Goal: Task Accomplishment & Management: Use online tool/utility

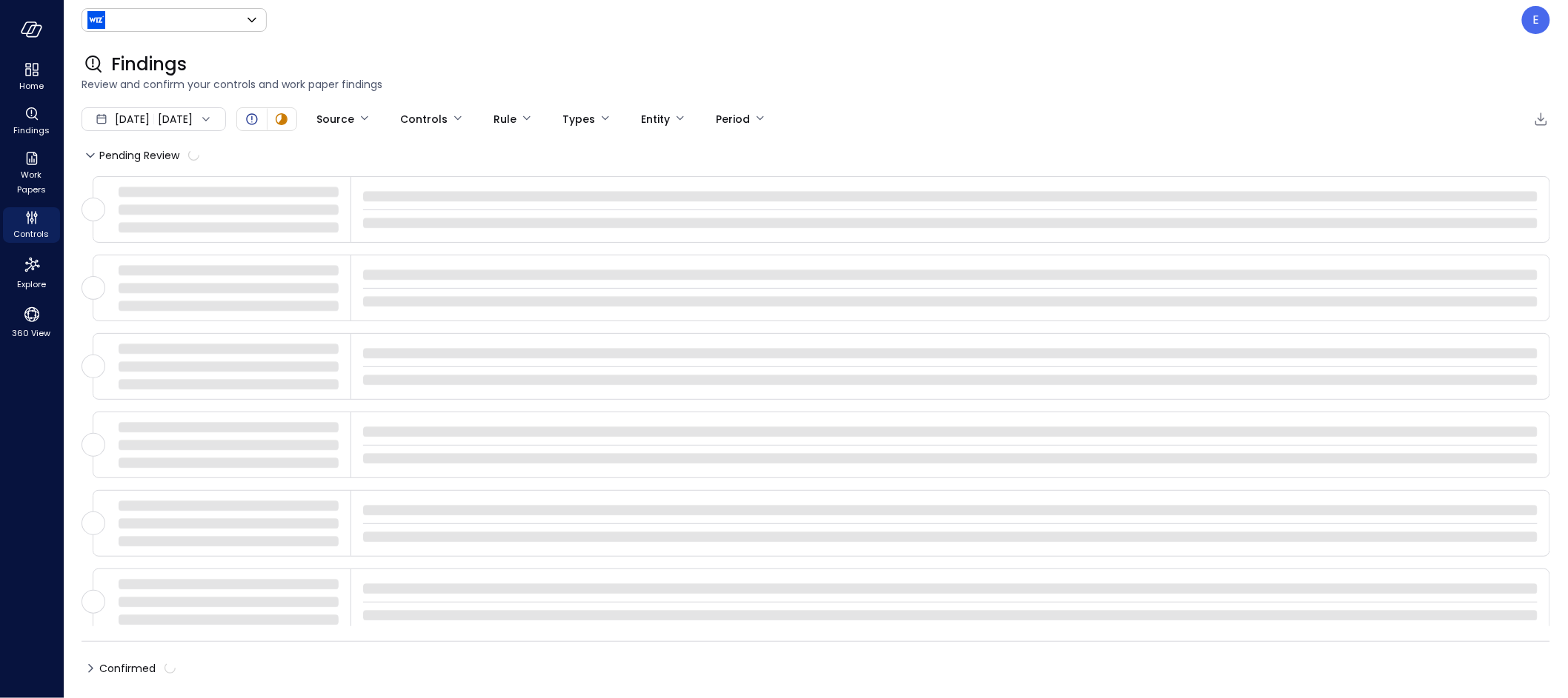
type input "******"
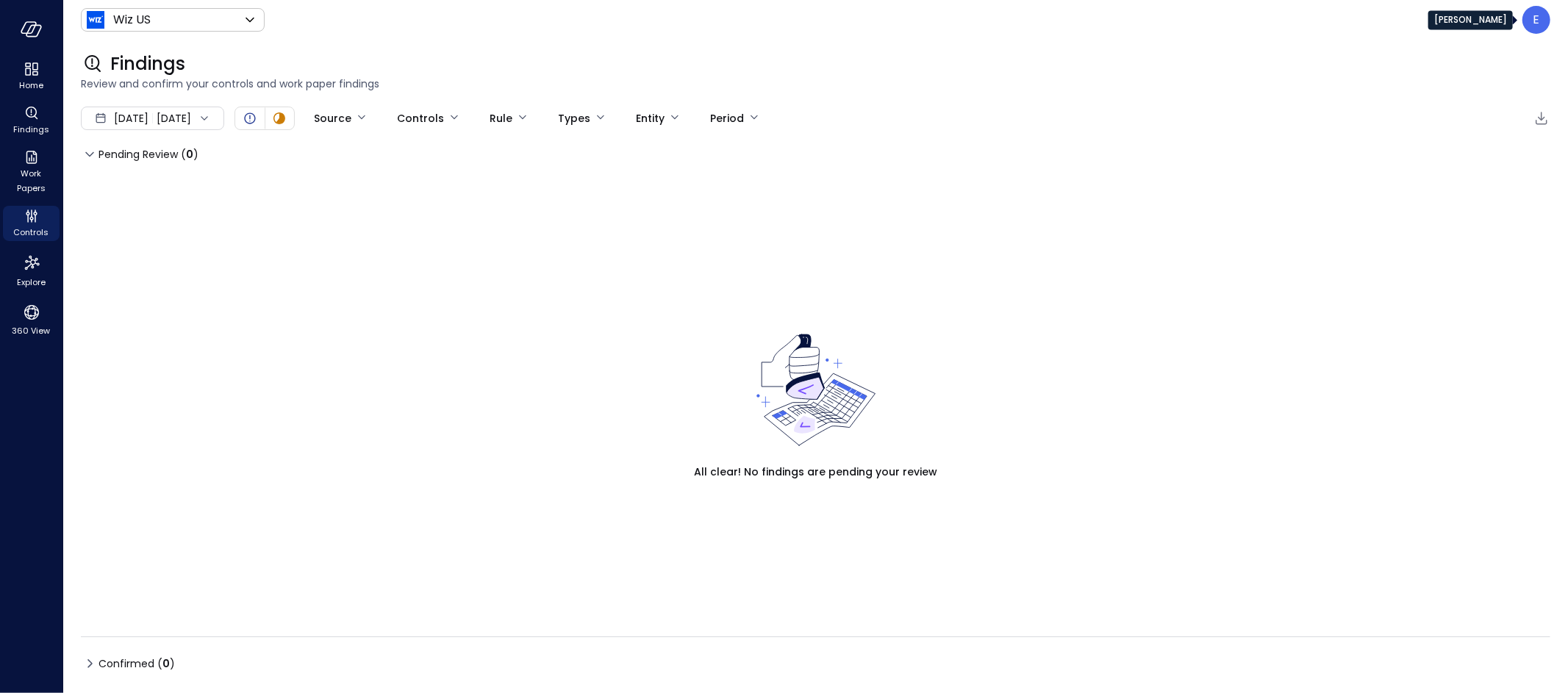
click at [1534, 22] on p "E" at bounding box center [1537, 19] width 6 height 17
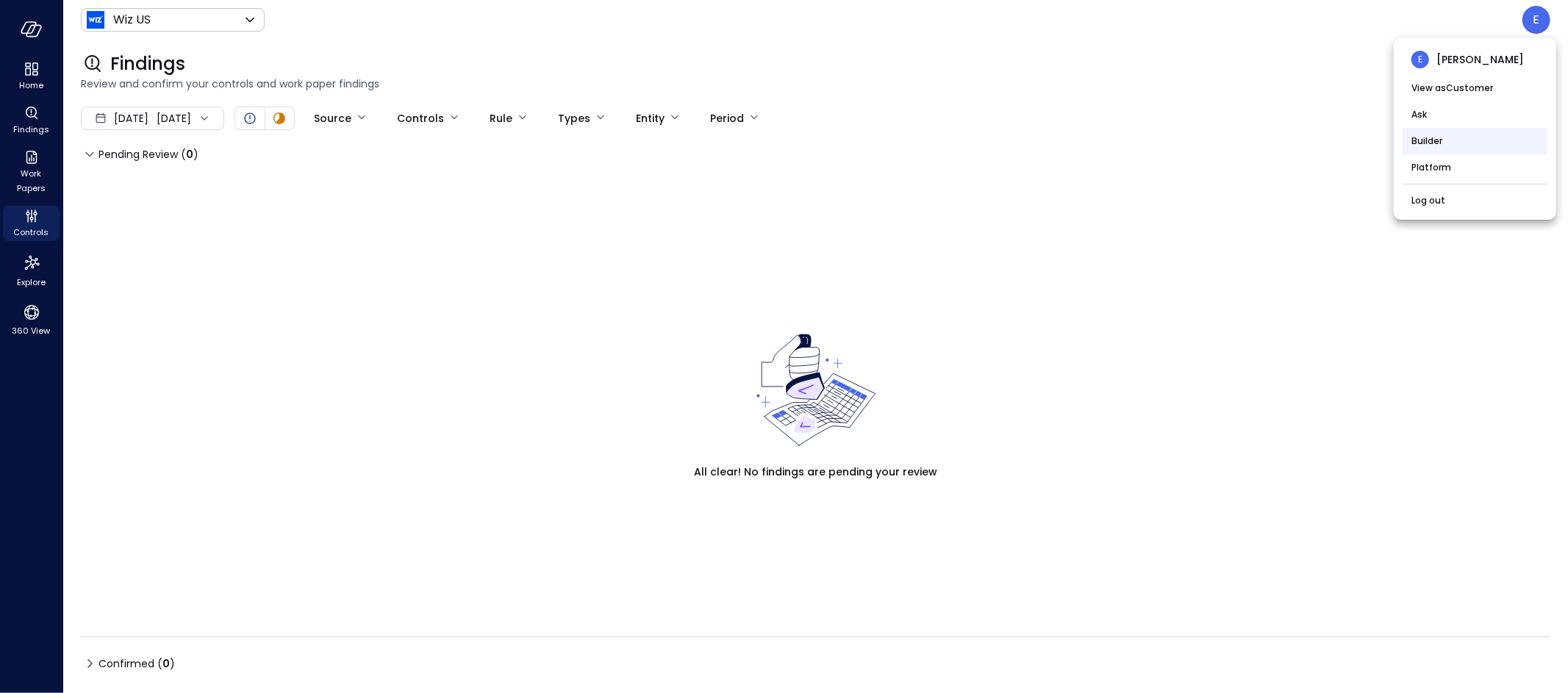
click at [1428, 144] on li "Builder" at bounding box center [1475, 141] width 145 height 27
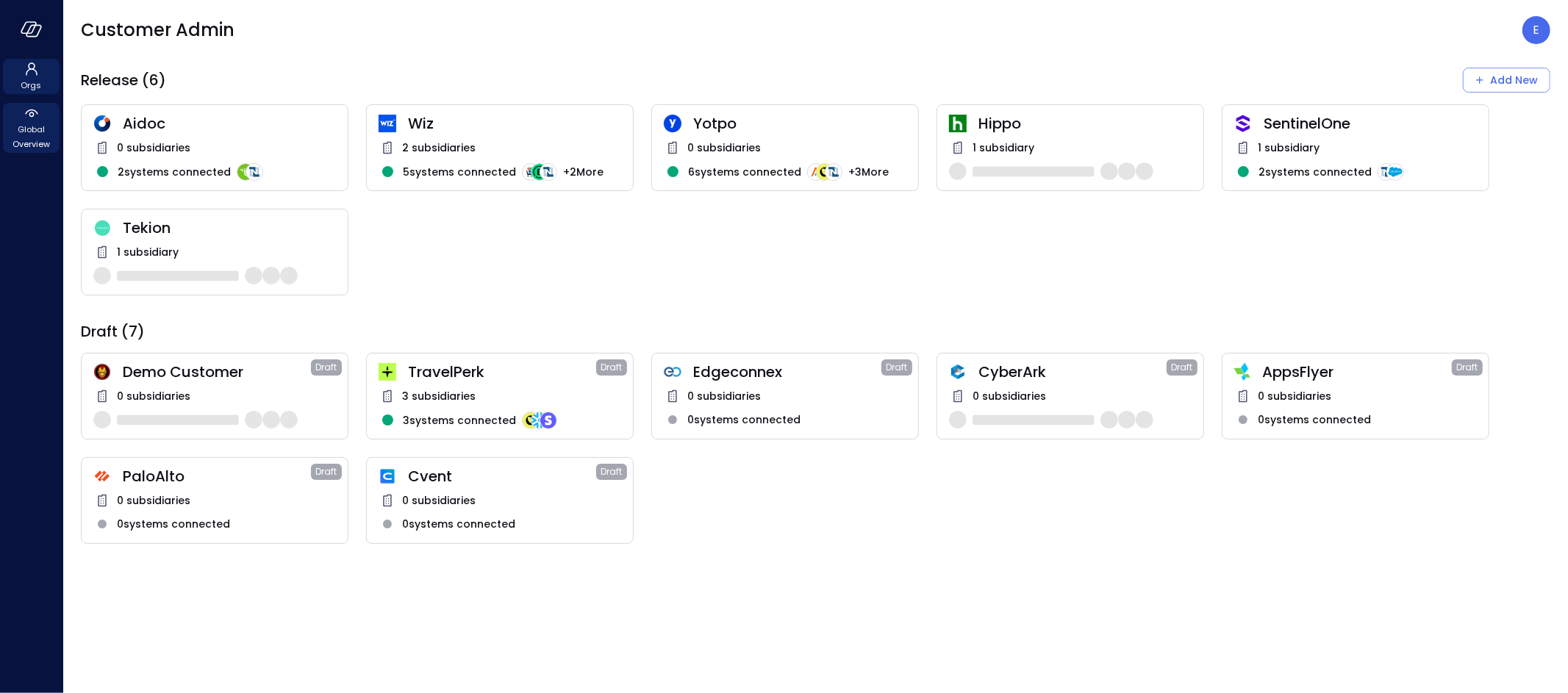
click at [28, 124] on span "Global Overview" at bounding box center [31, 137] width 45 height 29
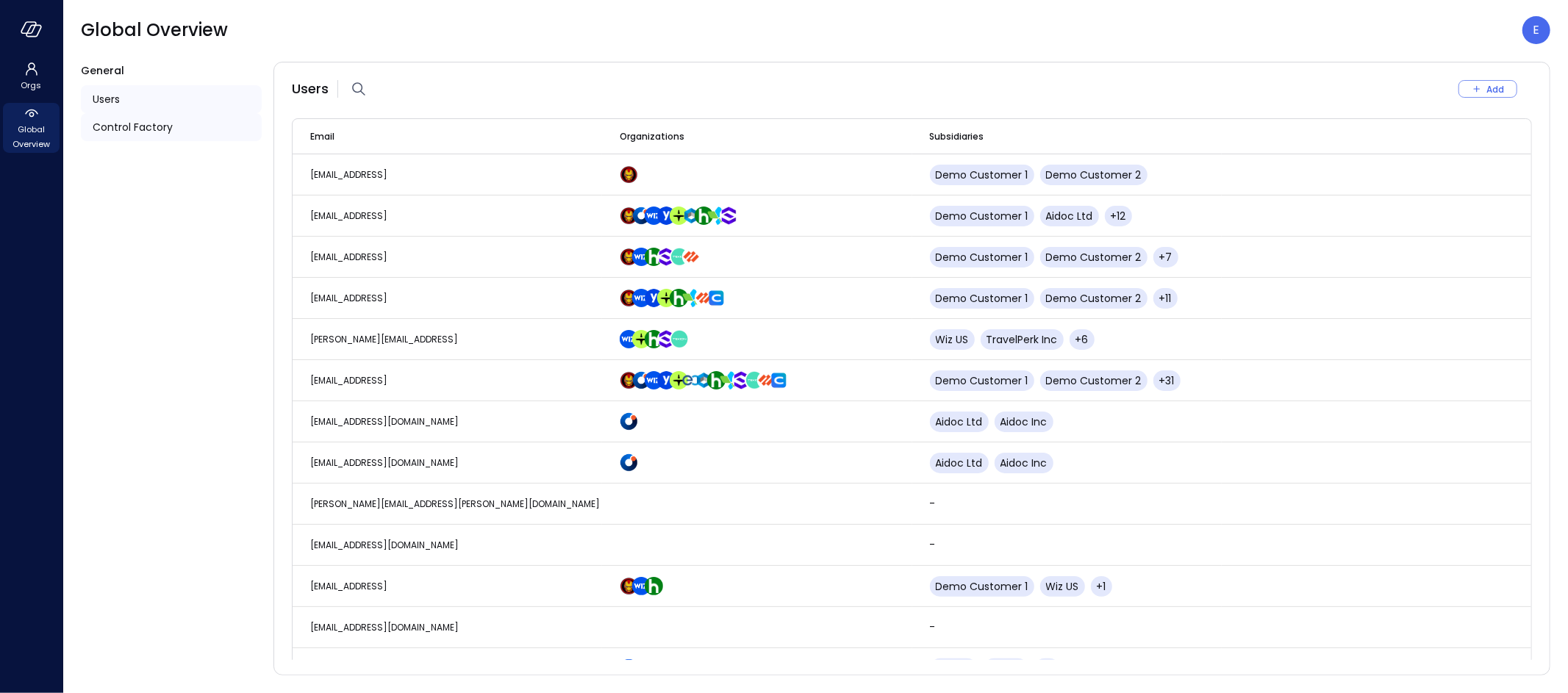
click at [146, 129] on span "Control Factory" at bounding box center [132, 128] width 80 height 17
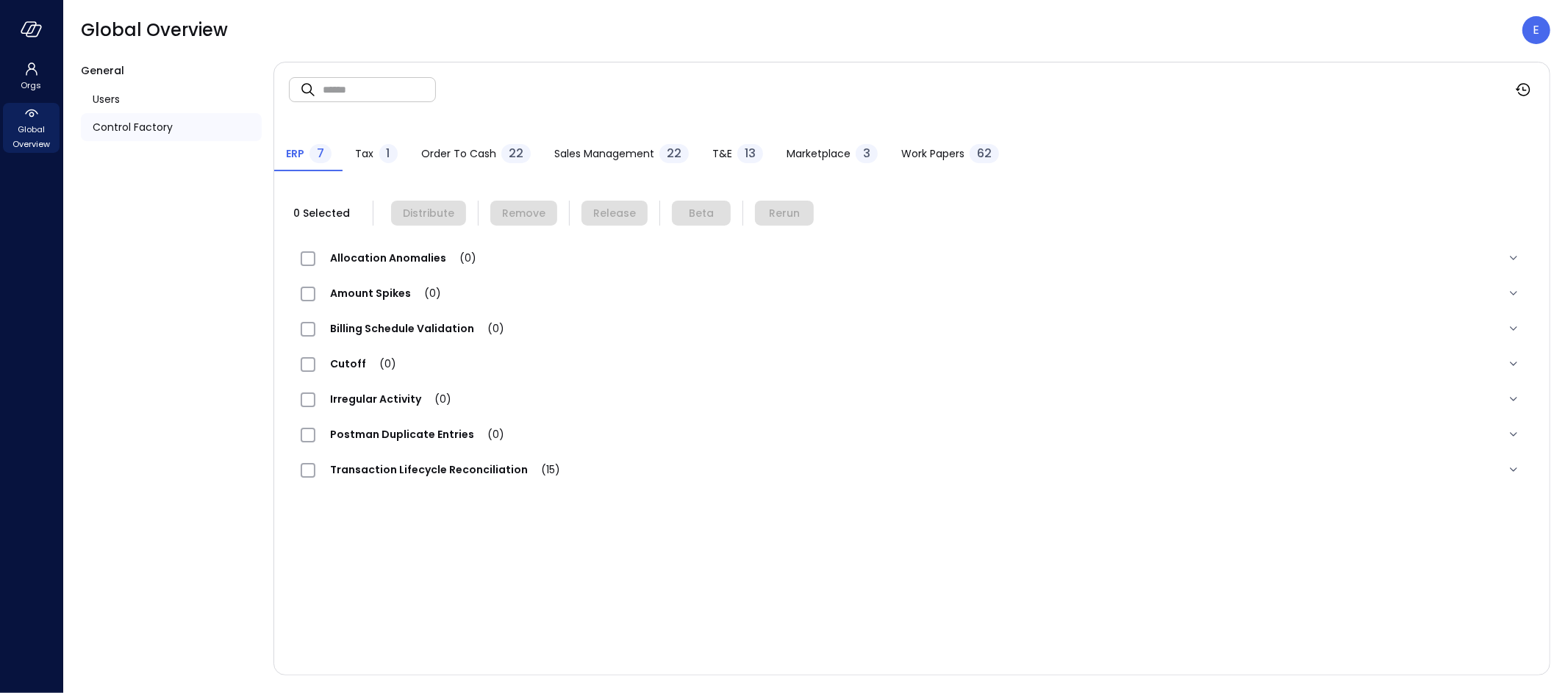
click at [925, 153] on span "Work Papers" at bounding box center [933, 153] width 63 height 17
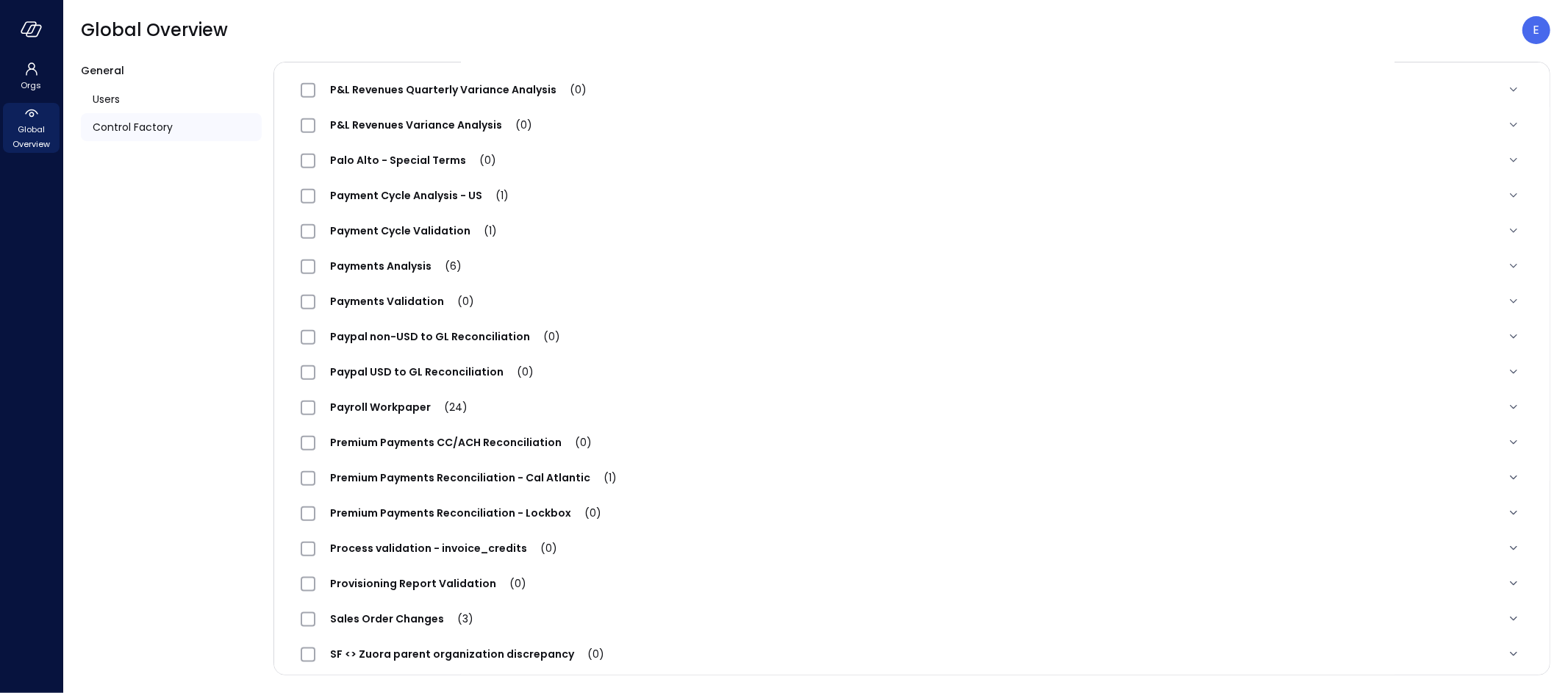
scroll to position [1263, 0]
click at [528, 509] on span "Premium Payments Reconciliation - Lockbox (1)" at bounding box center [463, 513] width 297 height 15
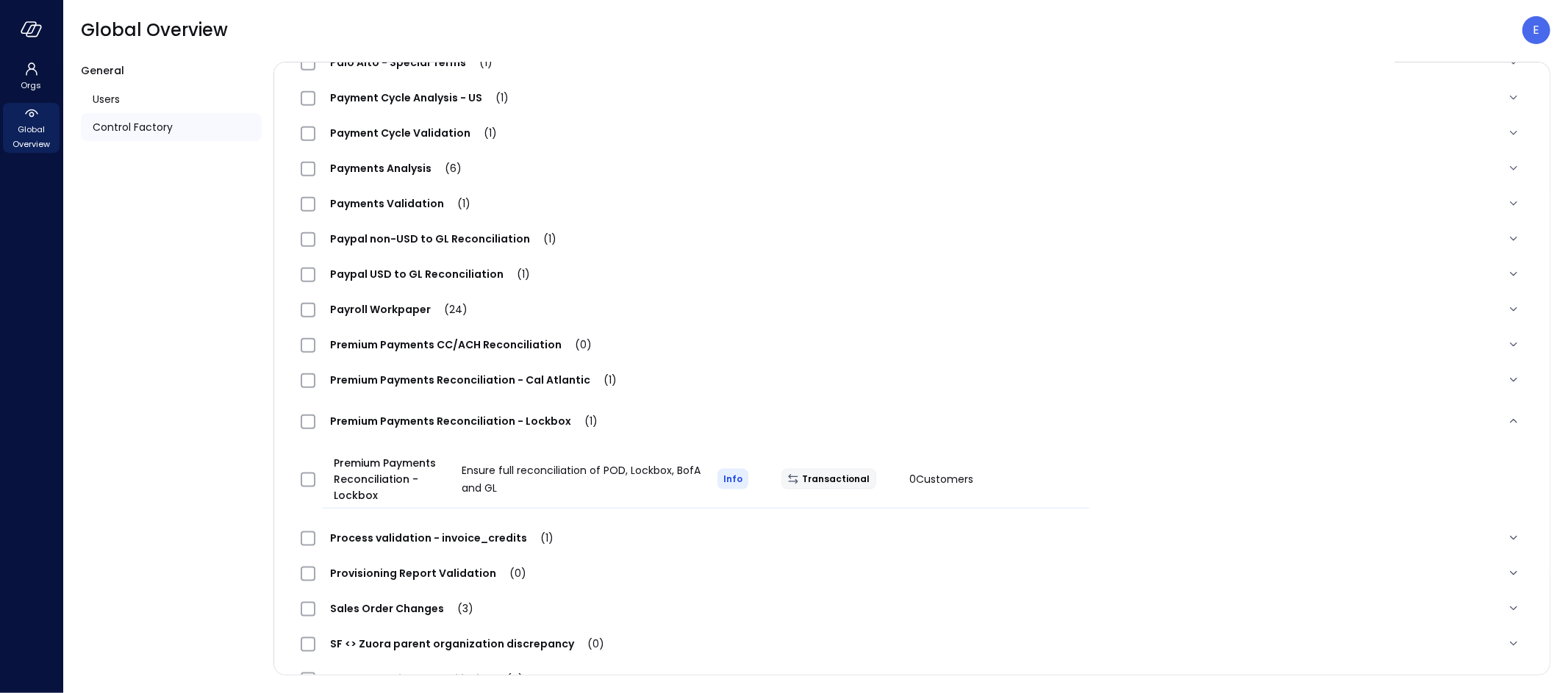
scroll to position [1379, 0]
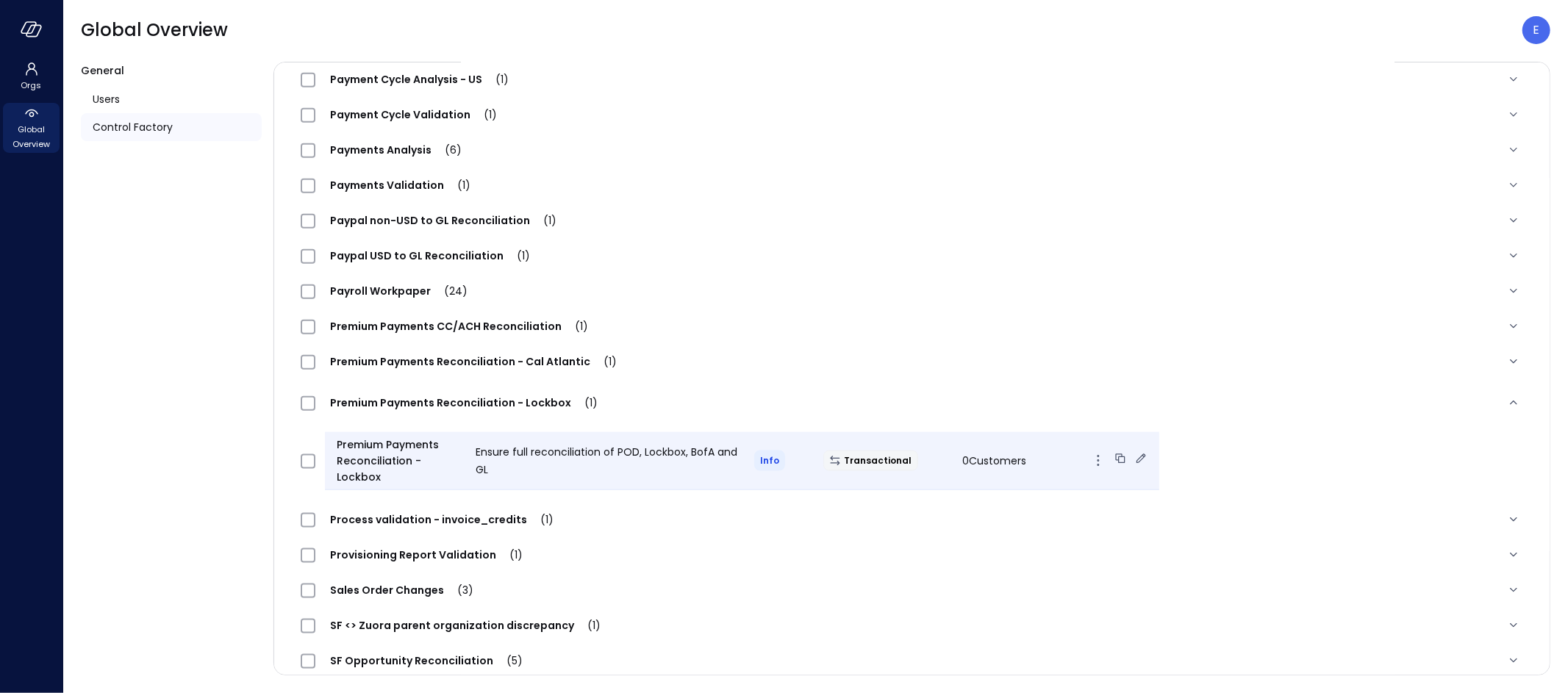
click at [1134, 456] on icon at bounding box center [1142, 459] width 15 height 15
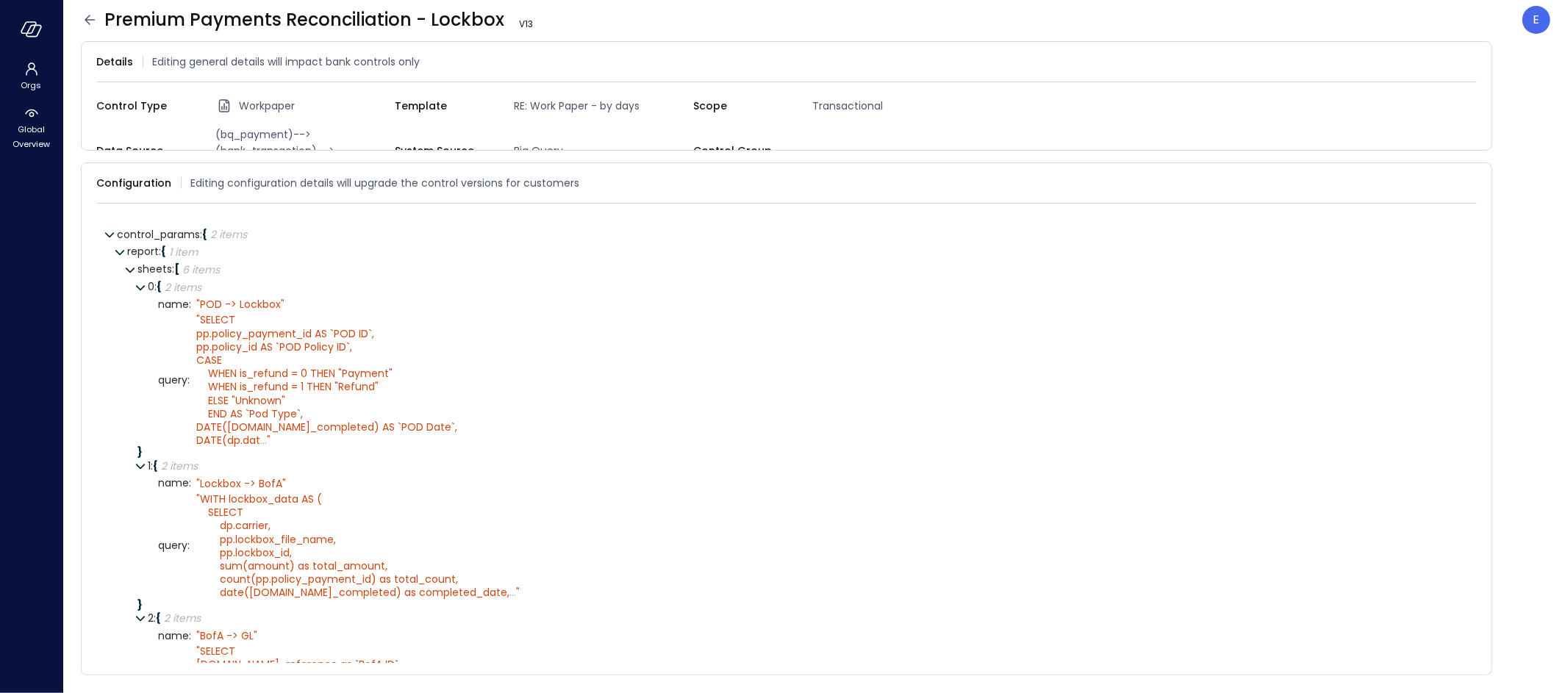
click at [88, 17] on icon at bounding box center [89, 19] width 17 height 17
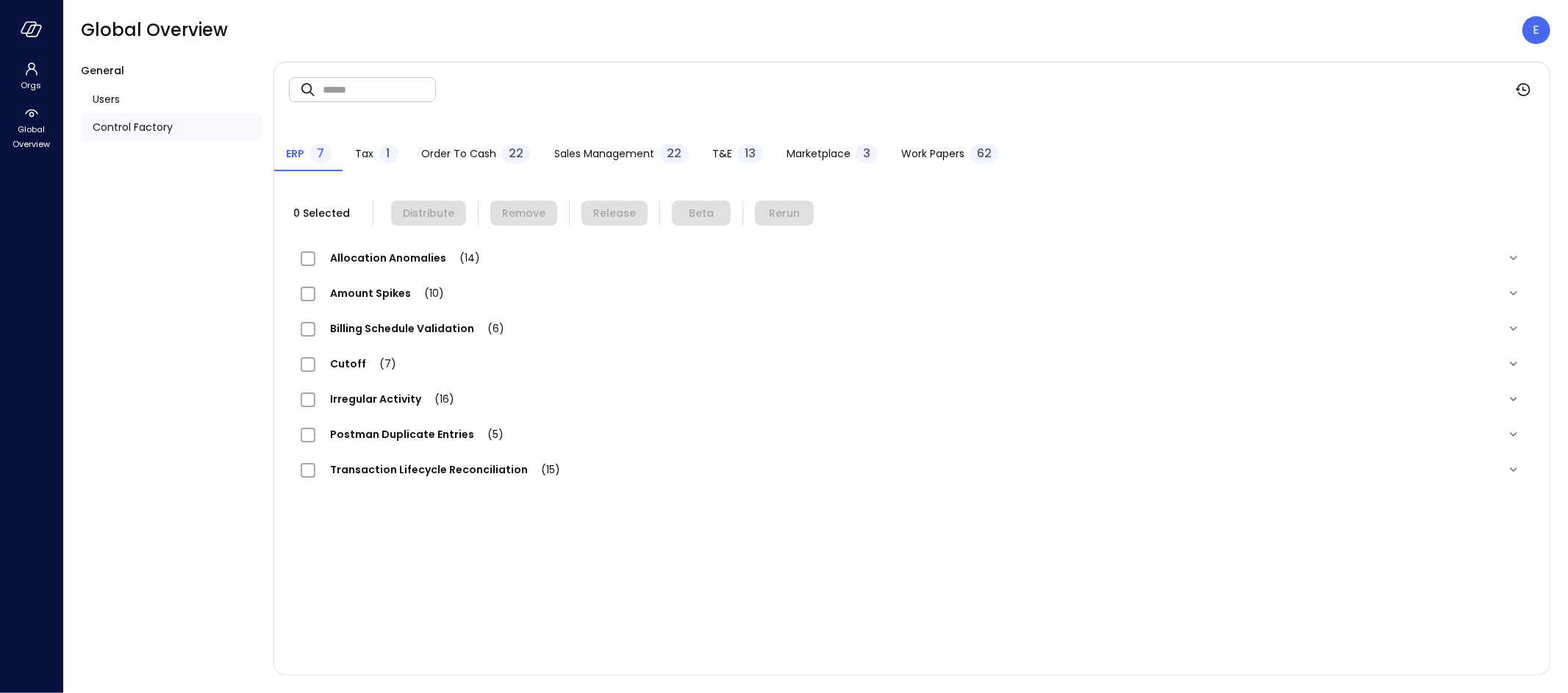
click at [932, 145] on span "Work Papers" at bounding box center [933, 153] width 63 height 17
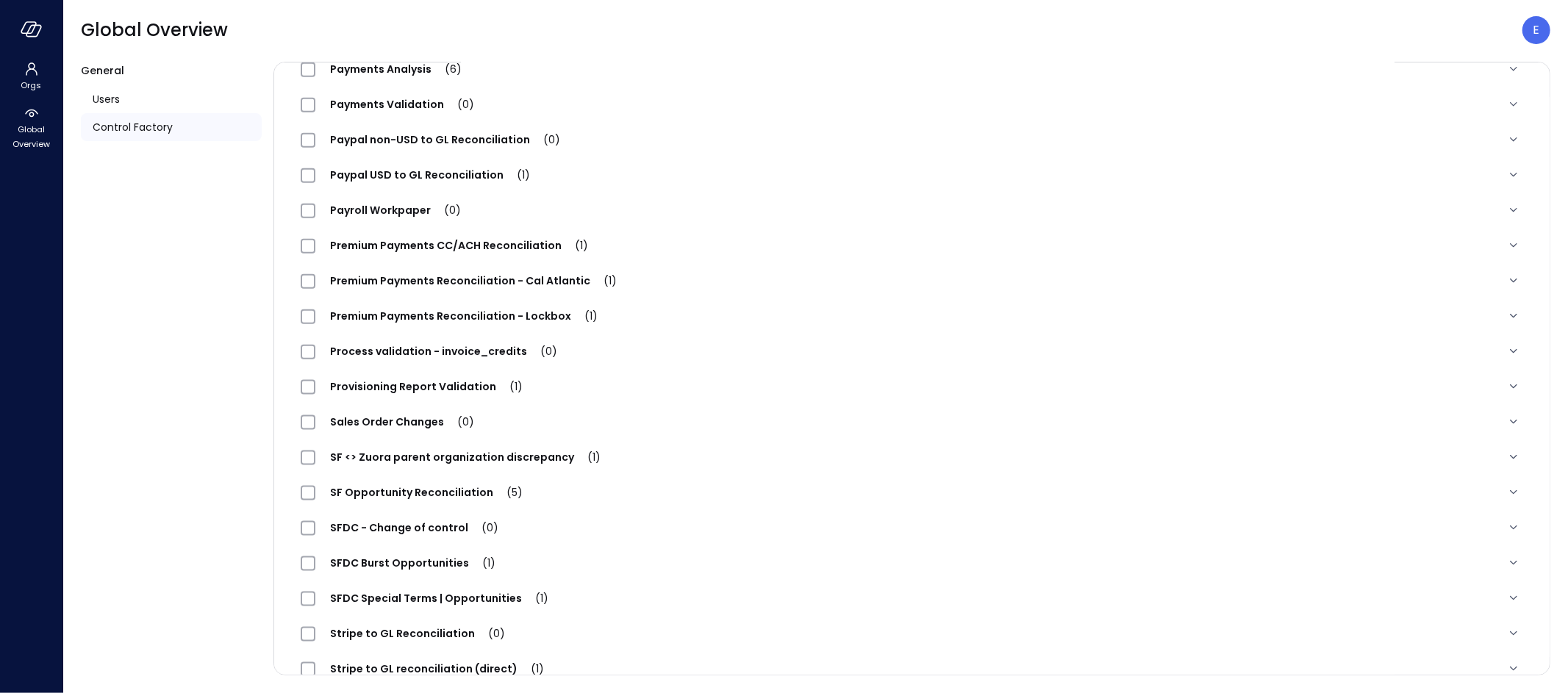
scroll to position [1460, 0]
click at [363, 307] on div "Premium Payments Reconciliation - Lockbox (1)" at bounding box center [456, 315] width 312 height 17
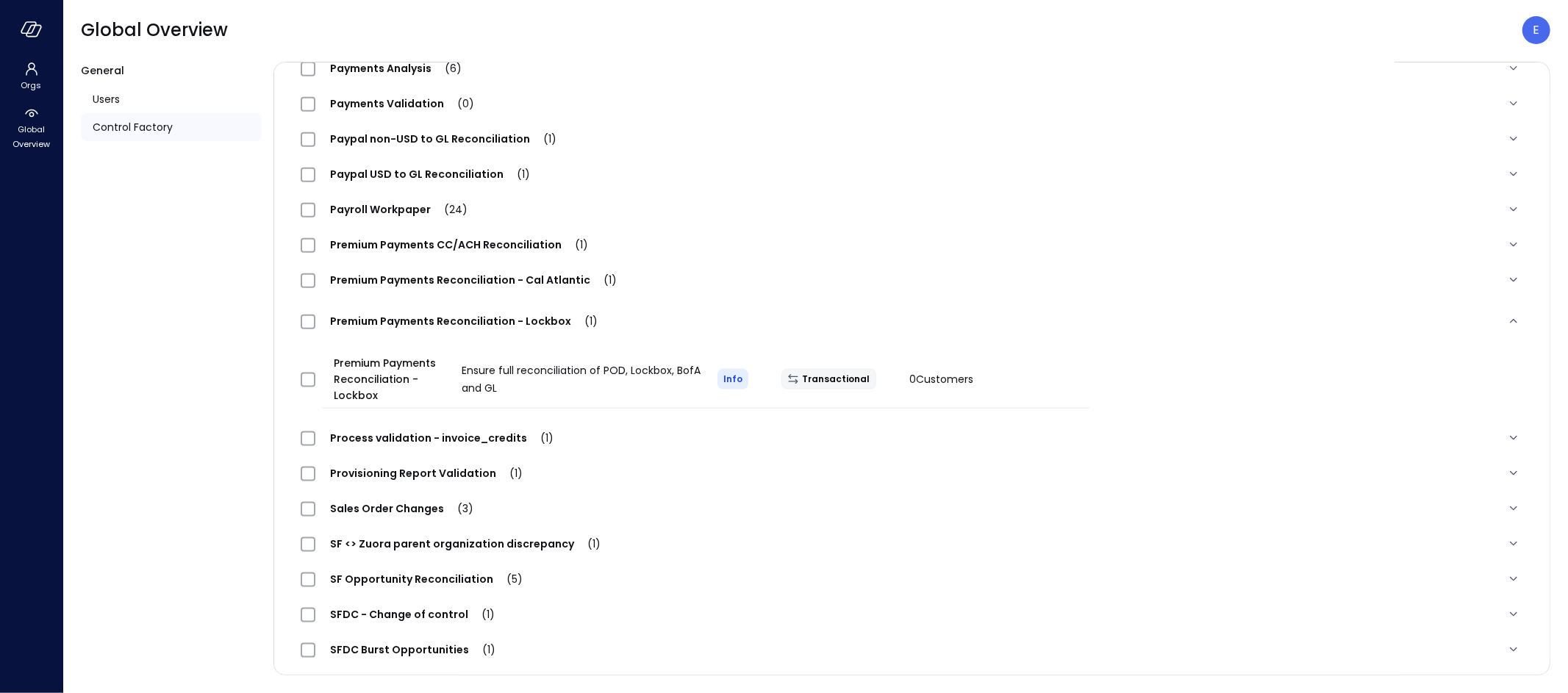
click at [369, 278] on span "Premium Payments Reconciliation - Cal Atlantic (1)" at bounding box center [473, 280] width 316 height 15
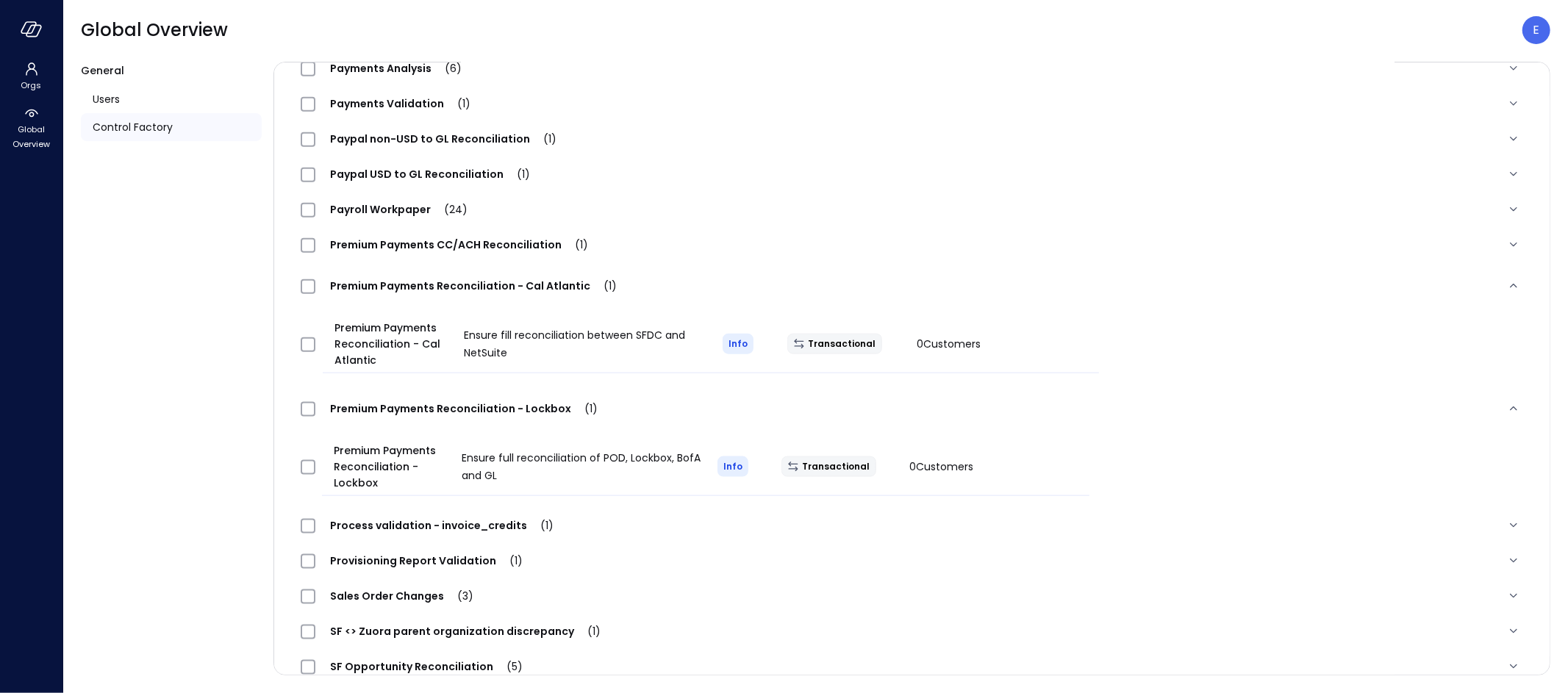
click at [379, 245] on span "Premium Payments CC/ACH Reconciliation (1)" at bounding box center [459, 244] width 288 height 15
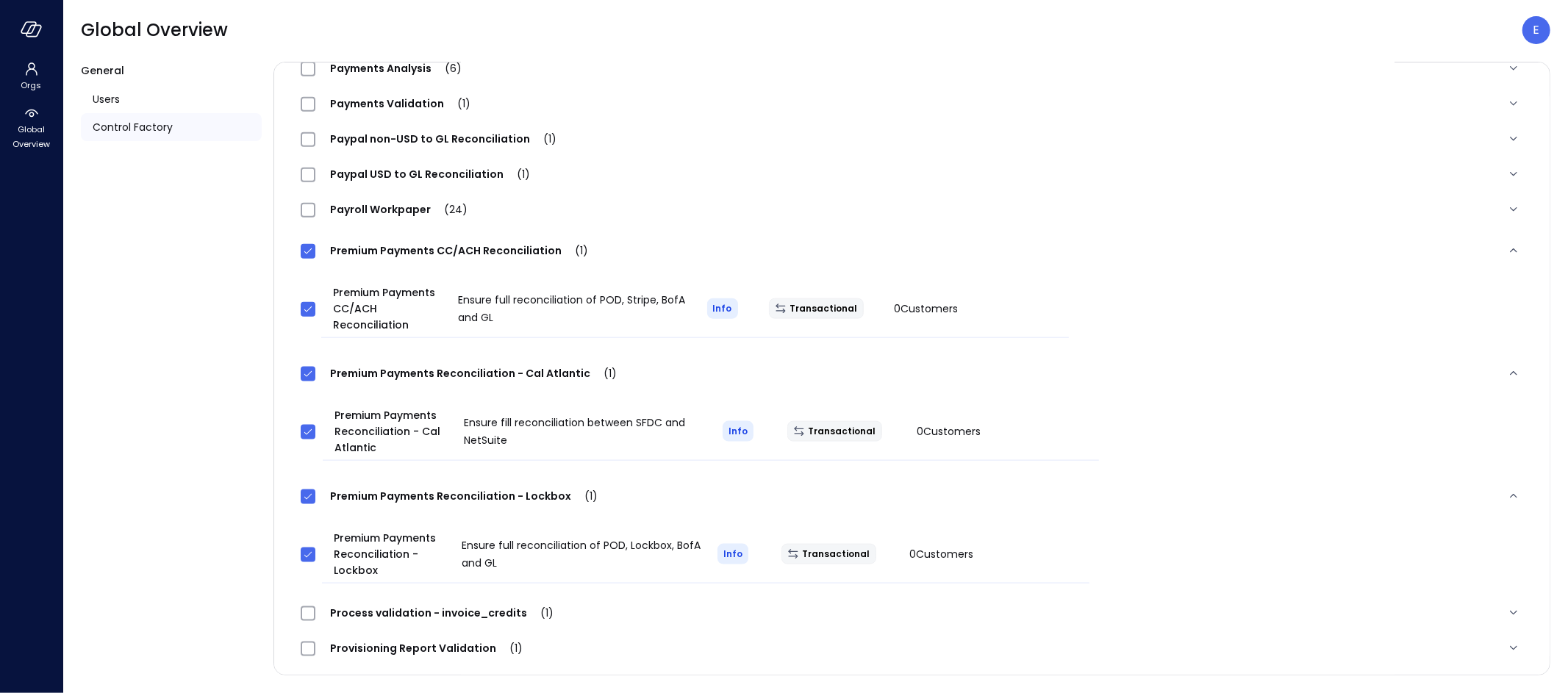
scroll to position [0, 0]
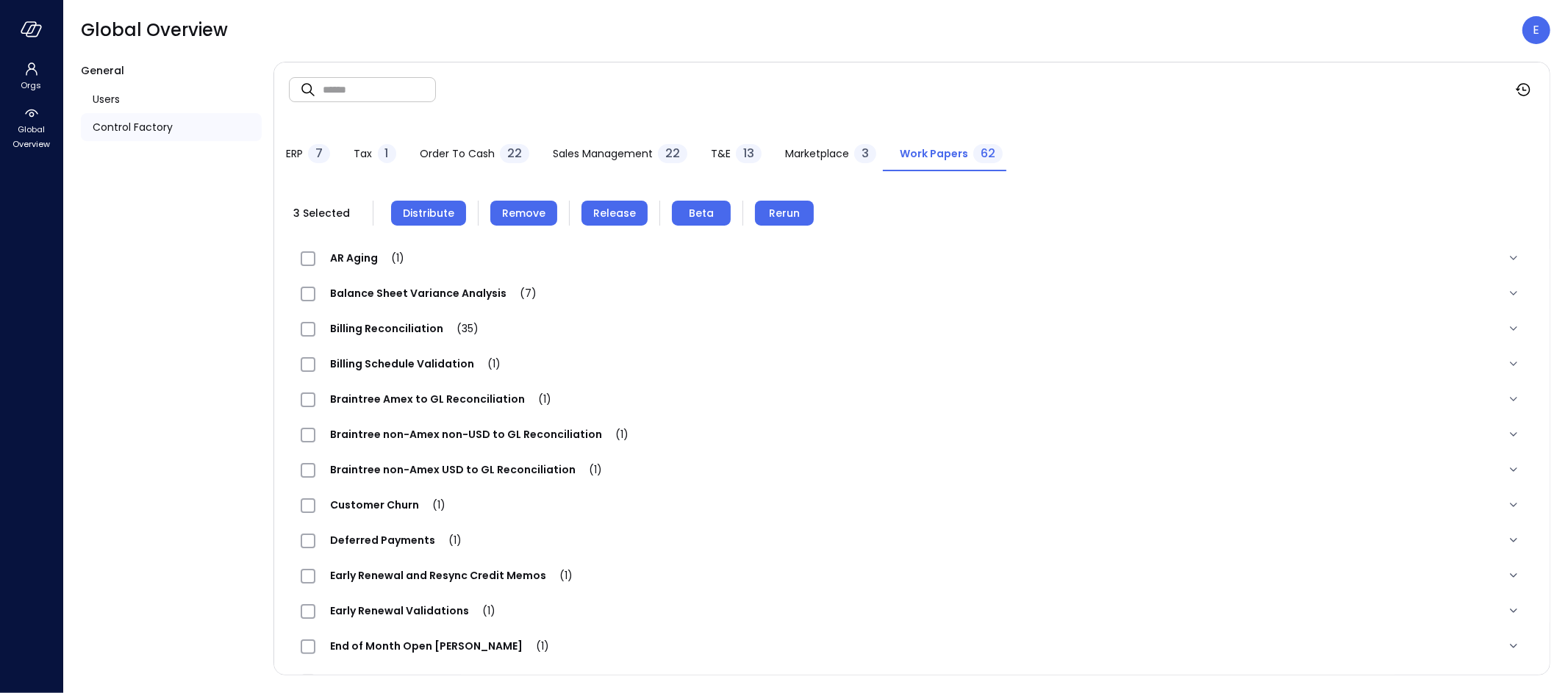
click at [608, 214] on span "Release" at bounding box center [615, 213] width 42 height 17
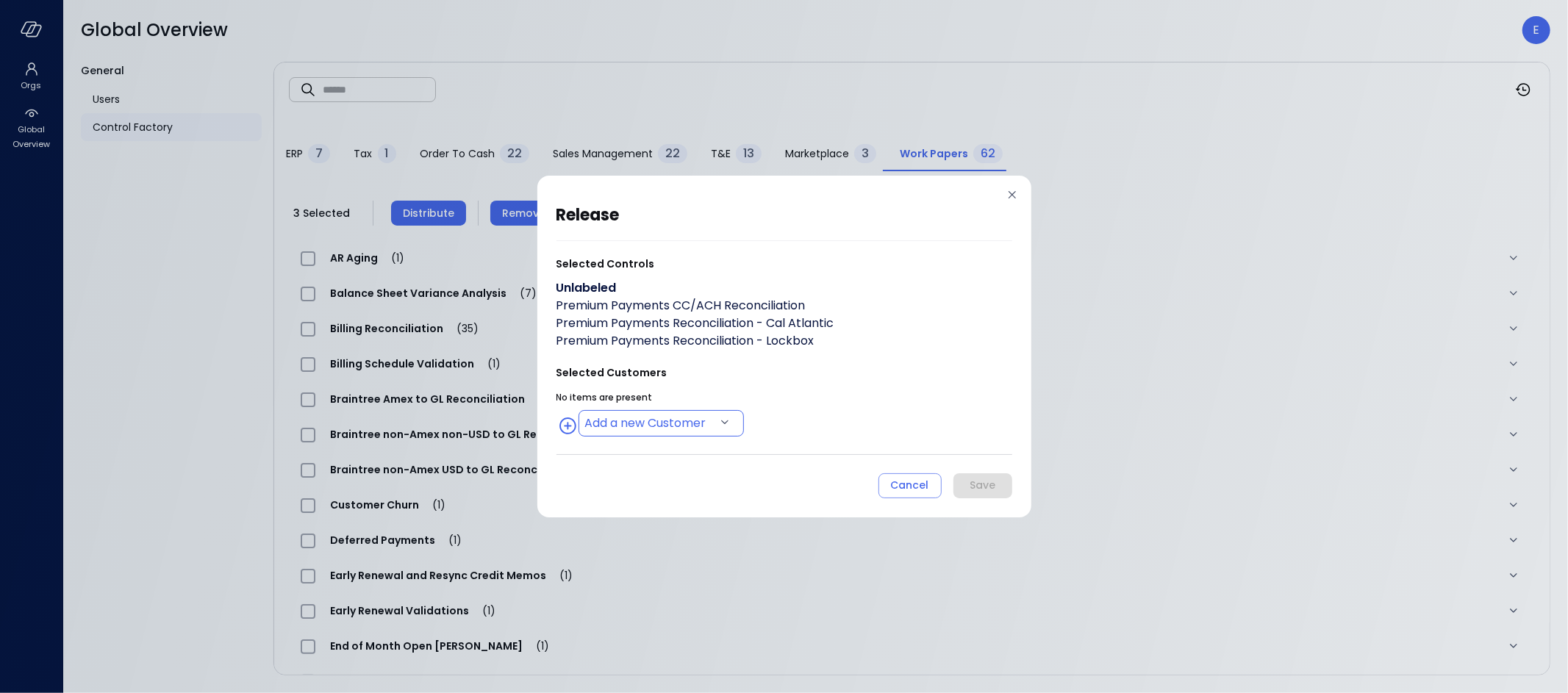
click at [682, 432] on body "Orgs Global Overview Global Overview E General Users Control Factory ​ ​ ERP 7 …" at bounding box center [784, 346] width 1568 height 693
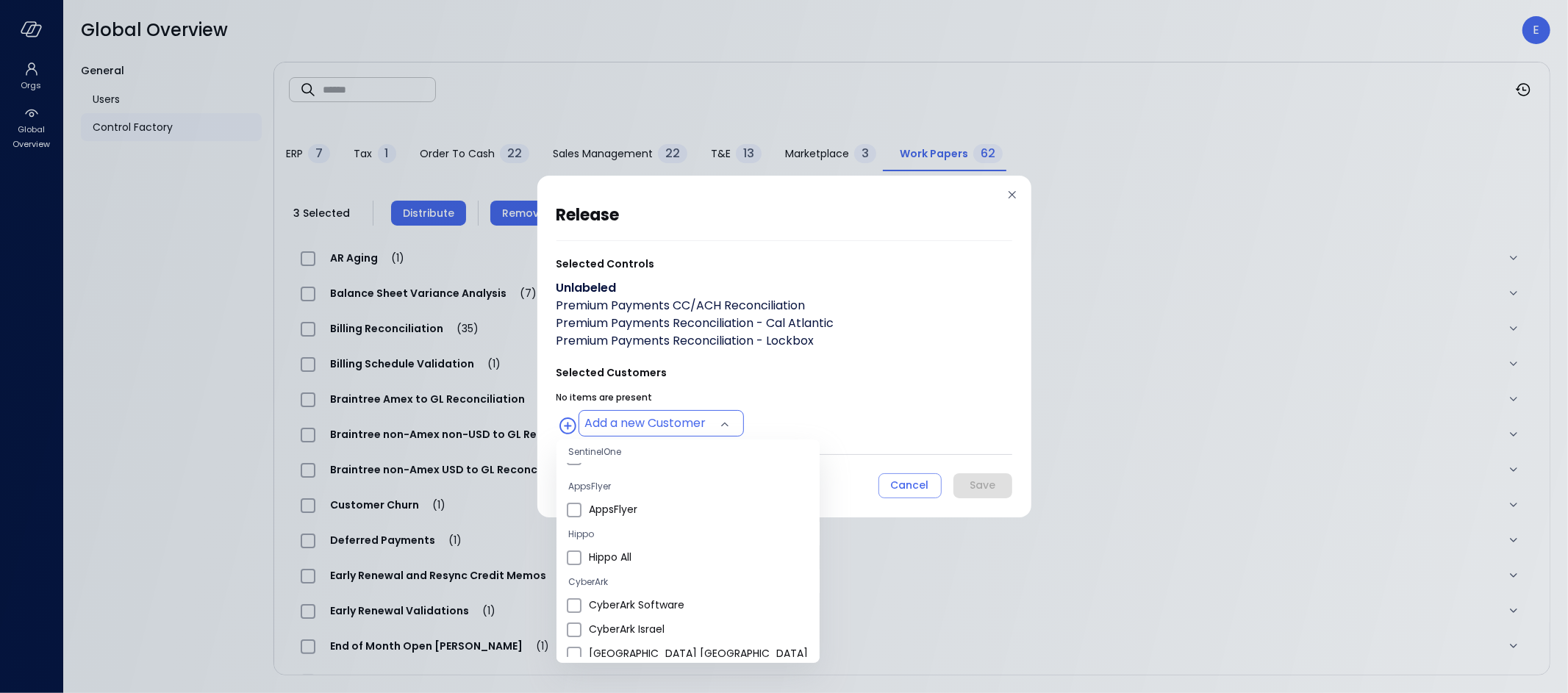
scroll to position [216, 0]
click at [628, 537] on span "Hippo All" at bounding box center [699, 540] width 219 height 16
type input "**********"
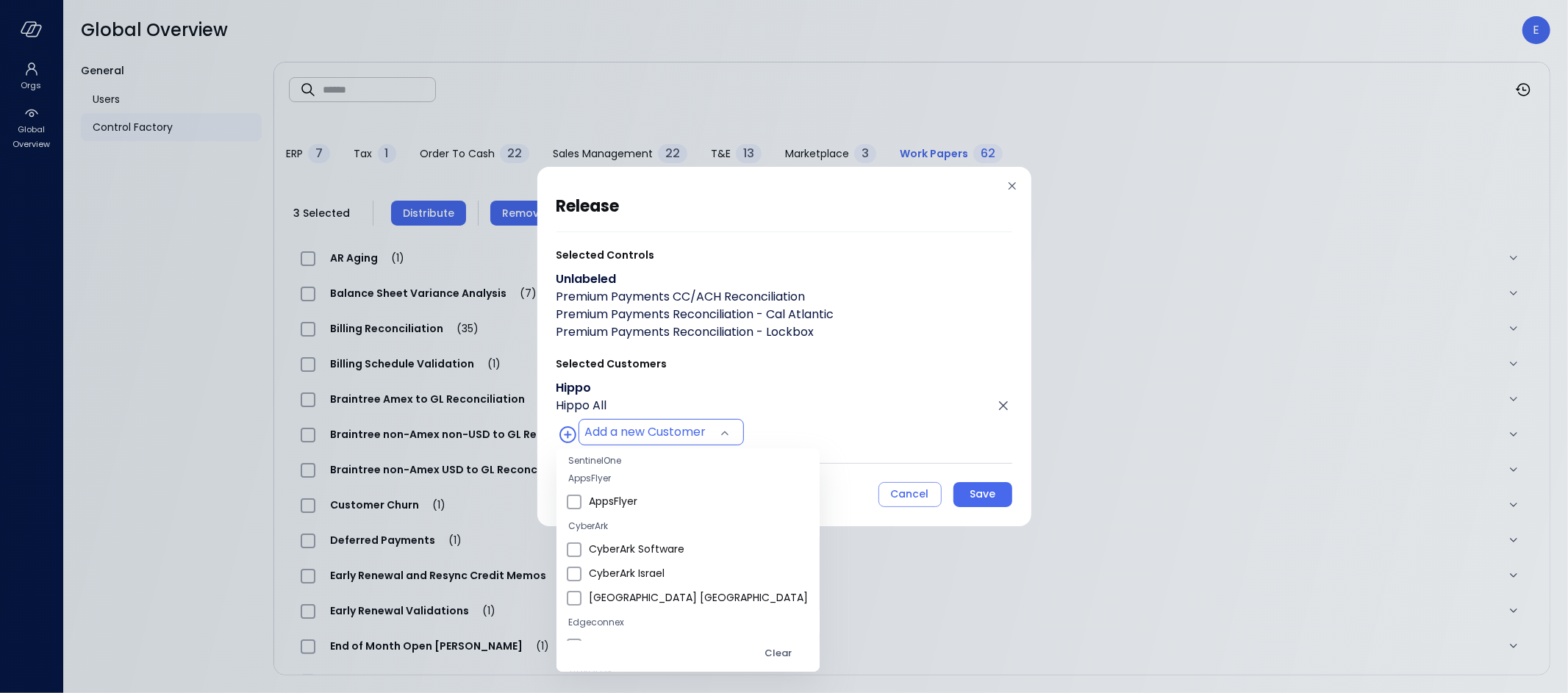
click at [983, 491] on div at bounding box center [784, 346] width 1568 height 693
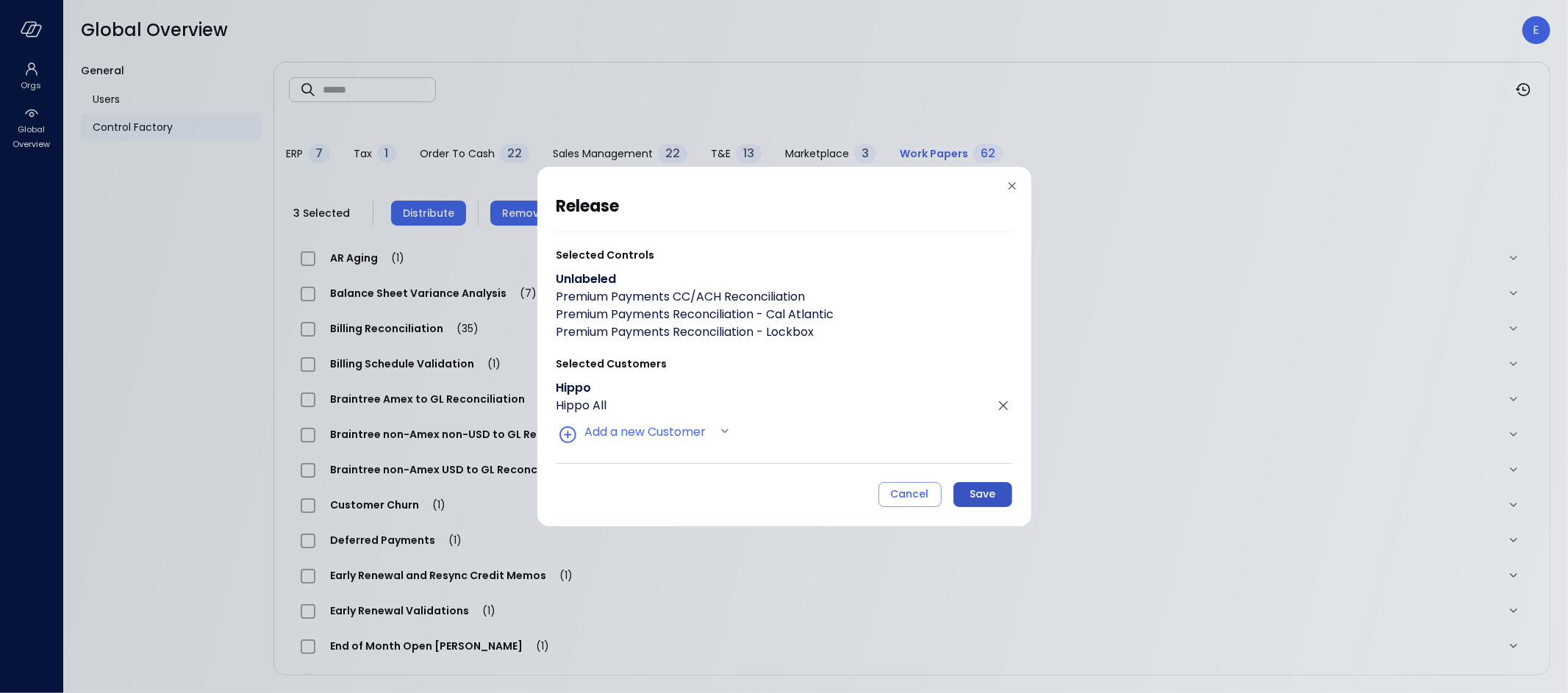
click at [984, 495] on div "Save" at bounding box center [983, 494] width 26 height 18
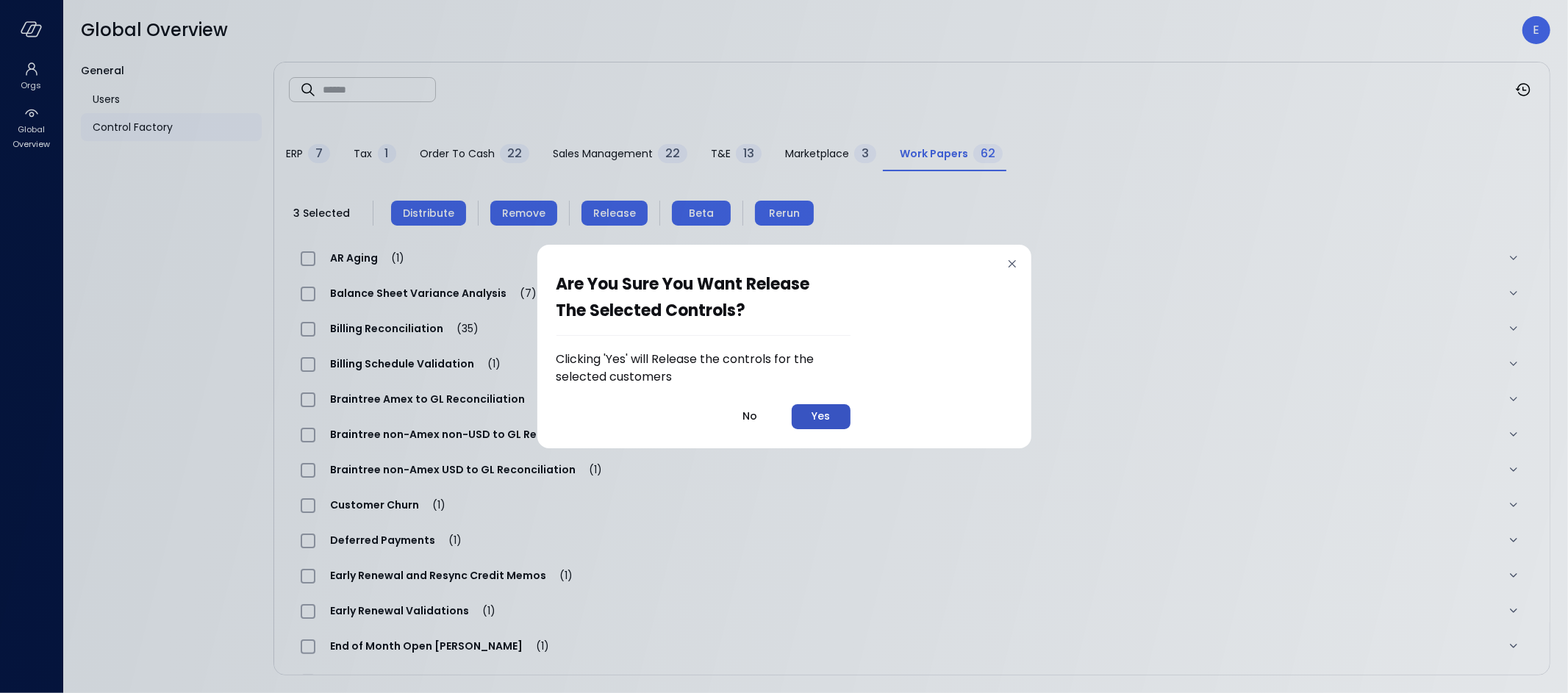
click at [809, 415] on button "Yes" at bounding box center [822, 416] width 59 height 25
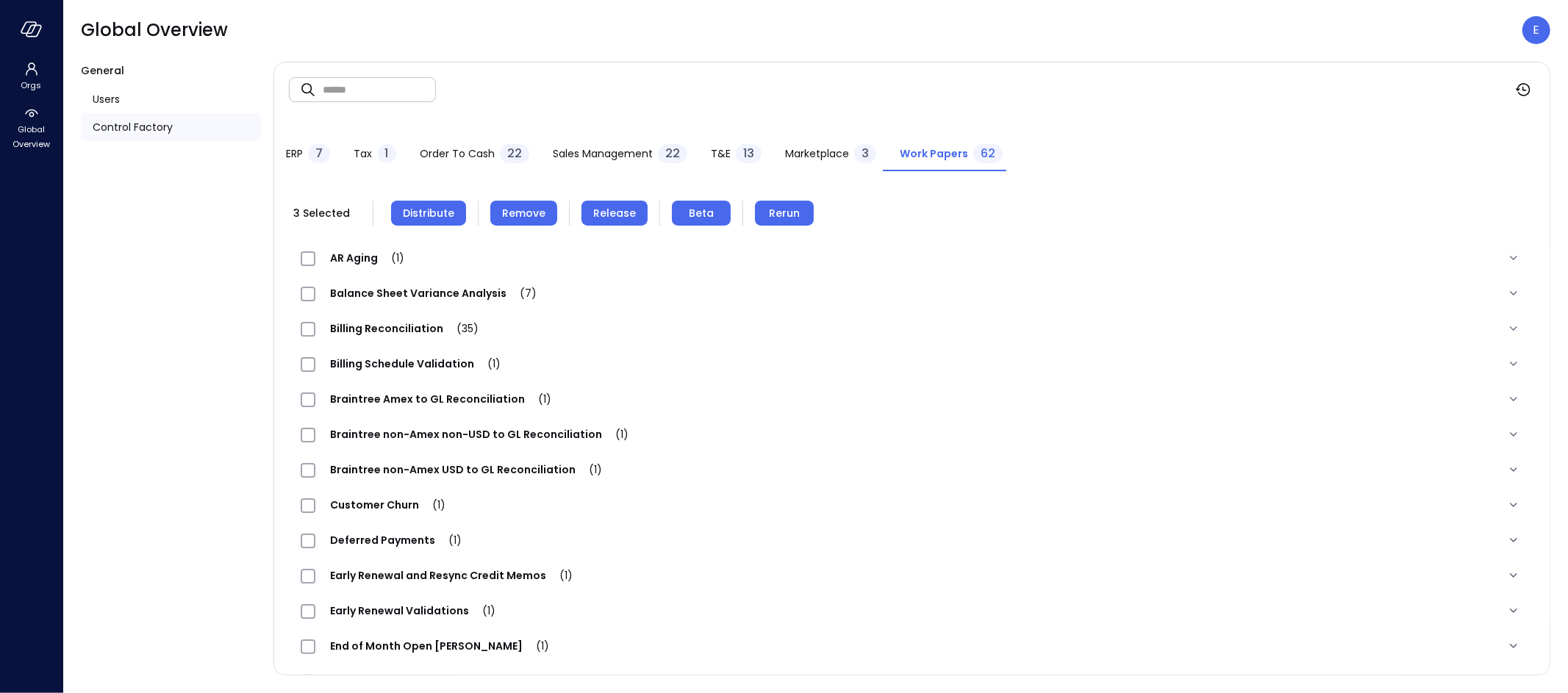
click at [456, 218] on button "Distribute" at bounding box center [429, 212] width 75 height 25
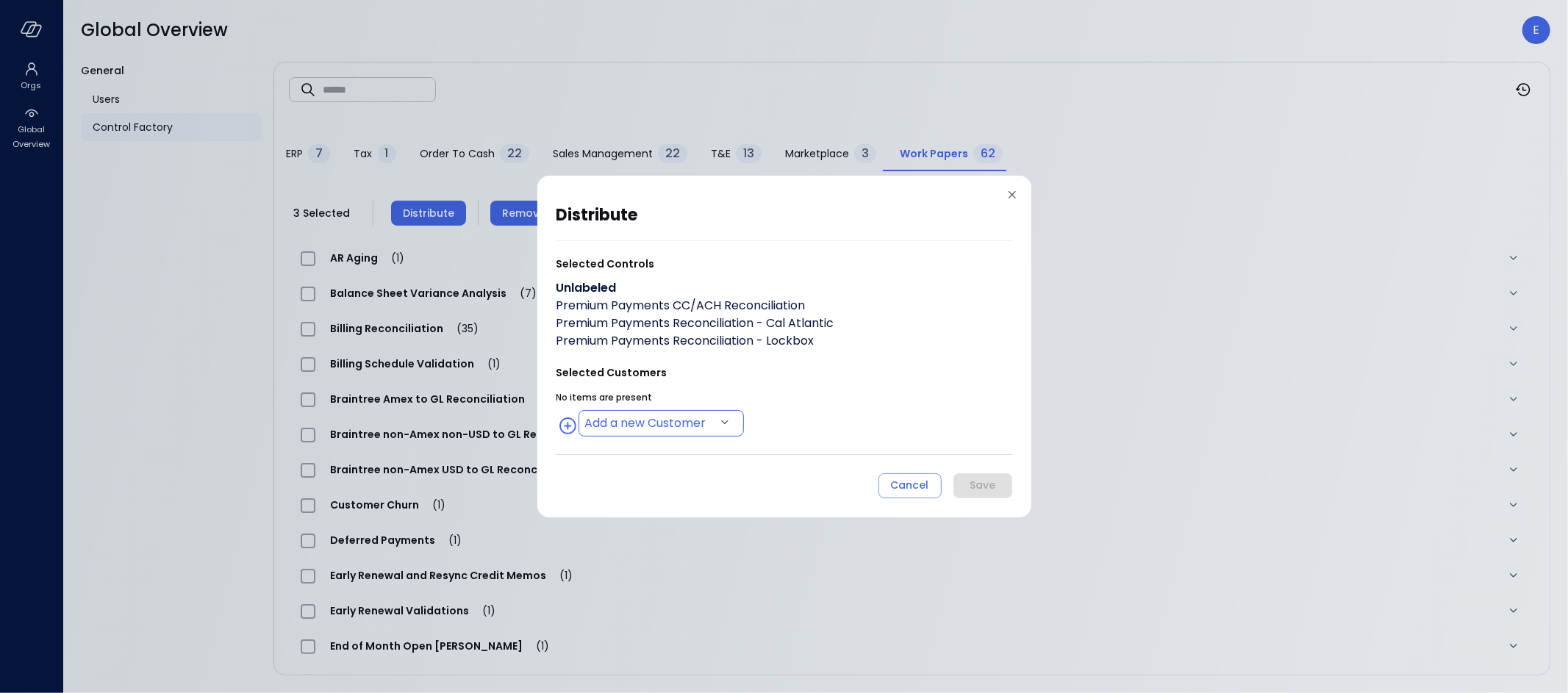
click at [690, 421] on body "Orgs Global Overview Global Overview E General Users Control Factory ​ ​ ERP 7 …" at bounding box center [784, 346] width 1568 height 693
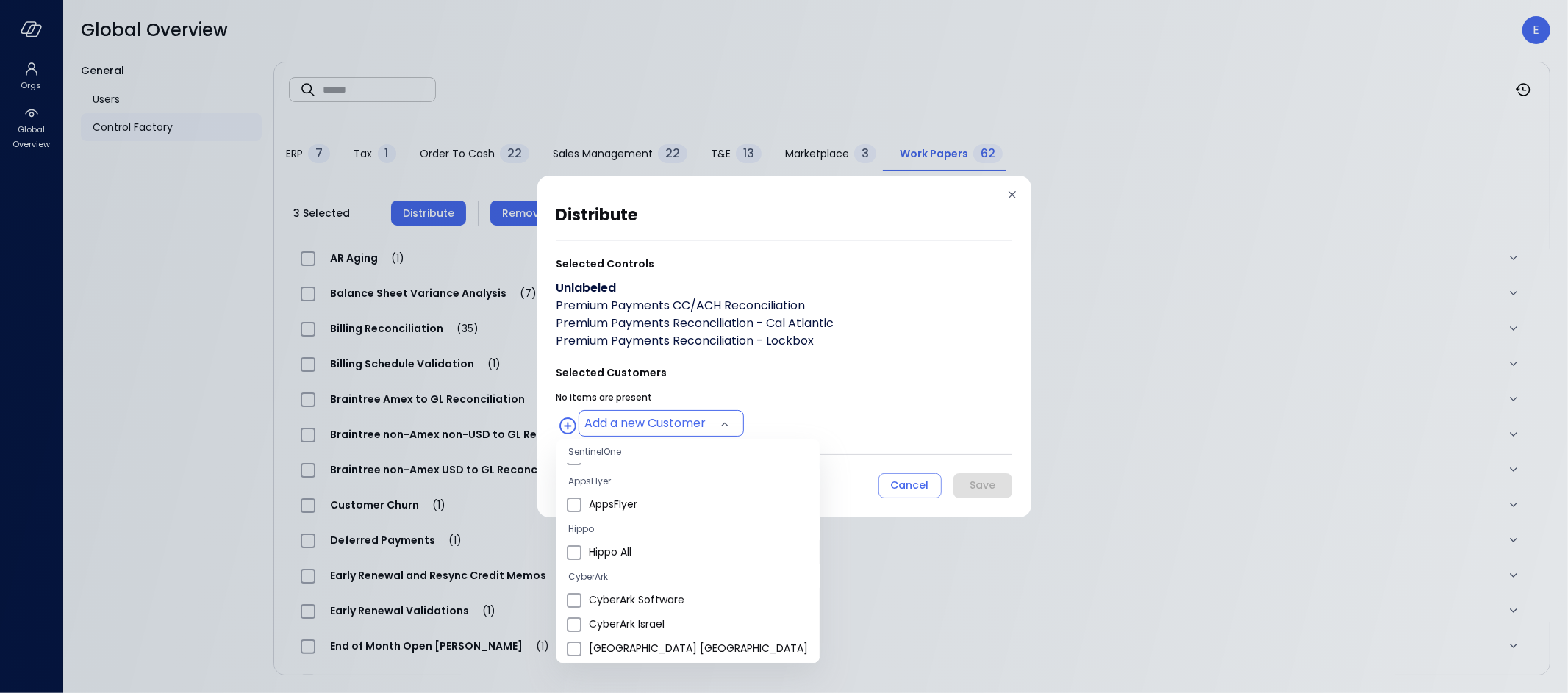
scroll to position [215, 0]
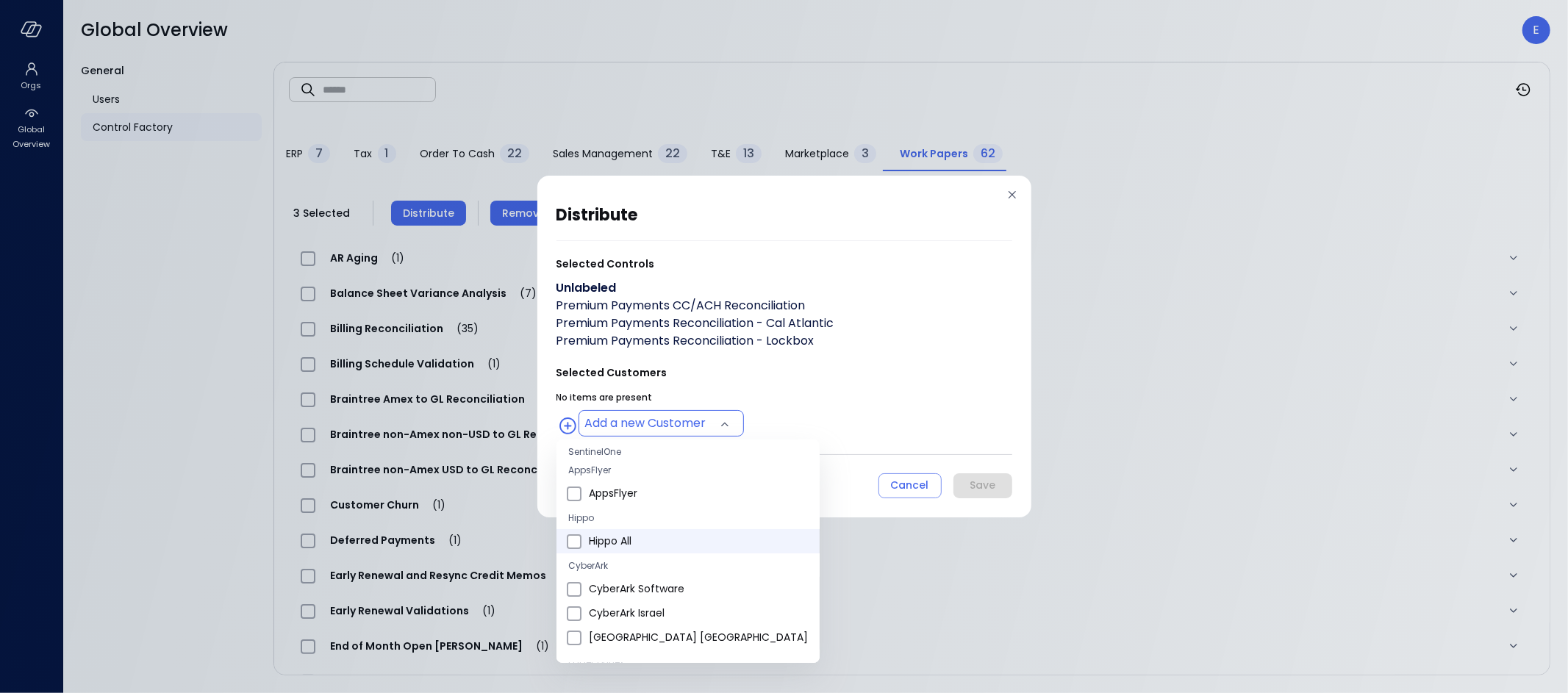
click at [642, 540] on span "Hippo All" at bounding box center [699, 541] width 219 height 16
type input "**********"
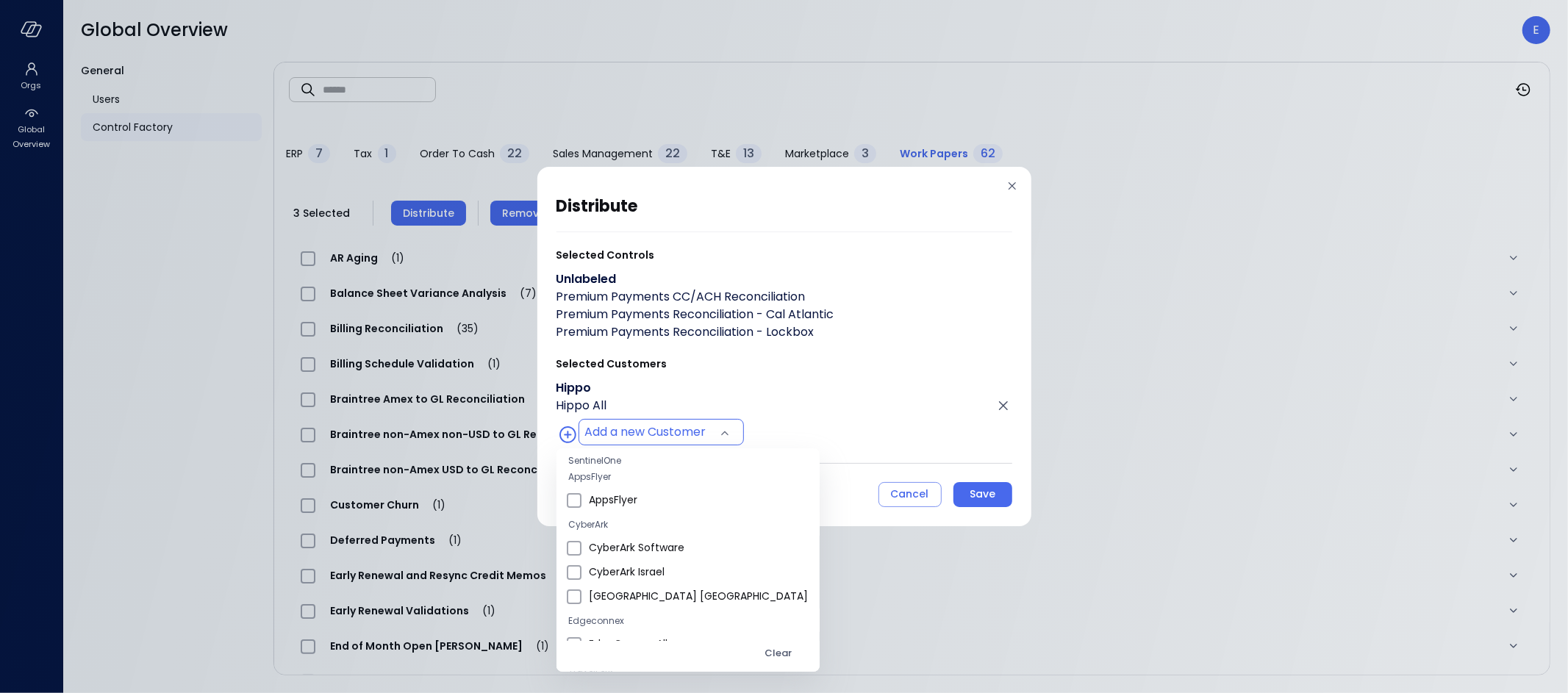
scroll to position [219, 0]
click at [976, 497] on div at bounding box center [784, 346] width 1568 height 693
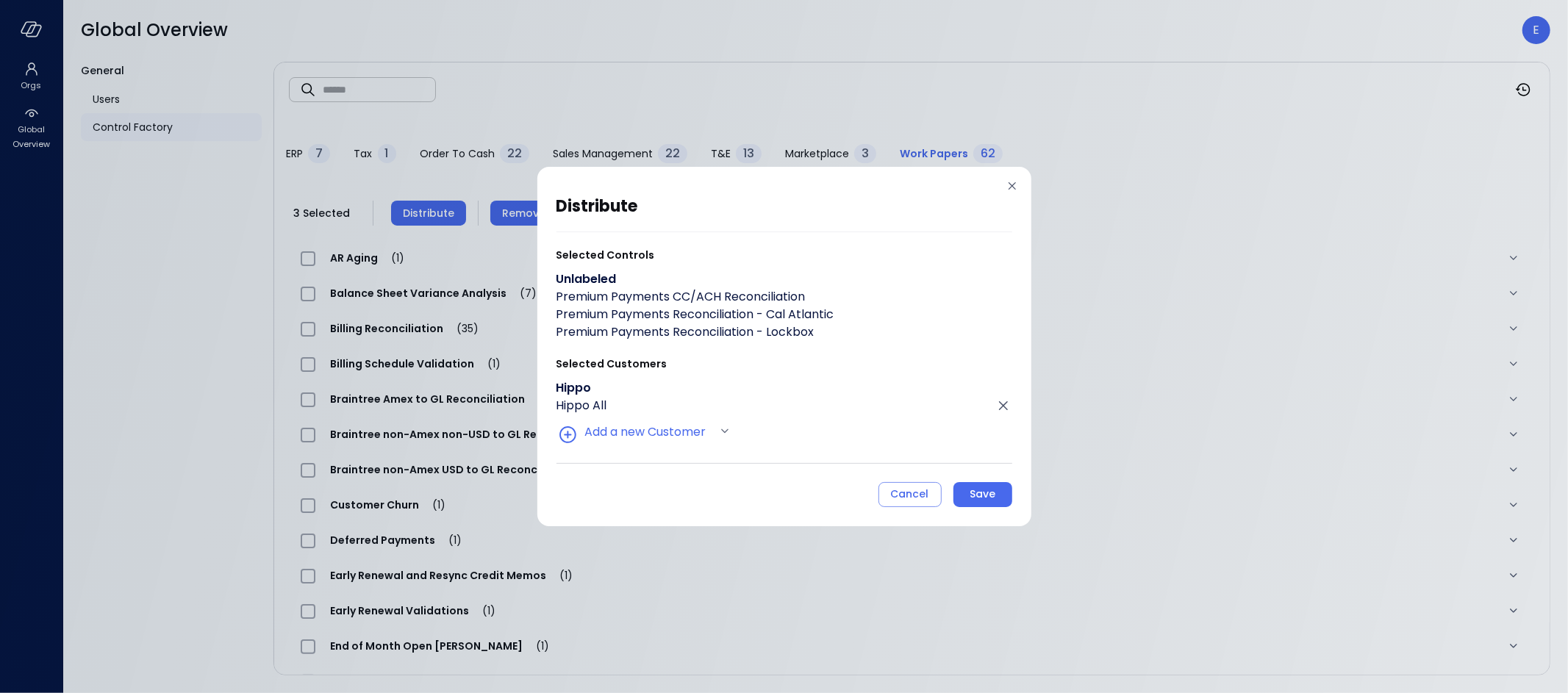
click at [979, 497] on div "Save" at bounding box center [983, 494] width 26 height 18
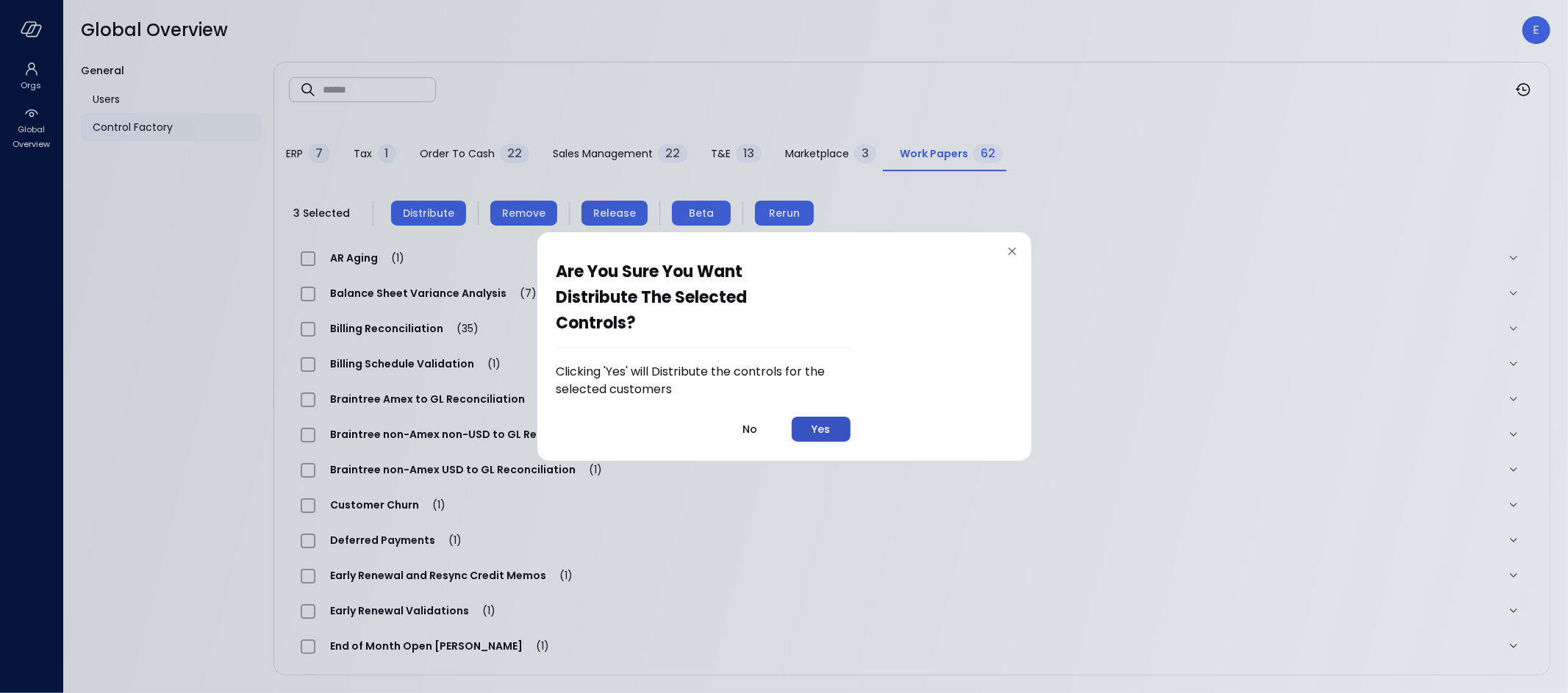
click at [832, 428] on button "Yes" at bounding box center [822, 429] width 59 height 25
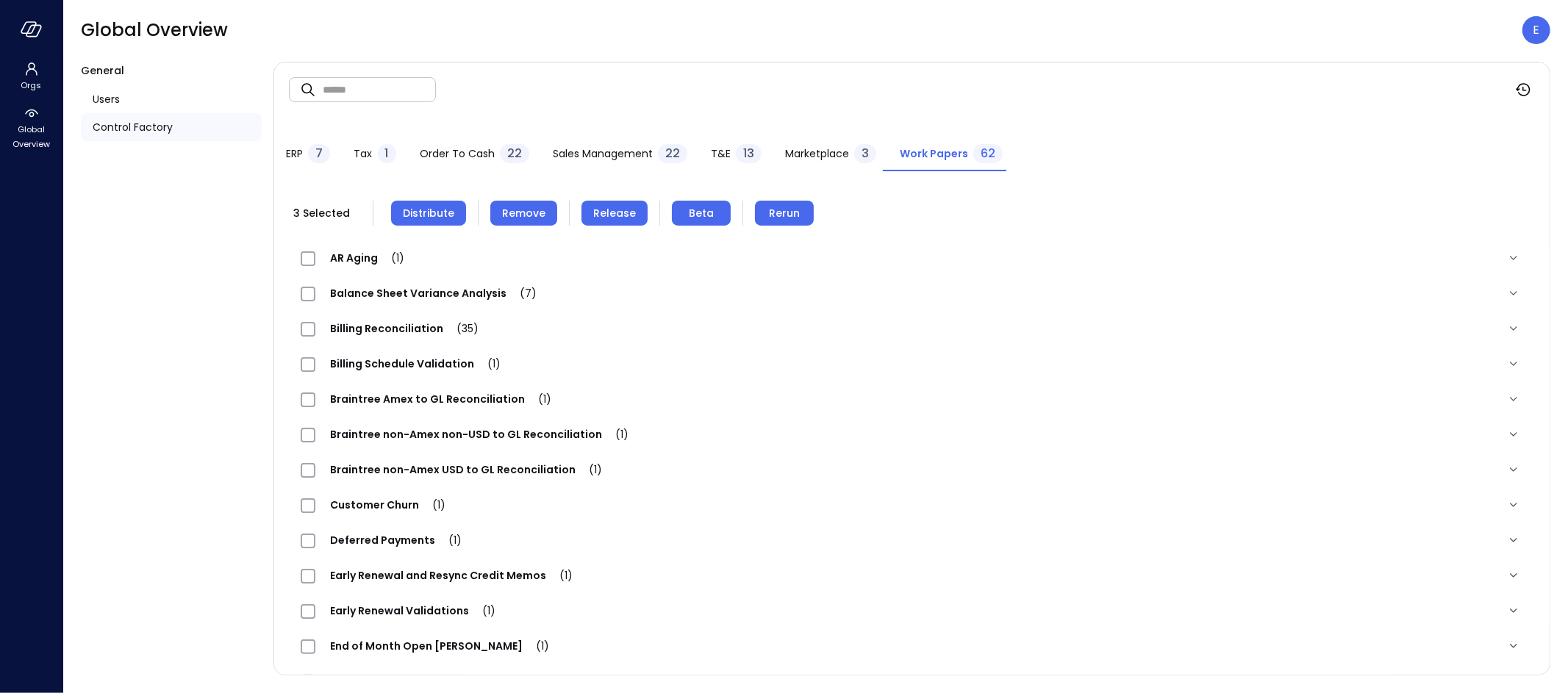
click at [602, 211] on span "Release" at bounding box center [615, 213] width 42 height 17
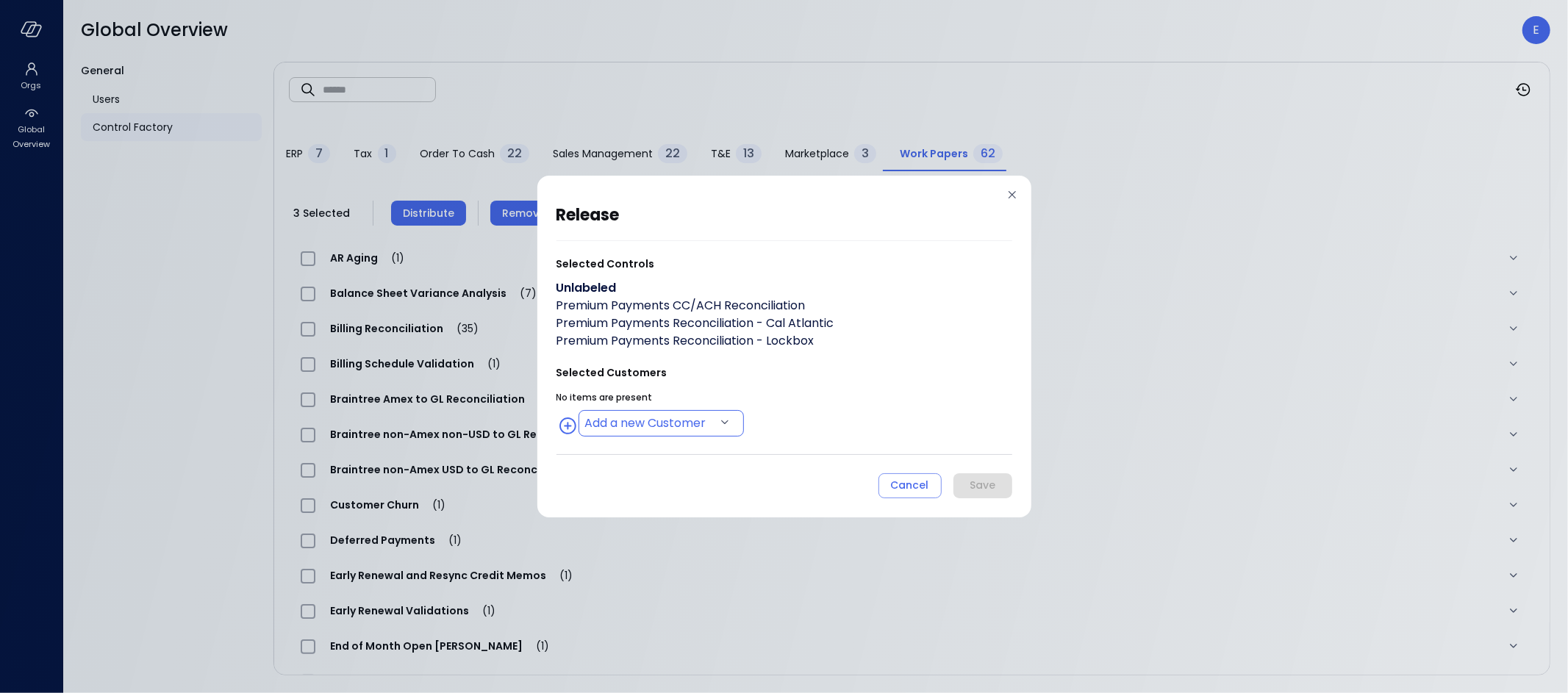
click at [678, 423] on body "Orgs Global Overview Global Overview E General Users Control Factory ​ ​ ERP 7 …" at bounding box center [784, 346] width 1568 height 693
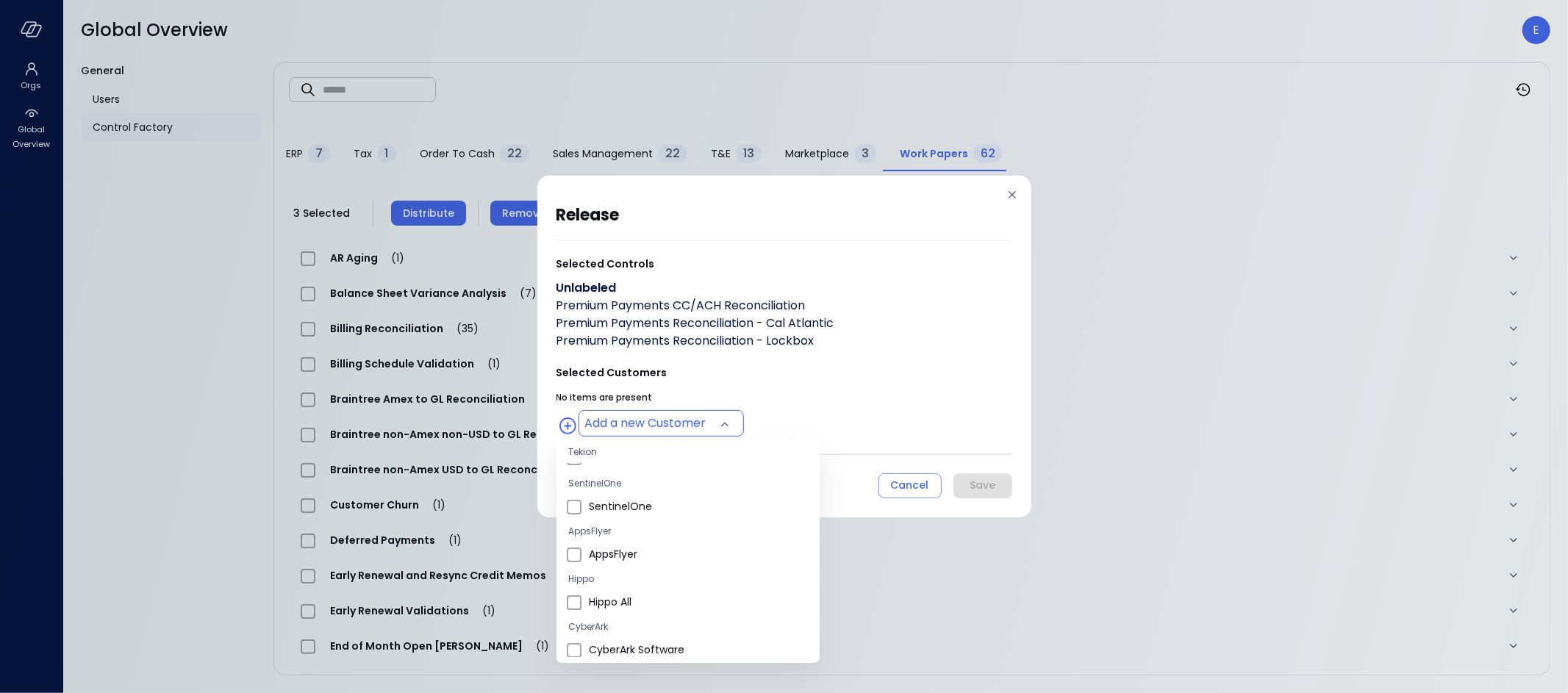
scroll to position [182, 0]
click at [638, 577] on span "Hippo All" at bounding box center [699, 574] width 219 height 16
type input "**********"
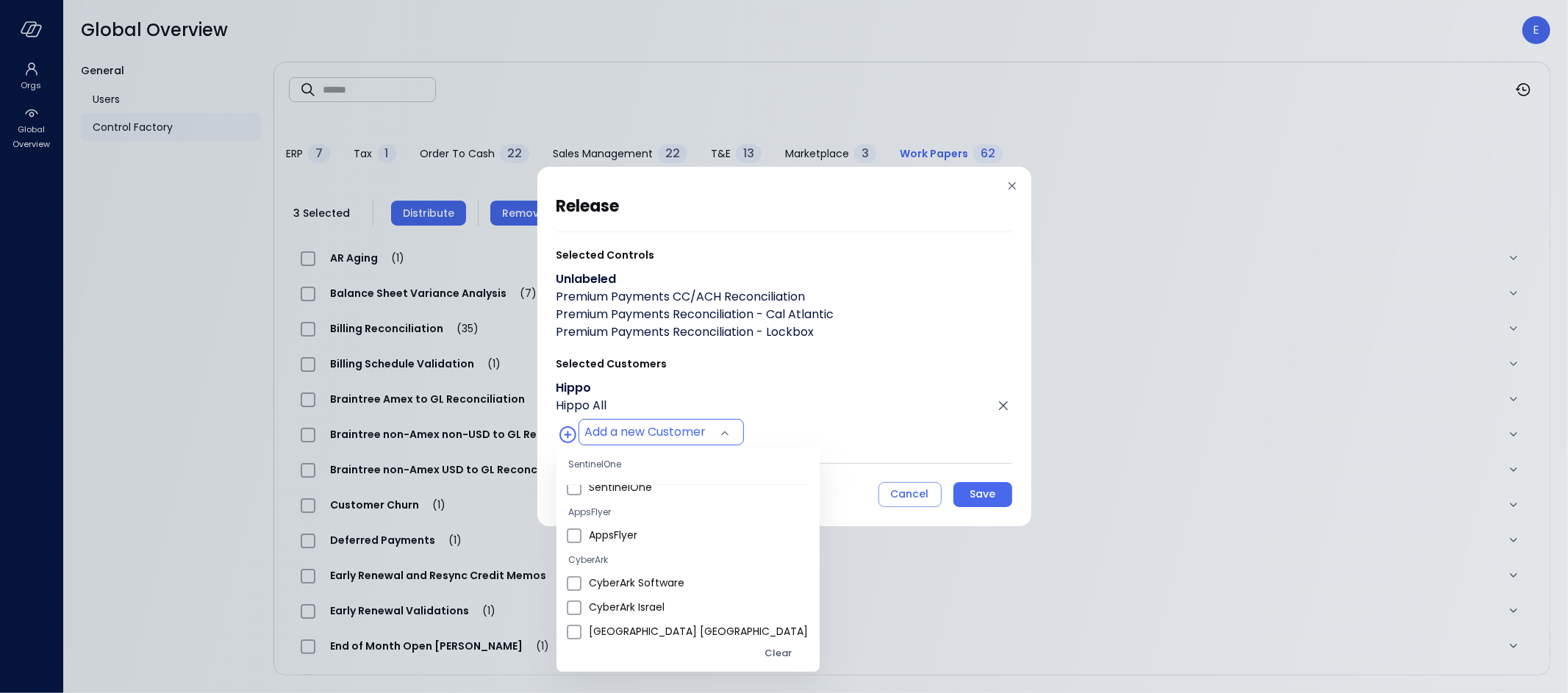
click at [994, 491] on div at bounding box center [784, 346] width 1568 height 693
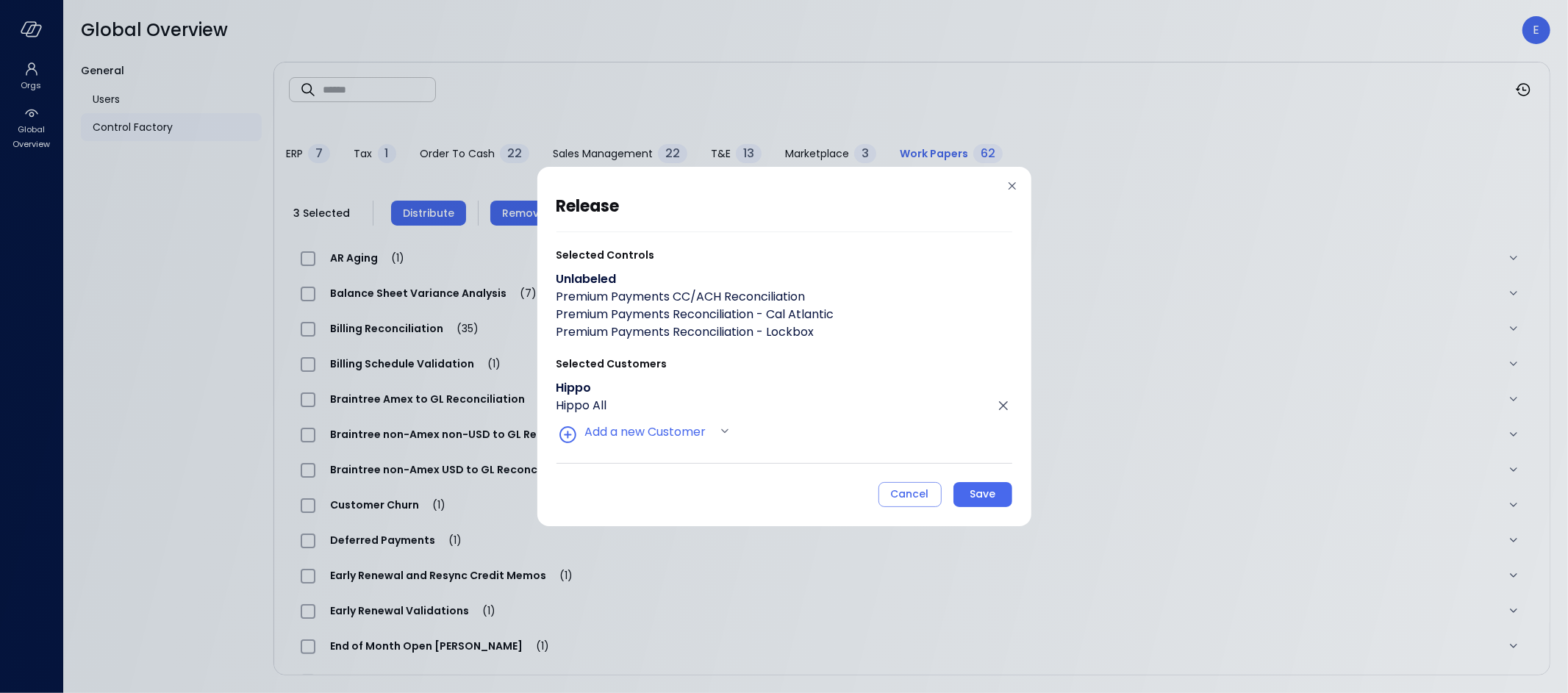
click at [994, 494] on div "Save" at bounding box center [983, 494] width 26 height 18
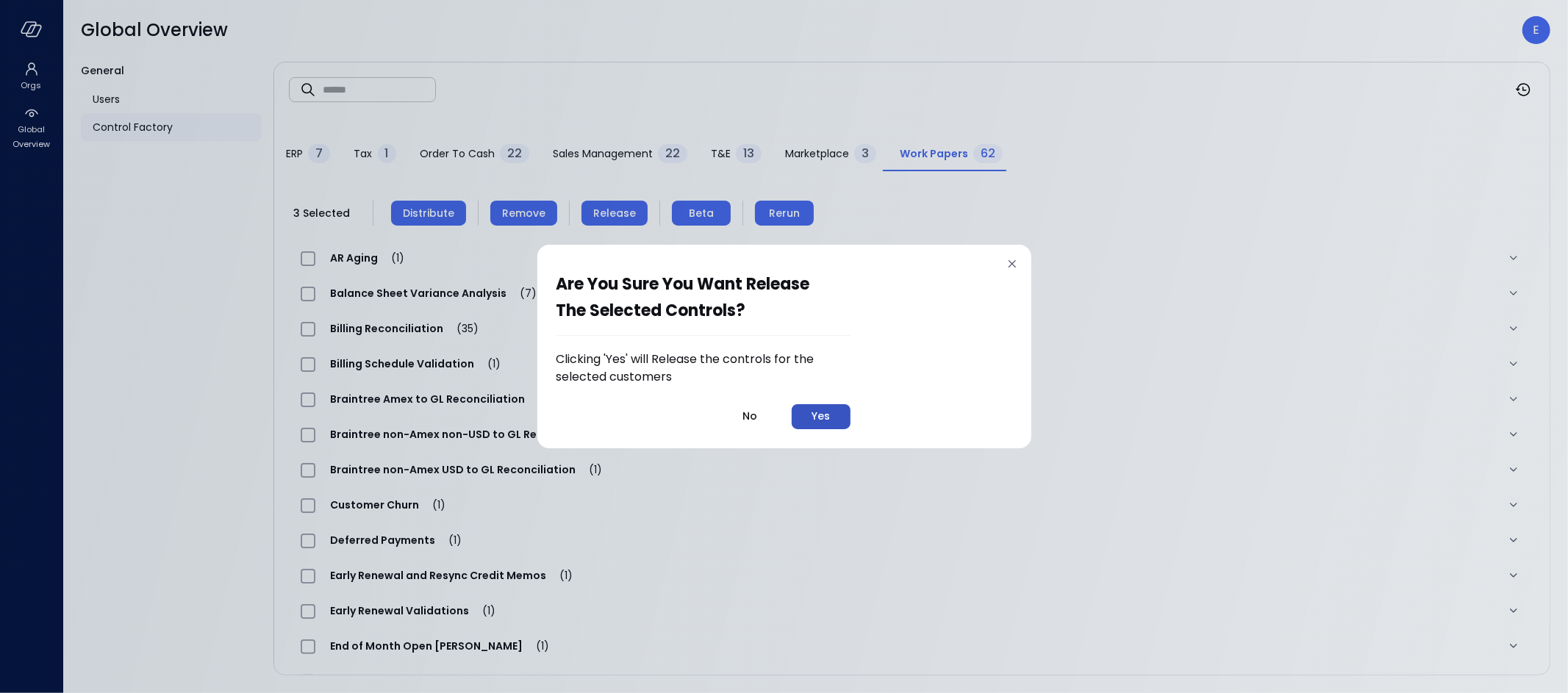
click at [834, 411] on button "Yes" at bounding box center [822, 416] width 59 height 25
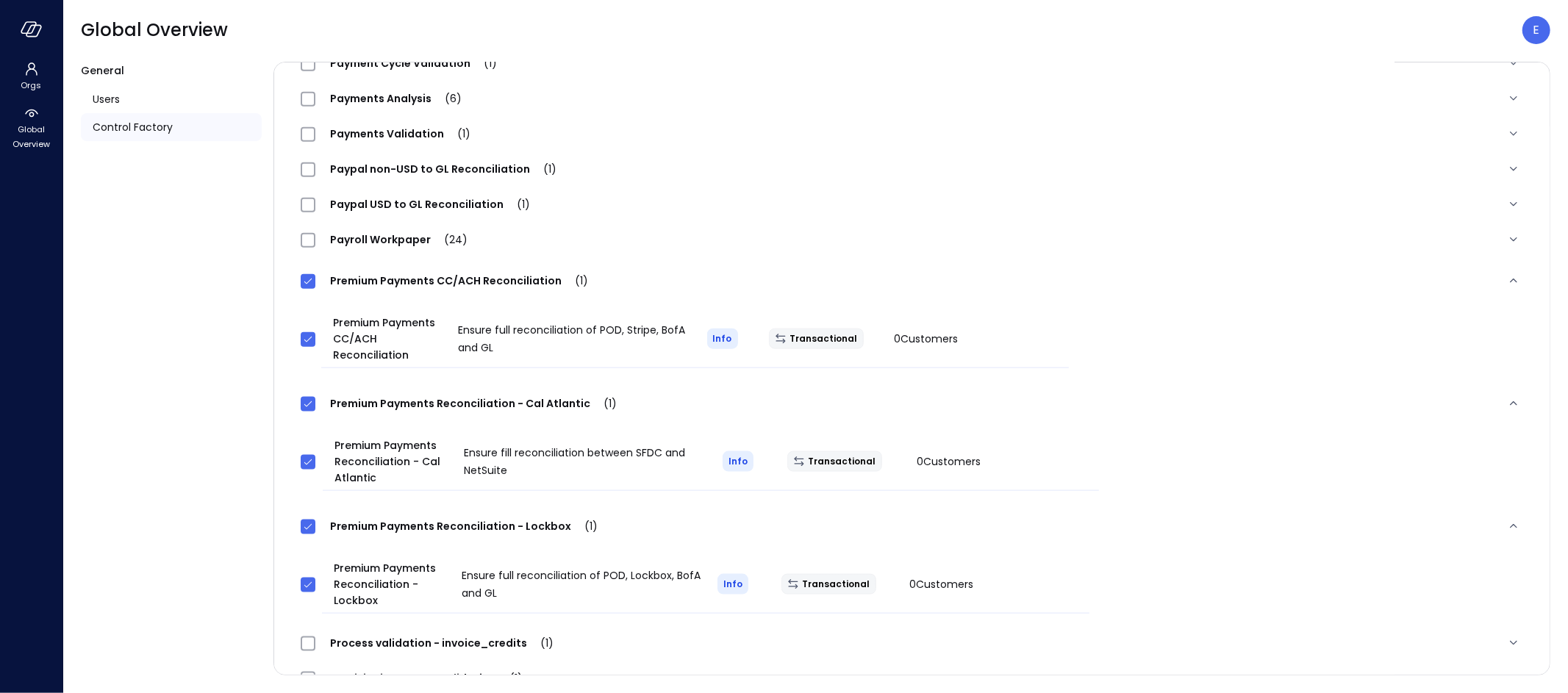
scroll to position [1539, 0]
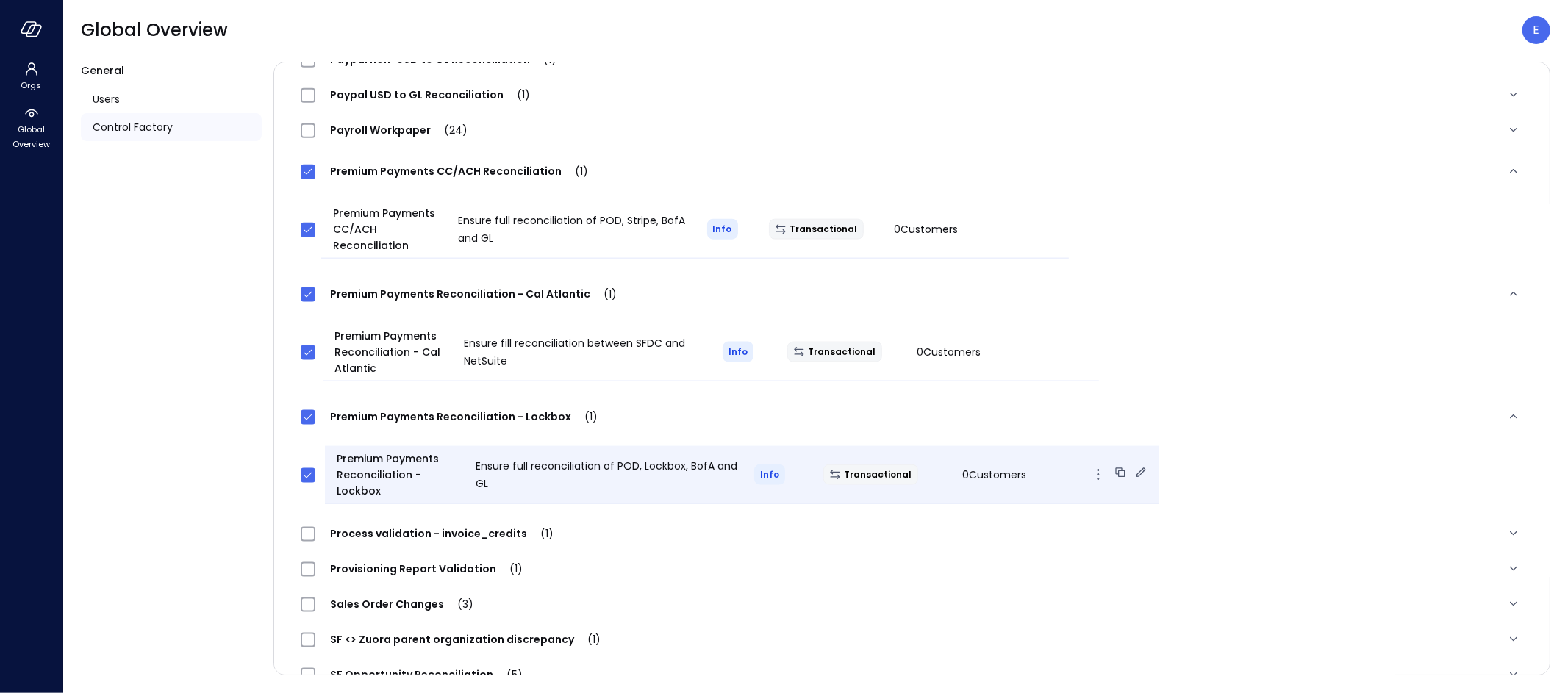
click at [1134, 470] on icon at bounding box center [1142, 472] width 15 height 15
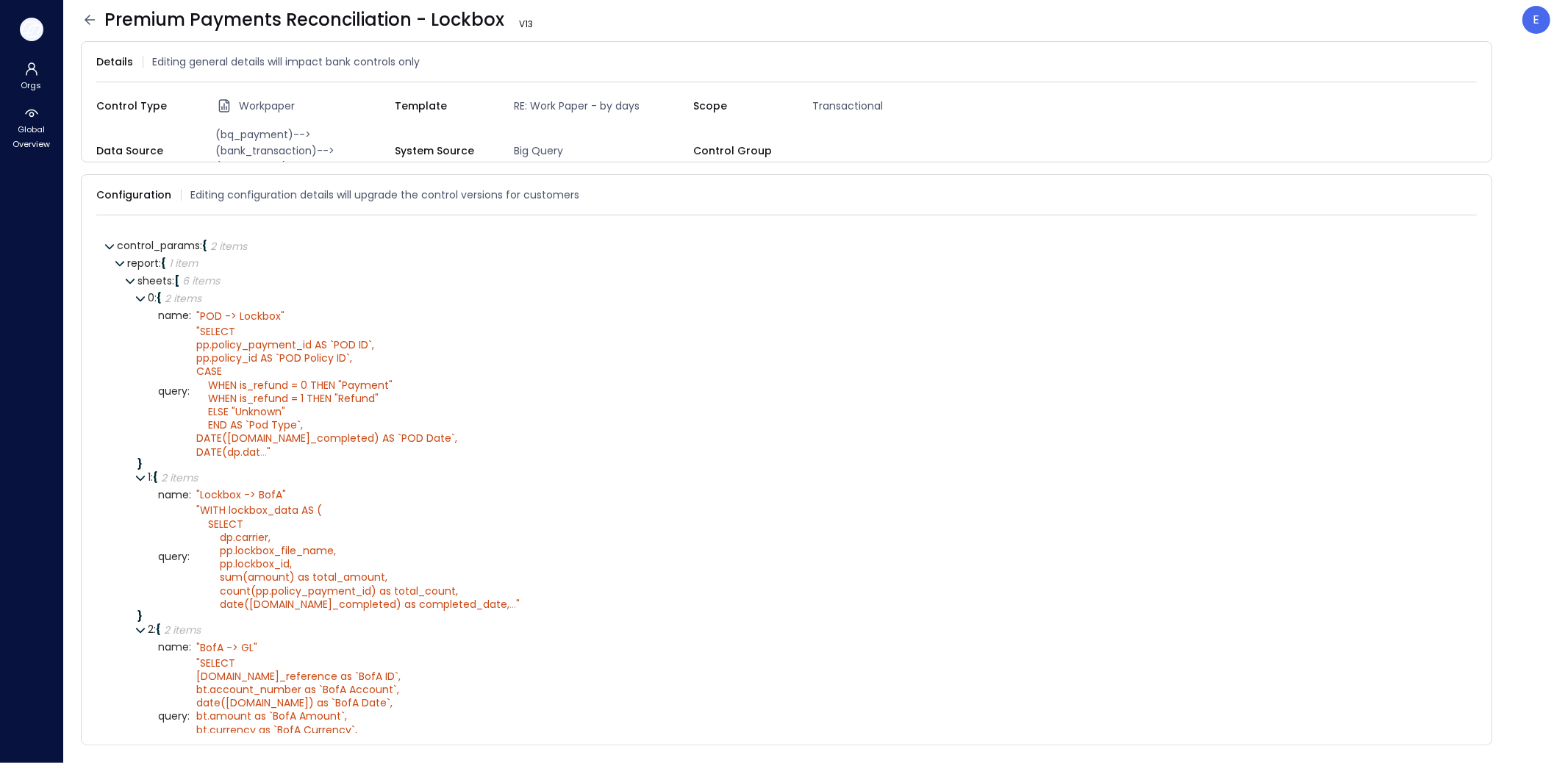
click at [28, 28] on icon "button" at bounding box center [31, 29] width 22 height 17
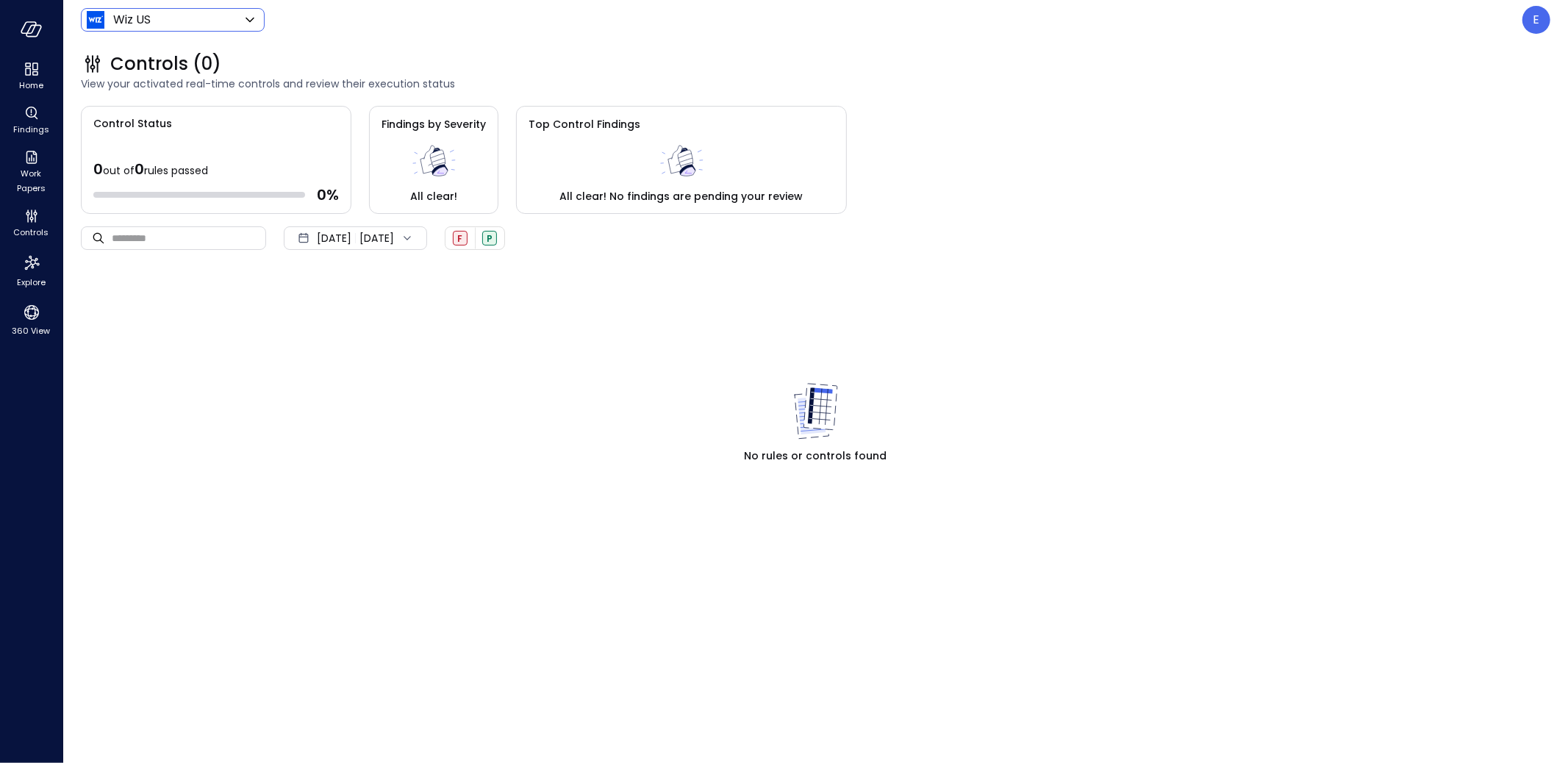
click at [197, 11] on body "Home Findings Work Papers Controls Explore 360 View Wiz US ****** ​ E Controls …" at bounding box center [784, 382] width 1568 height 763
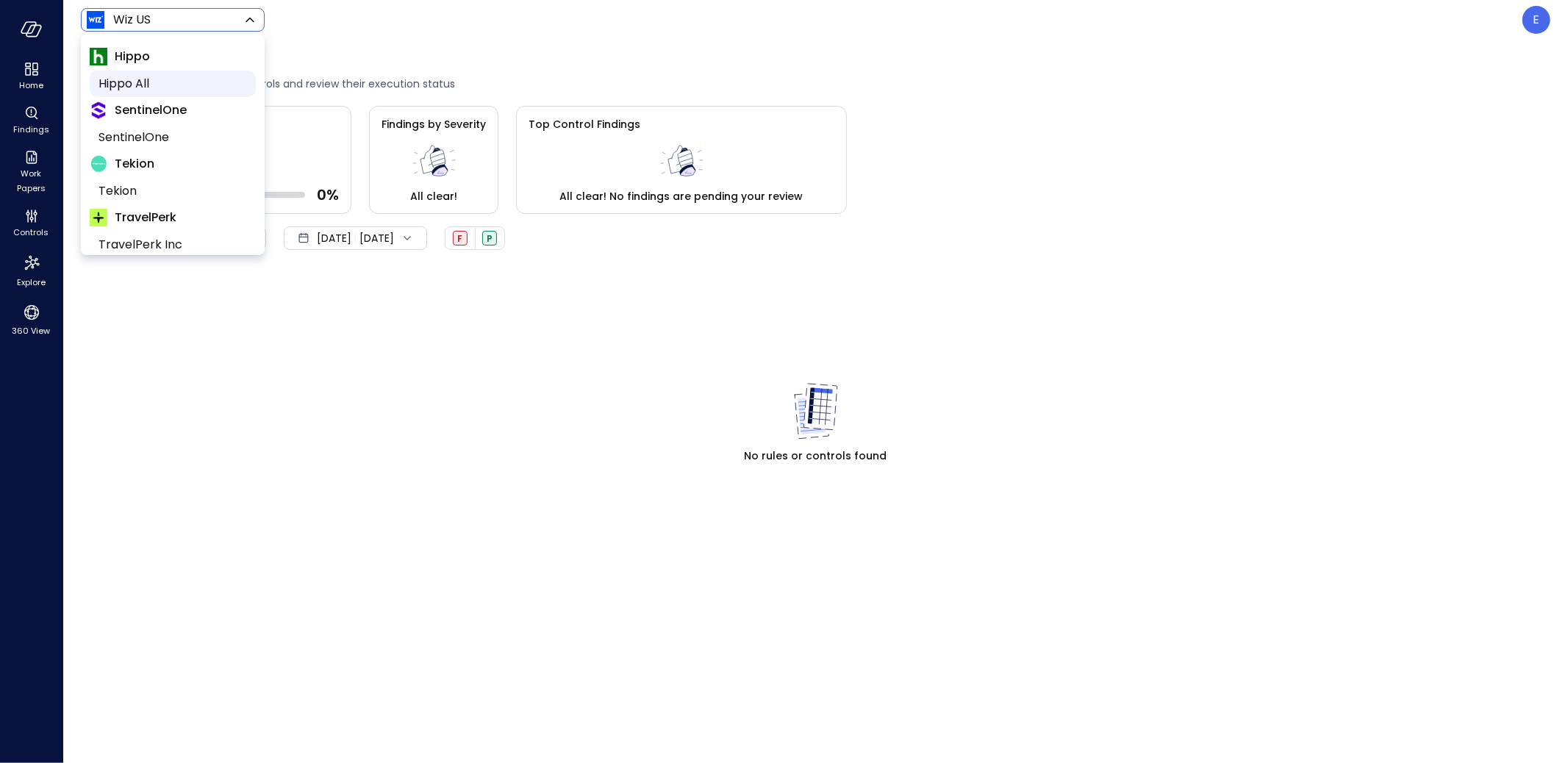
click at [153, 86] on span "Hippo All" at bounding box center [171, 84] width 145 height 17
type input "*******"
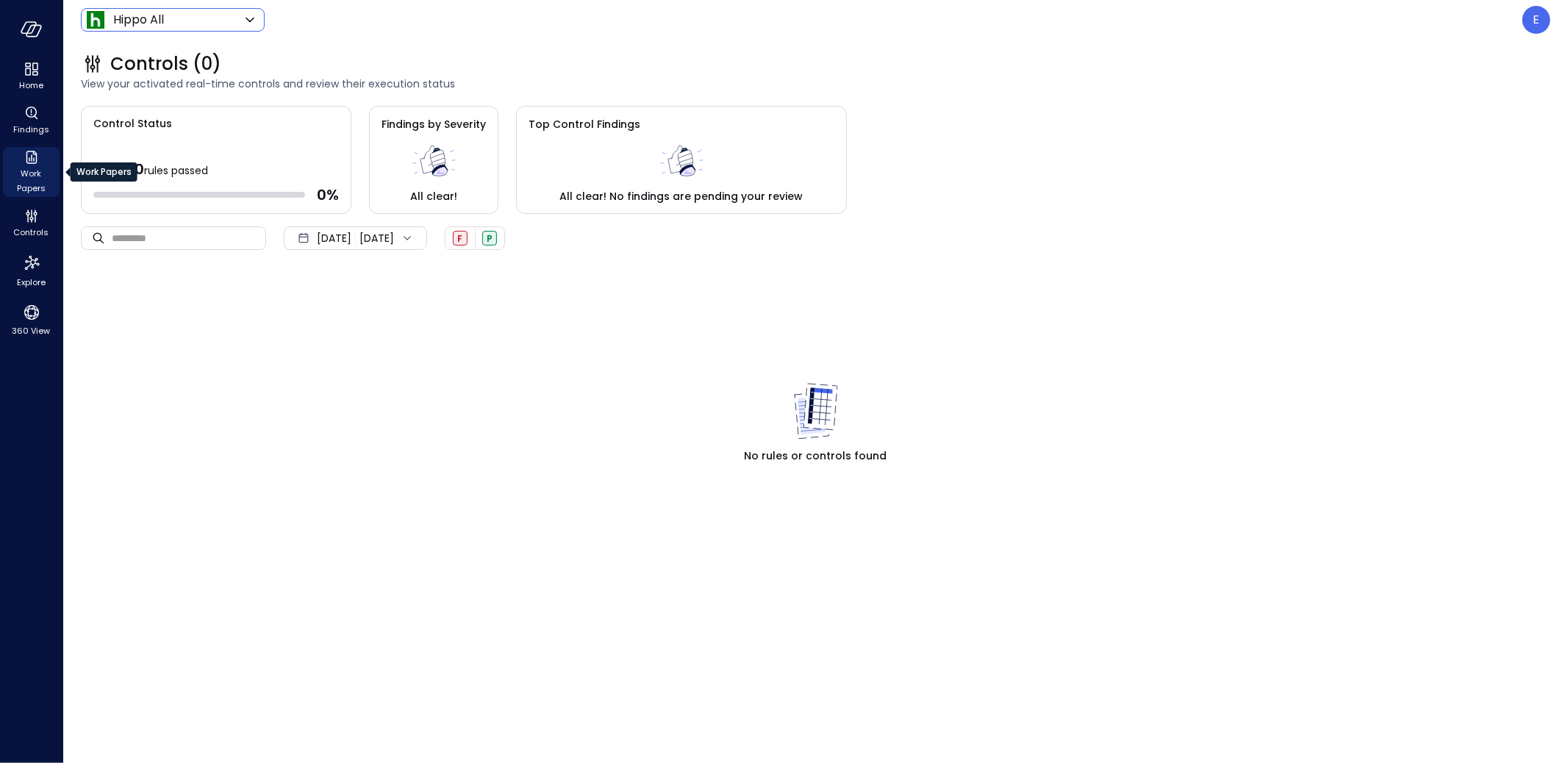
click at [33, 154] on icon "Work Papers" at bounding box center [31, 157] width 17 height 17
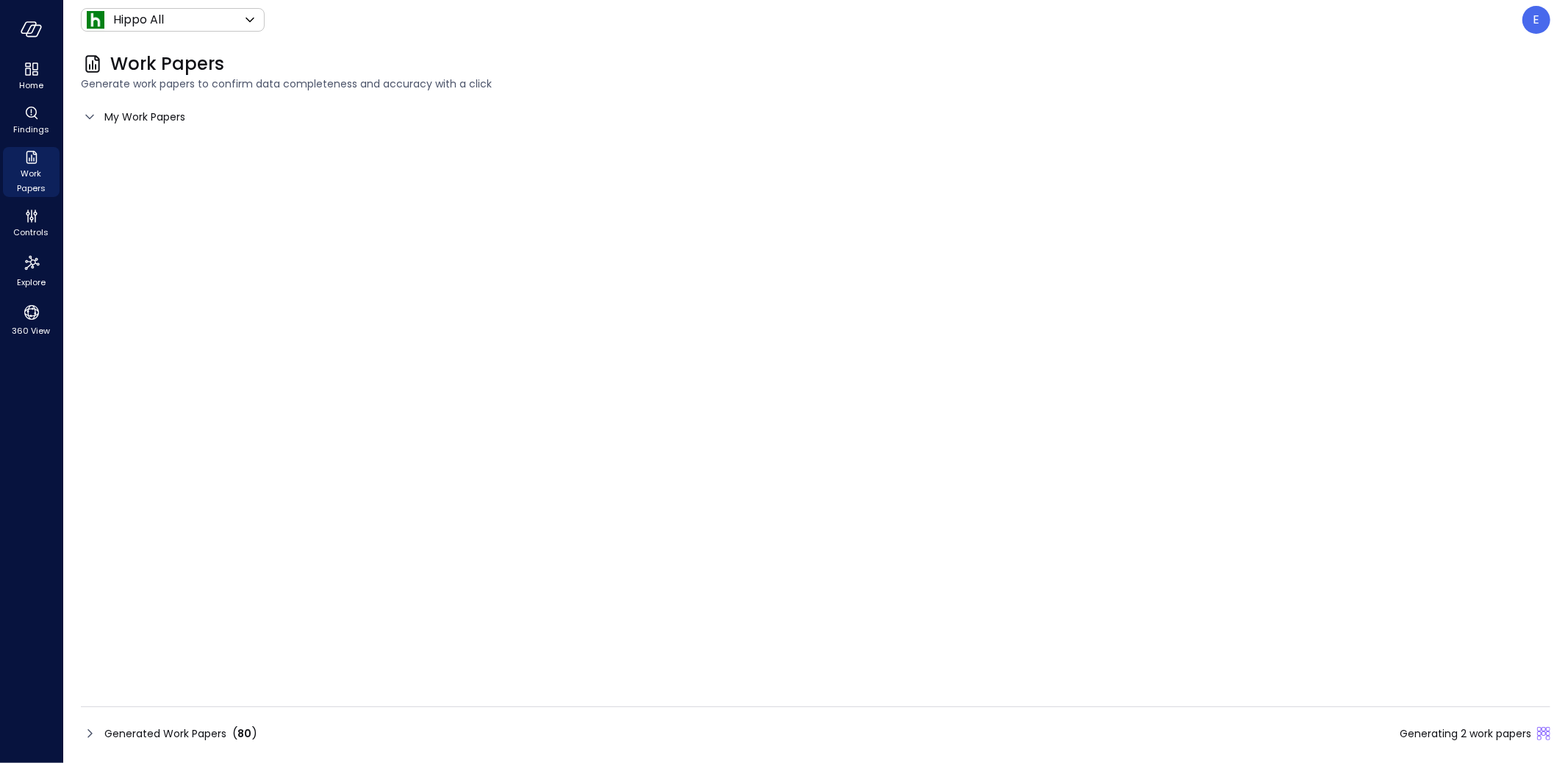
click at [209, 693] on div "Generated Work Papers ( 80 )" at bounding box center [181, 734] width 153 height 17
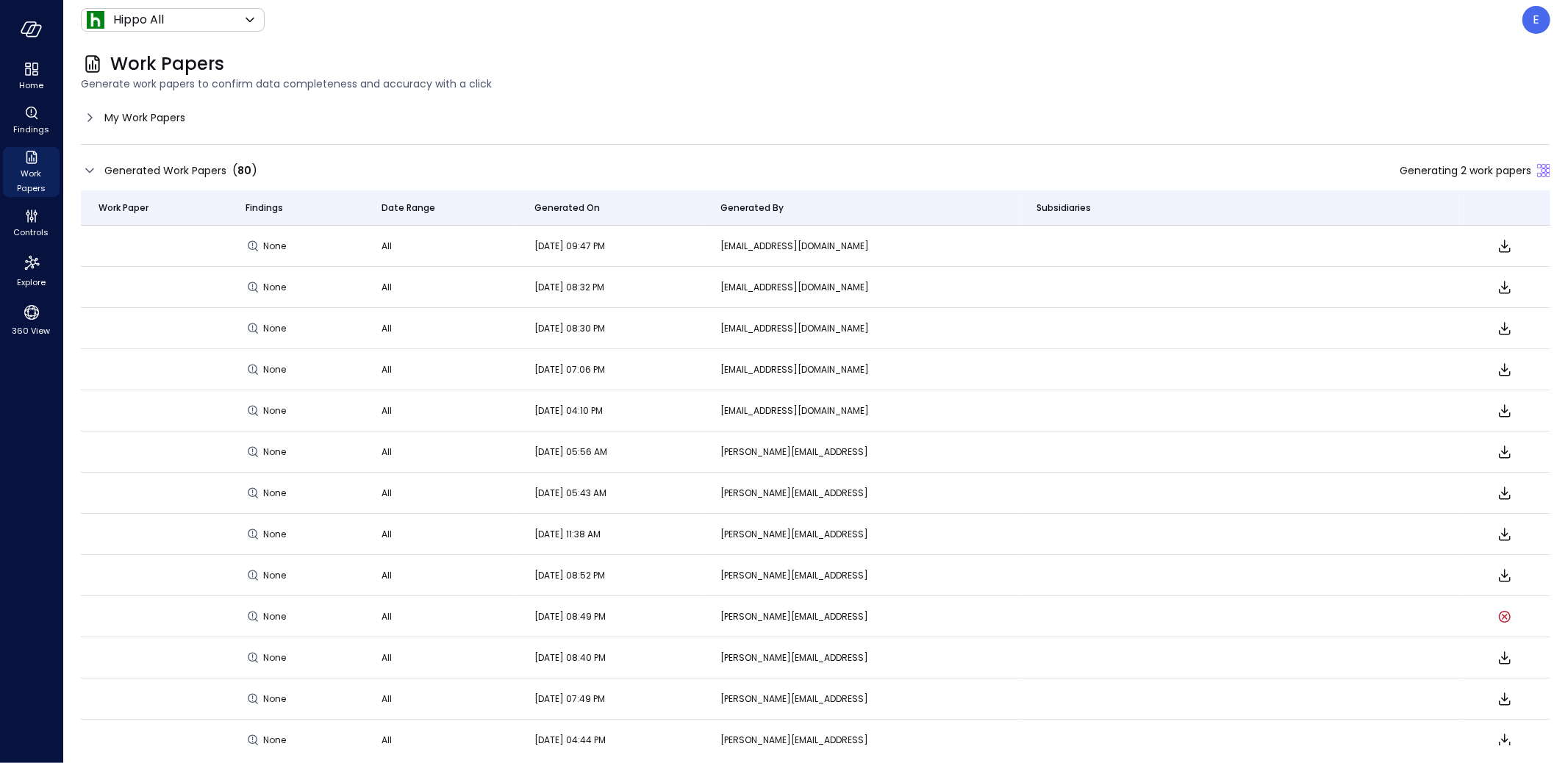
click at [150, 112] on span "My Work Papers" at bounding box center [145, 118] width 81 height 17
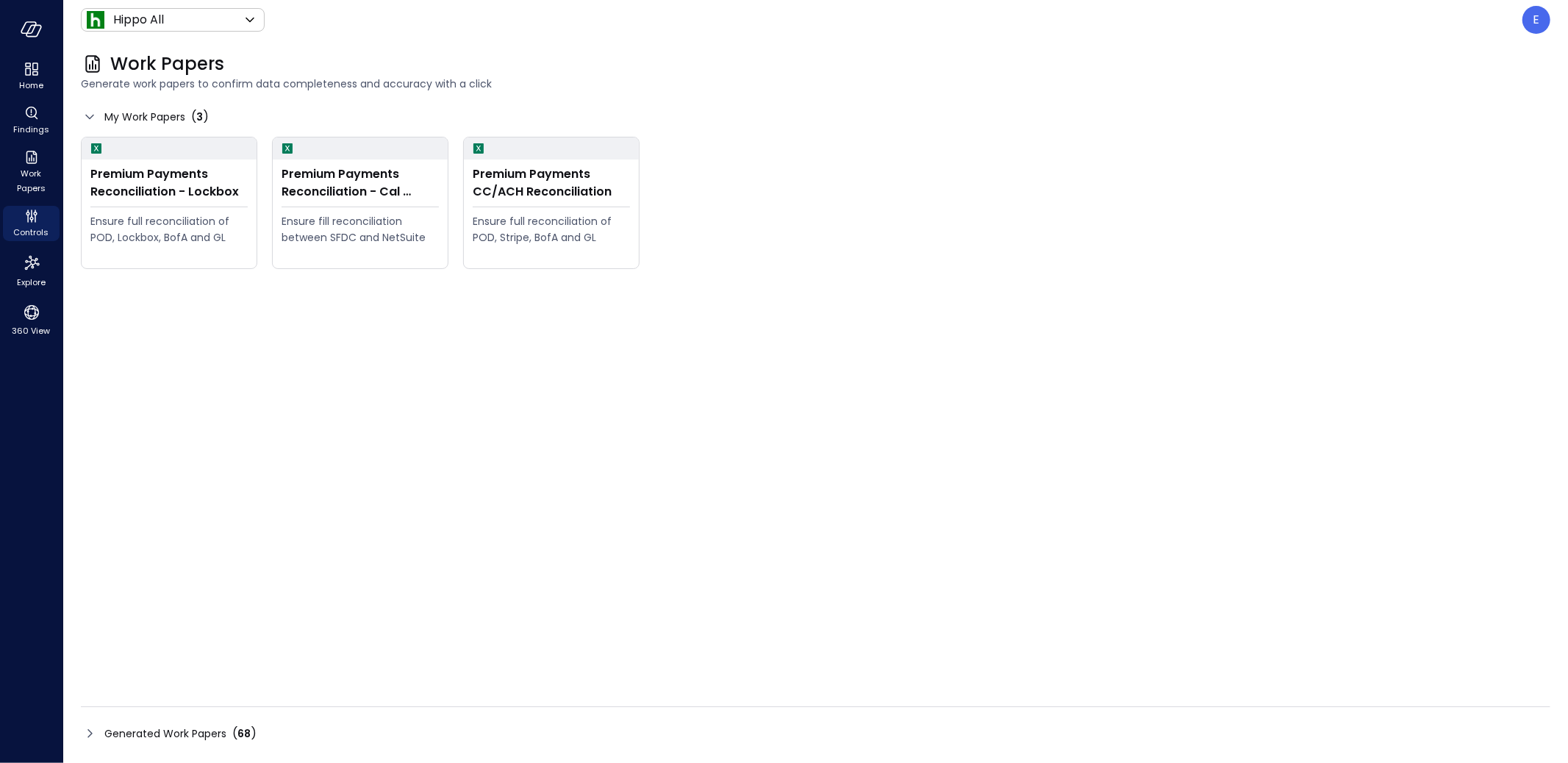
click at [180, 734] on span "Generated Work Papers" at bounding box center [165, 735] width 122 height 17
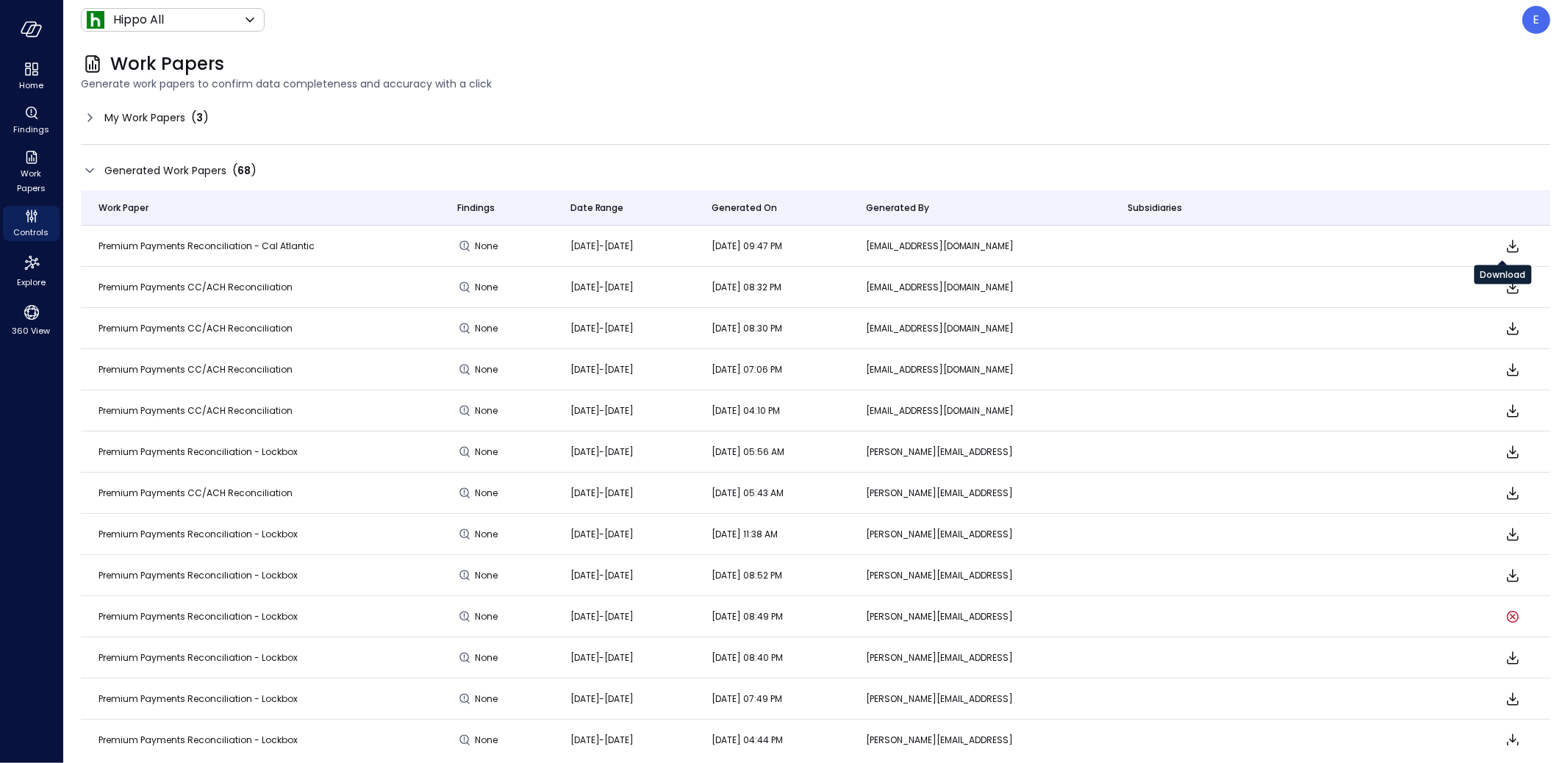
click at [1505, 239] on icon "Download" at bounding box center [1513, 245] width 17 height 17
click at [1505, 450] on icon "Download" at bounding box center [1513, 451] width 17 height 17
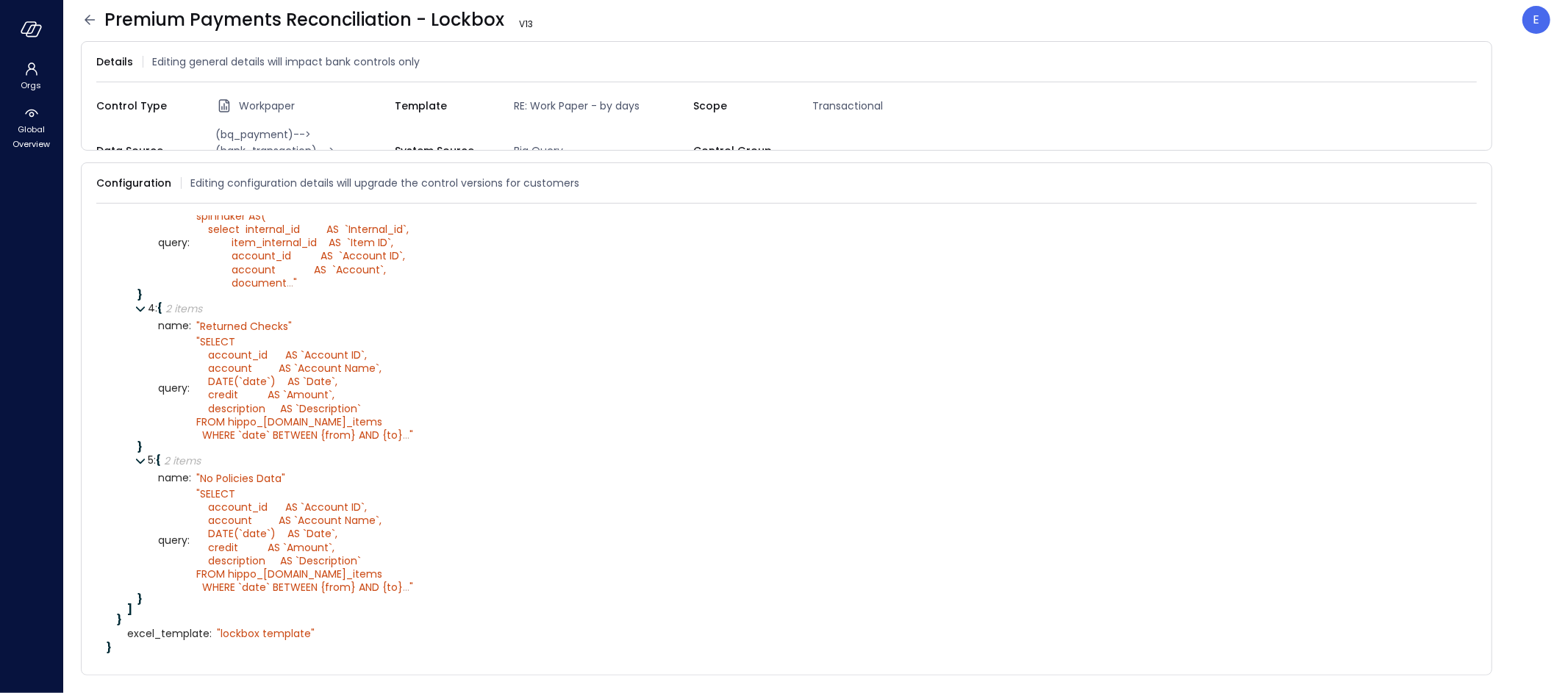
scroll to position [650, 0]
click at [1469, 180] on icon at bounding box center [1470, 183] width 15 height 15
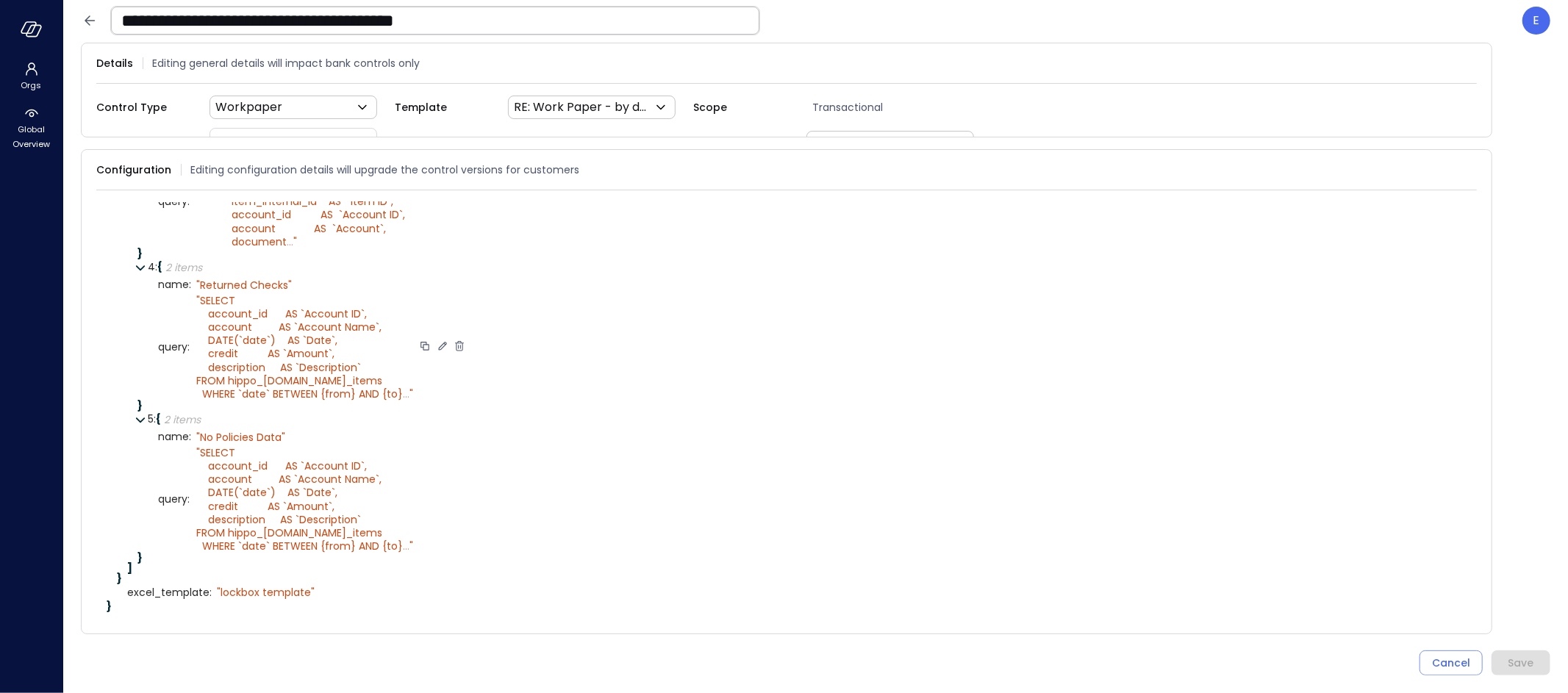
scroll to position [675, 0]
click at [439, 343] on icon at bounding box center [442, 346] width 8 height 8
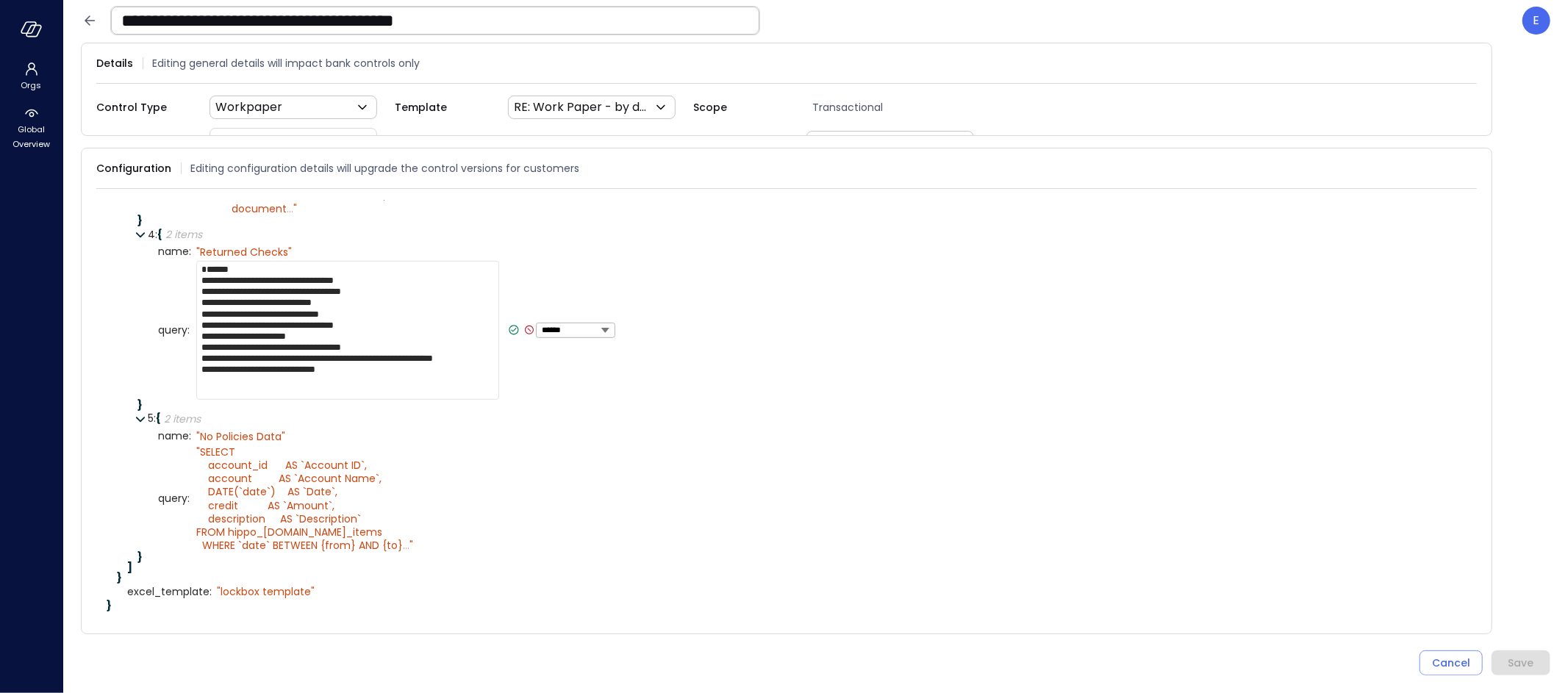
click at [383, 363] on textarea "**********" at bounding box center [348, 330] width 303 height 139
paste textarea "**********"
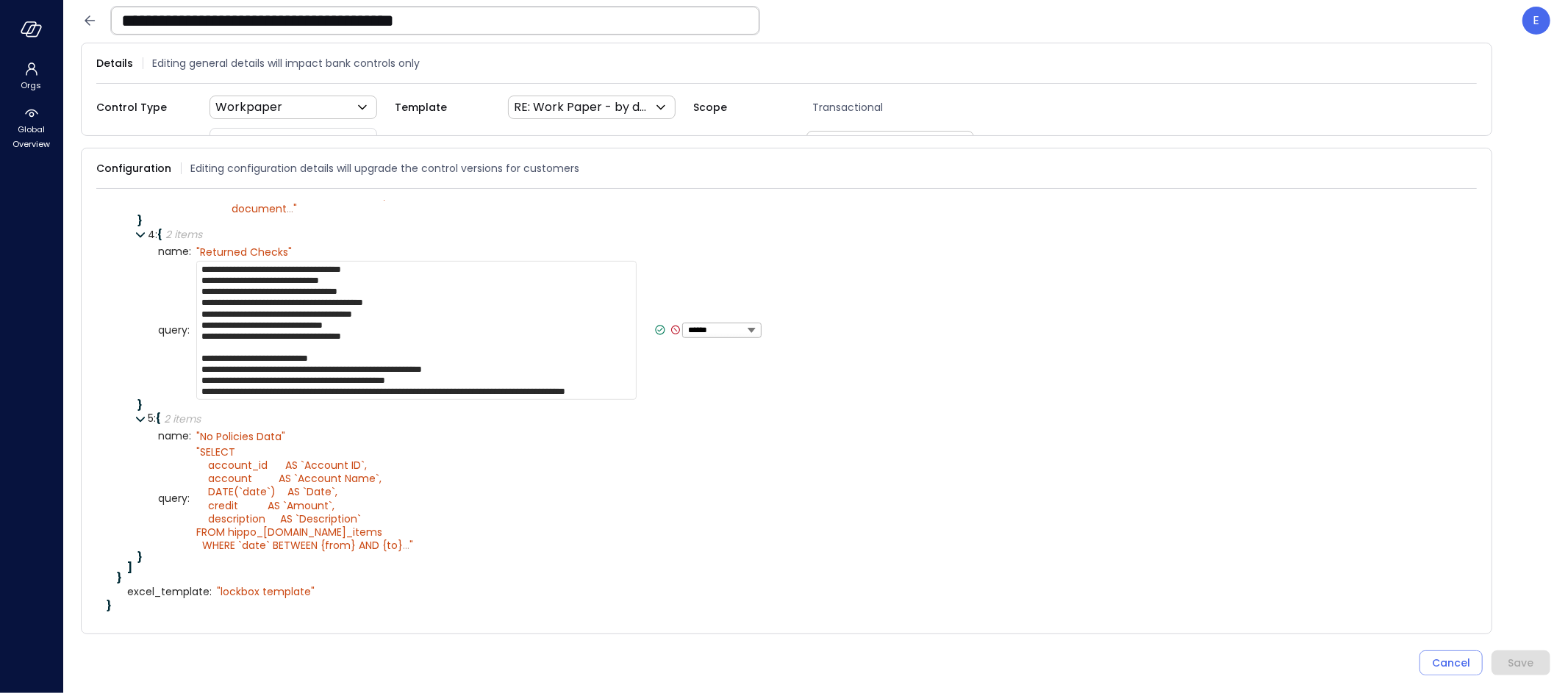
scroll to position [6, 0]
drag, startPoint x: 305, startPoint y: 395, endPoint x: 365, endPoint y: 392, distance: 60.1
click at [365, 392] on textarea "**********" at bounding box center [416, 330] width 440 height 139
type textarea "**********"
click at [653, 336] on icon at bounding box center [660, 330] width 13 height 13
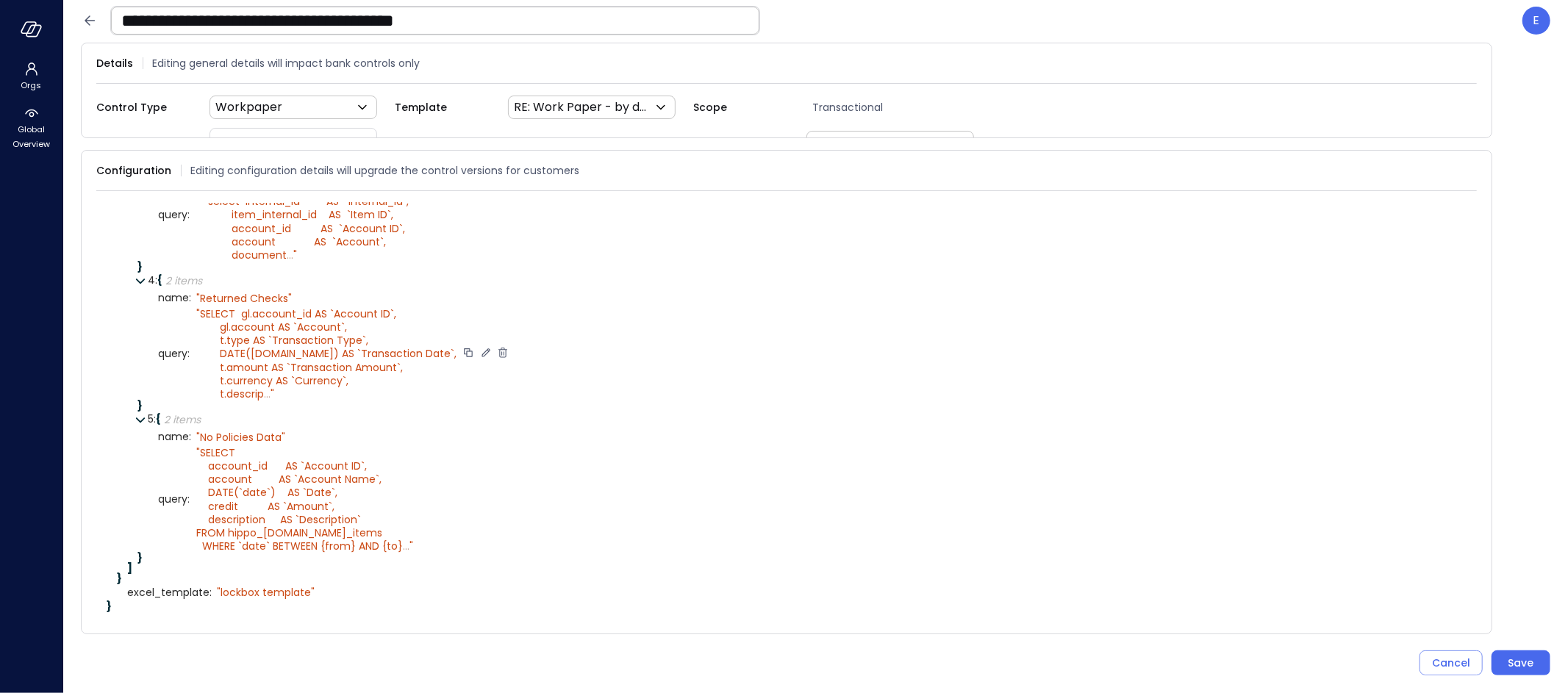
scroll to position [651, 0]
click at [1506, 659] on button "Save" at bounding box center [1521, 663] width 59 height 25
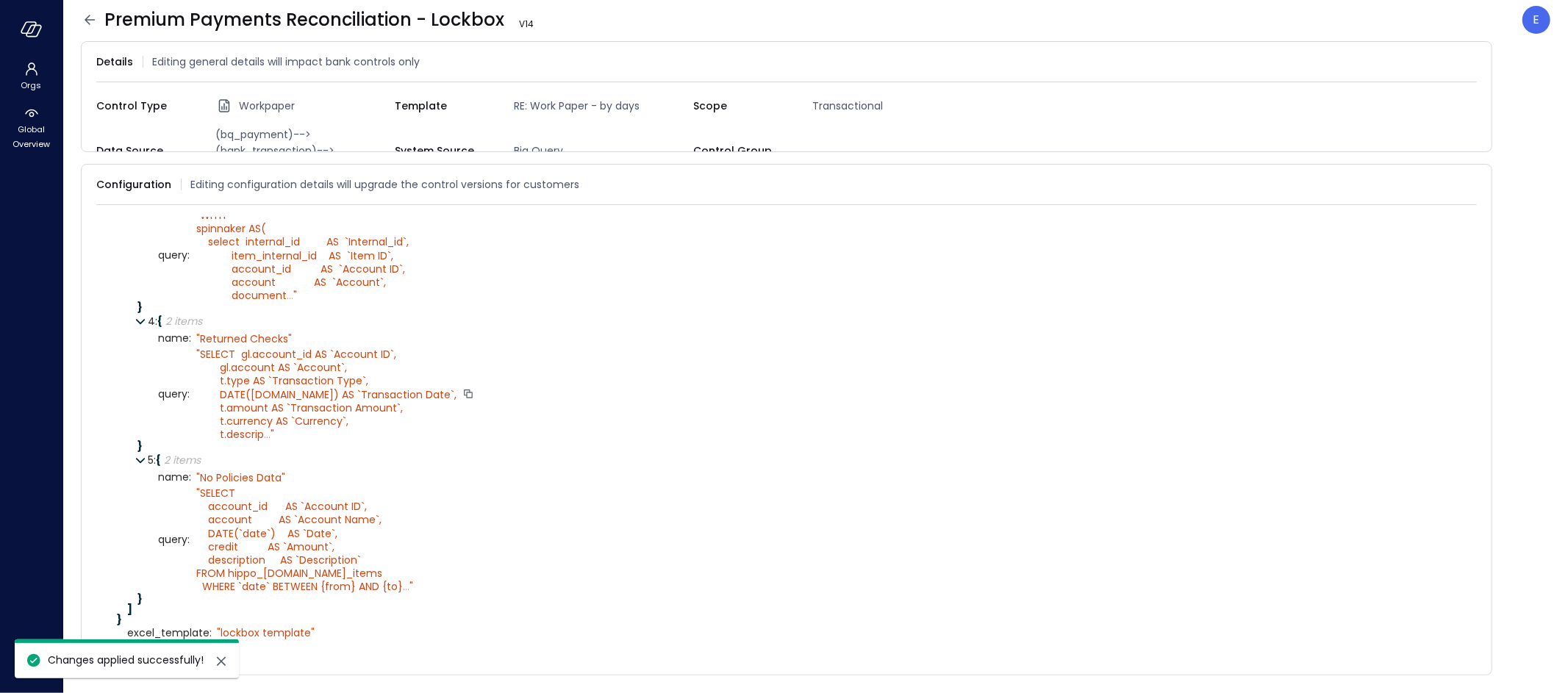
click at [90, 22] on icon at bounding box center [89, 19] width 17 height 17
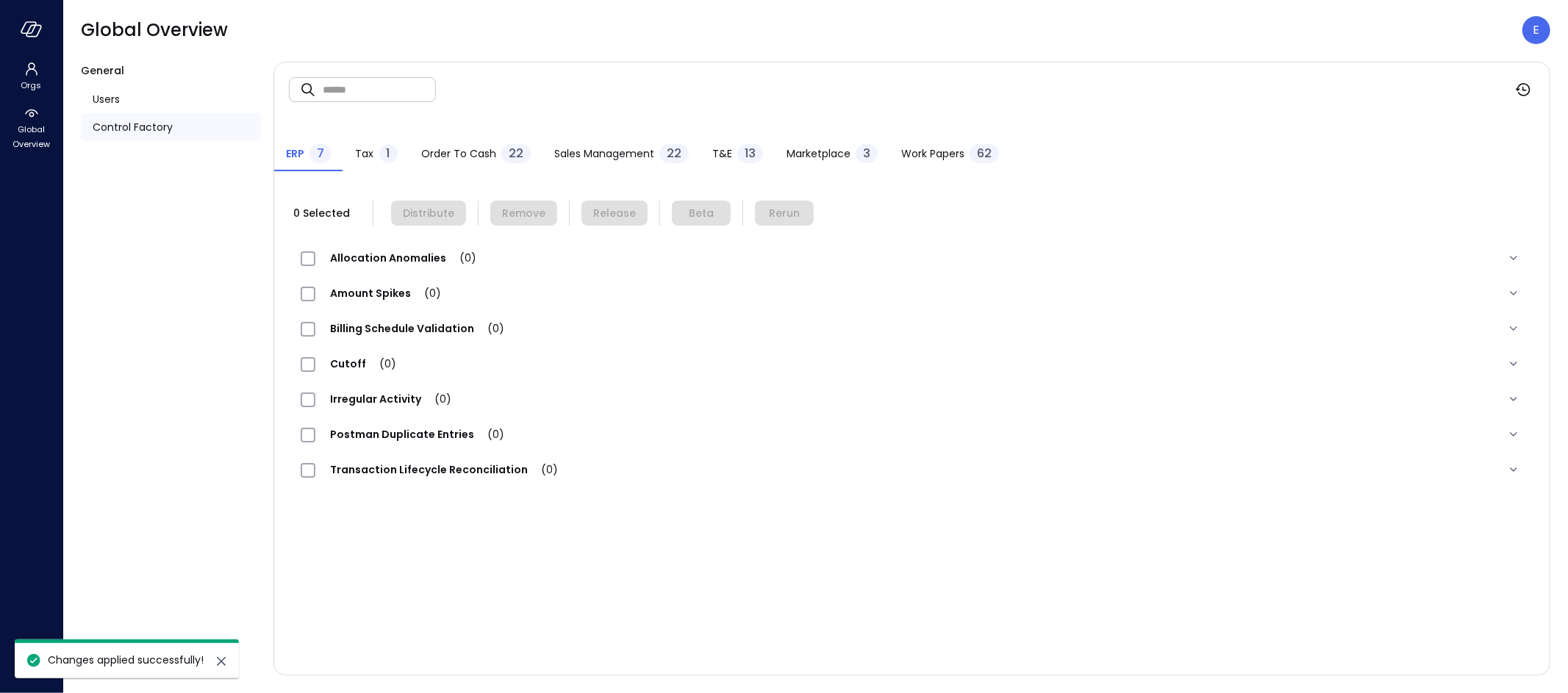
click at [928, 152] on span "Work Papers" at bounding box center [933, 153] width 63 height 17
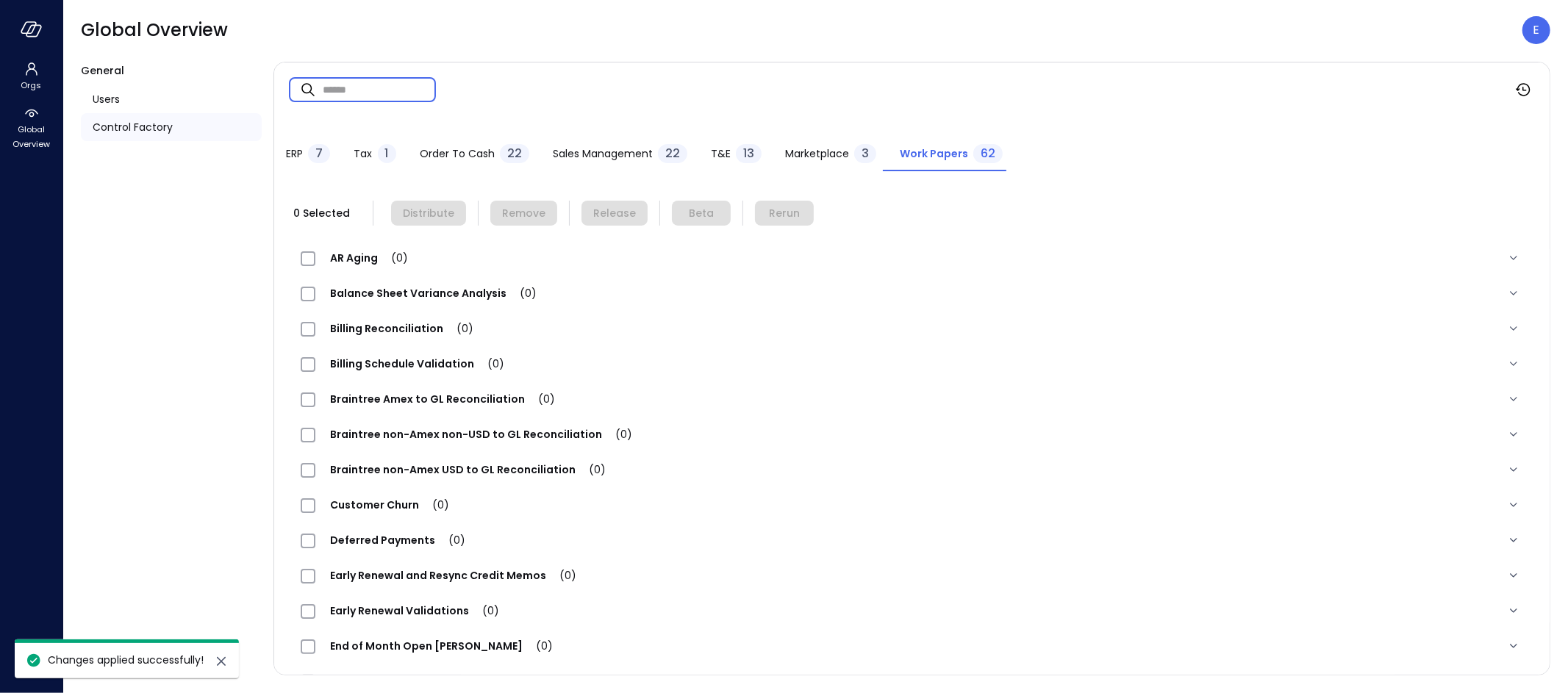
click at [398, 91] on input "text" at bounding box center [379, 89] width 113 height 39
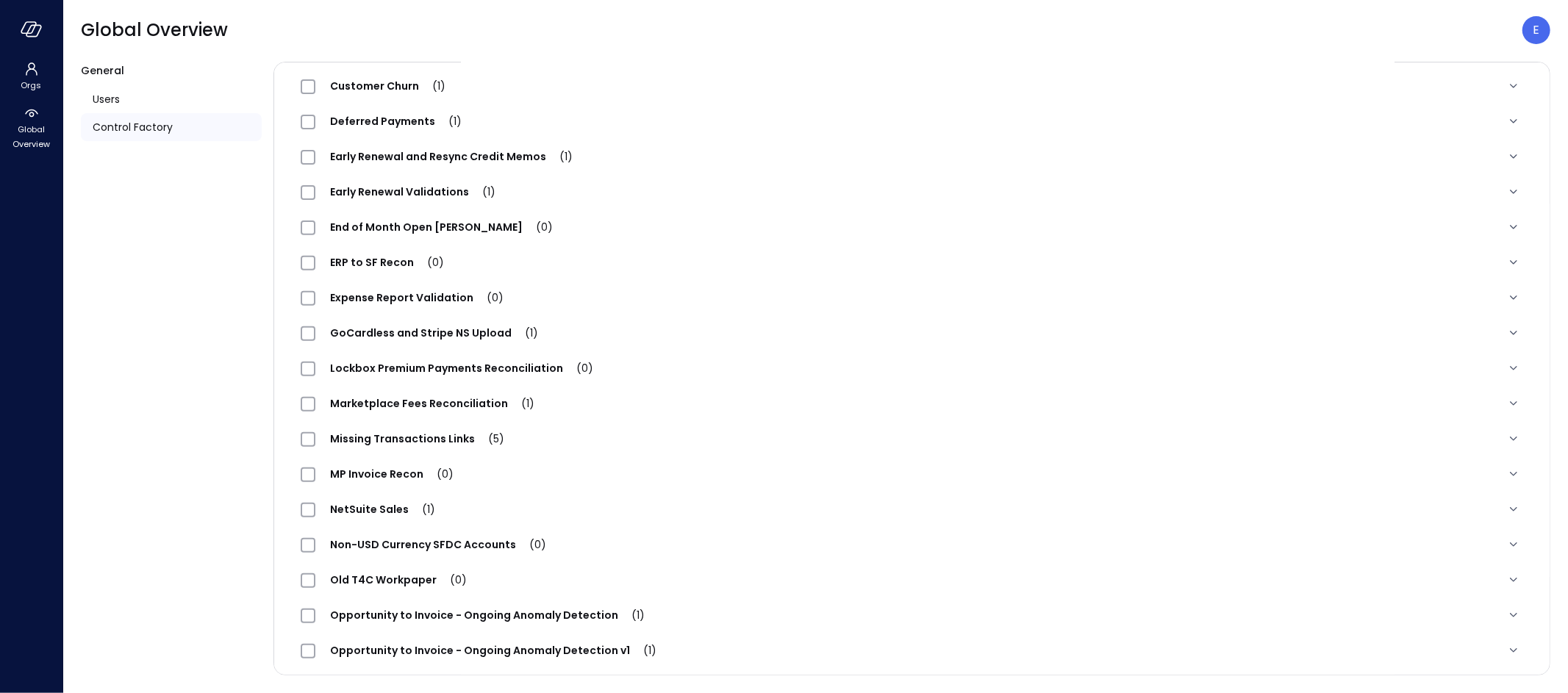
scroll to position [1406, 0]
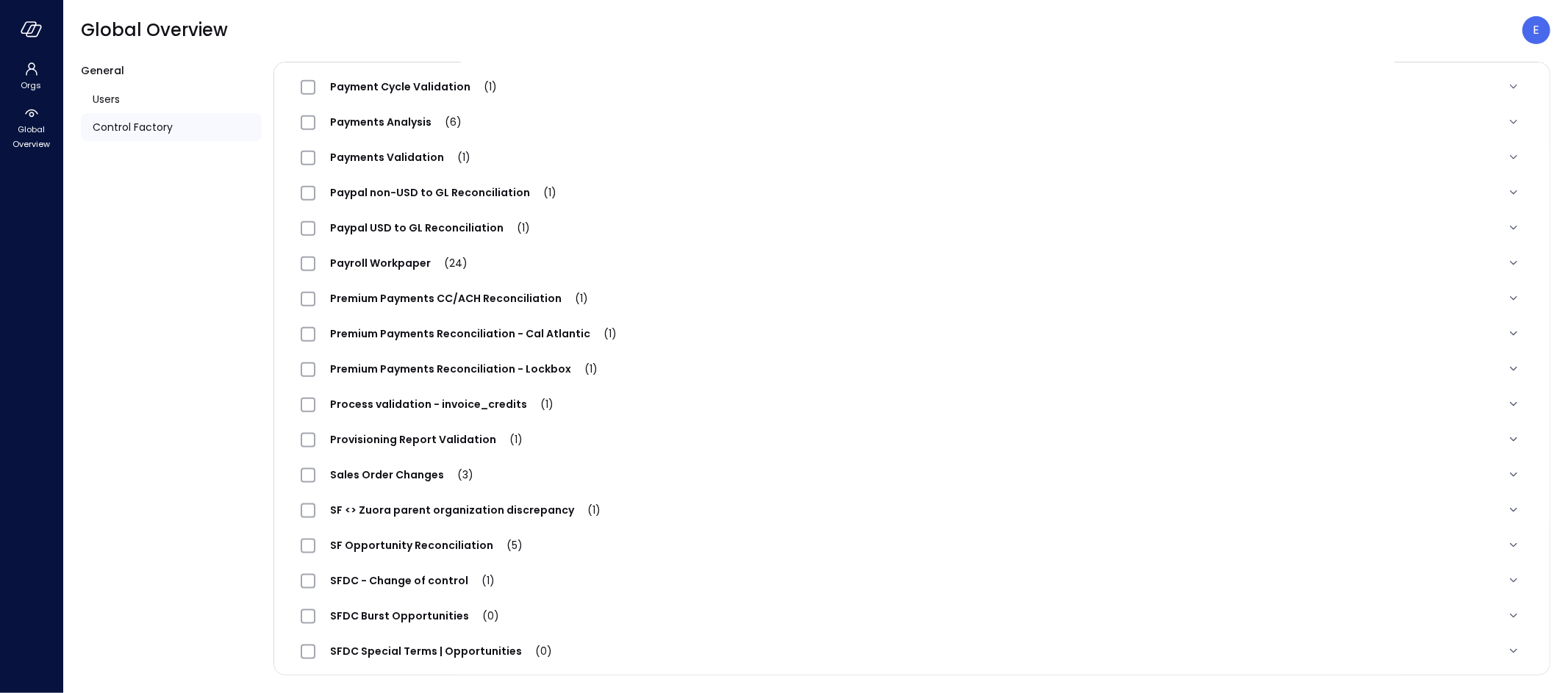
click at [384, 373] on span "Premium Payments Reconciliation - Lockbox (1)" at bounding box center [463, 369] width 297 height 15
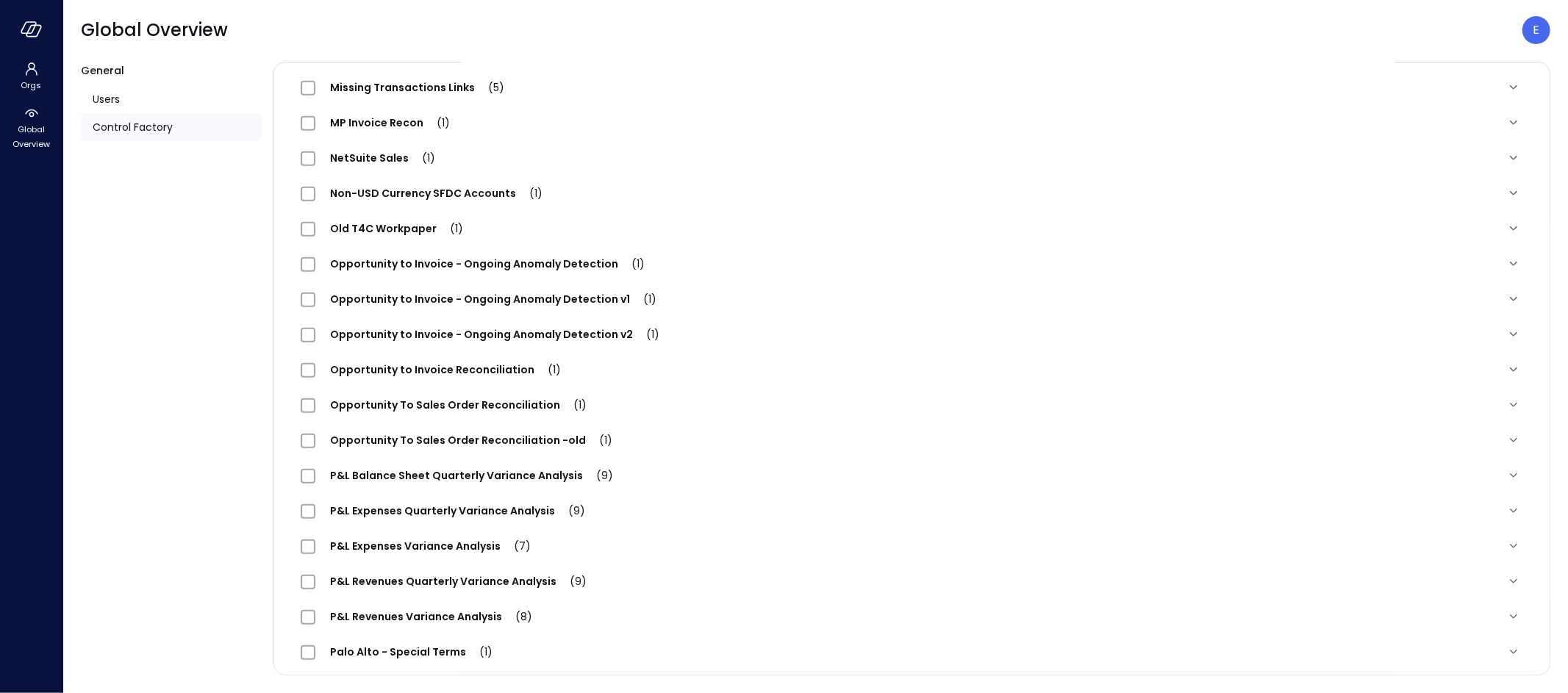
scroll to position [0, 0]
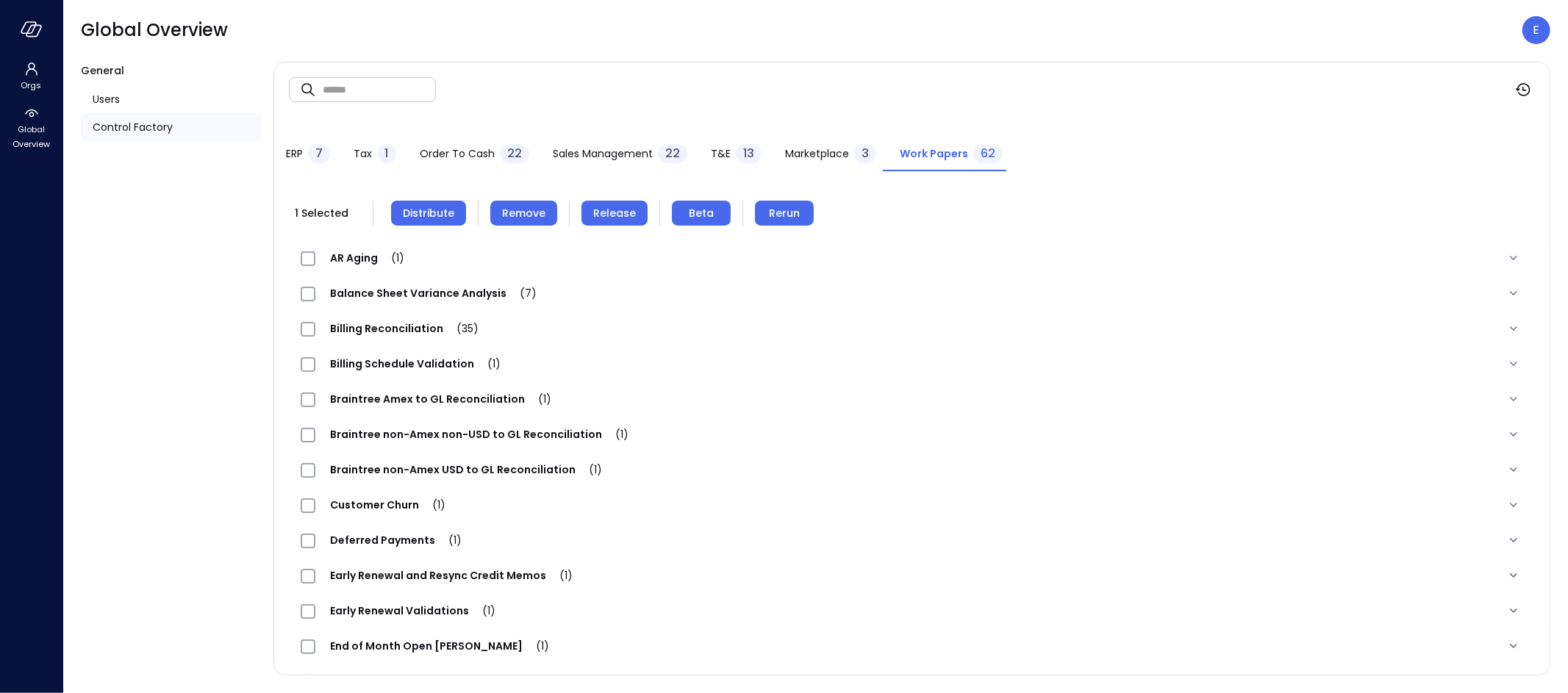
click at [531, 219] on span "Remove" at bounding box center [523, 213] width 43 height 17
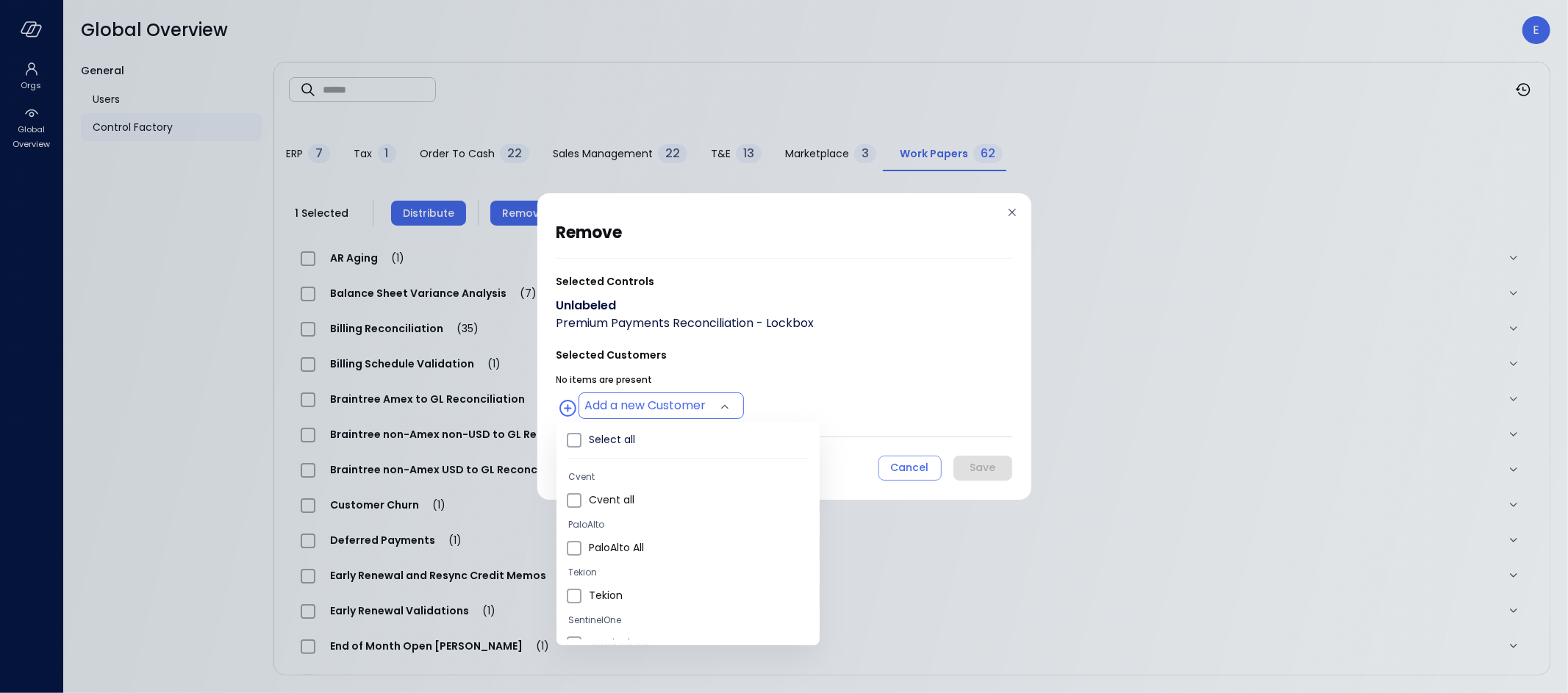
click at [688, 403] on body "Orgs Global Overview Global Overview E General Users Control Factory ​ ​ ERP 7 …" at bounding box center [784, 346] width 1568 height 693
click at [579, 489] on span at bounding box center [574, 489] width 15 height 15
type input "**********"
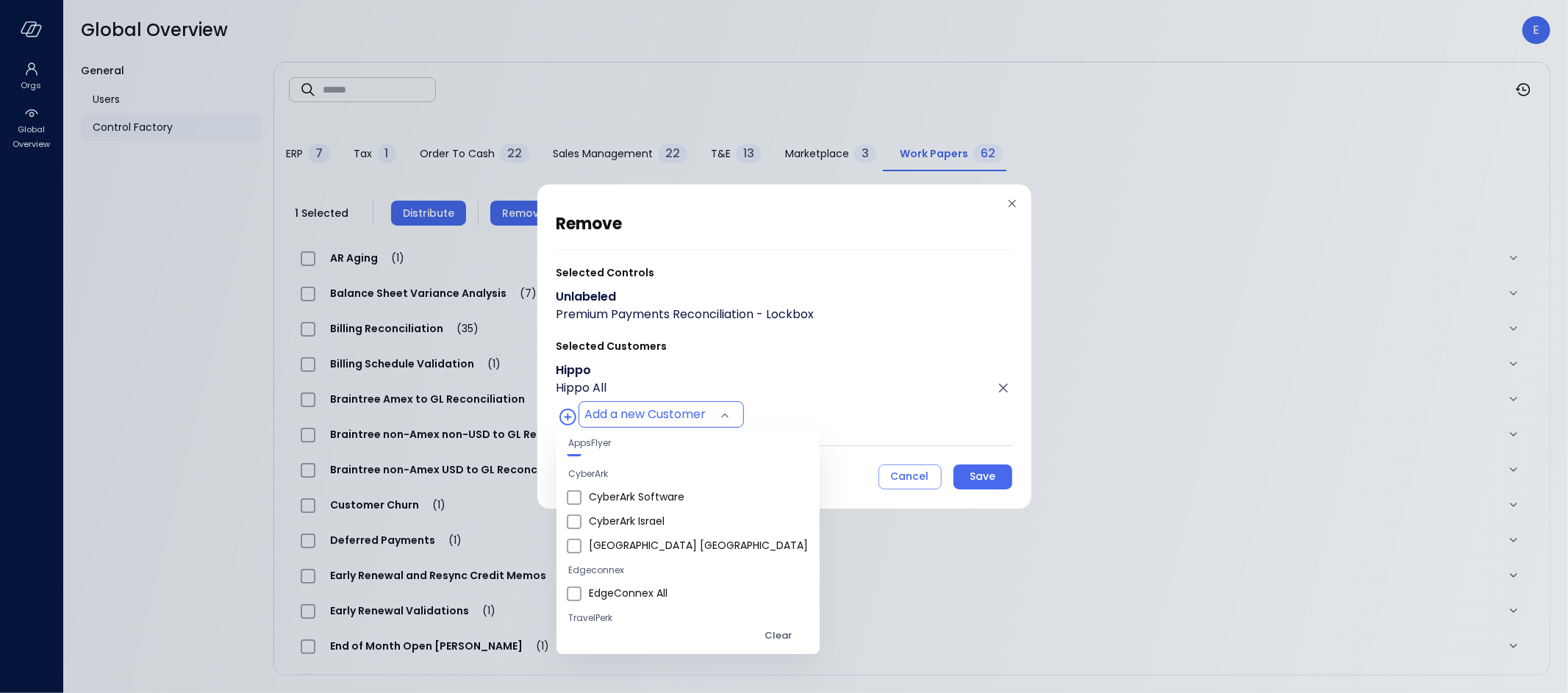
click at [972, 480] on div at bounding box center [784, 346] width 1568 height 693
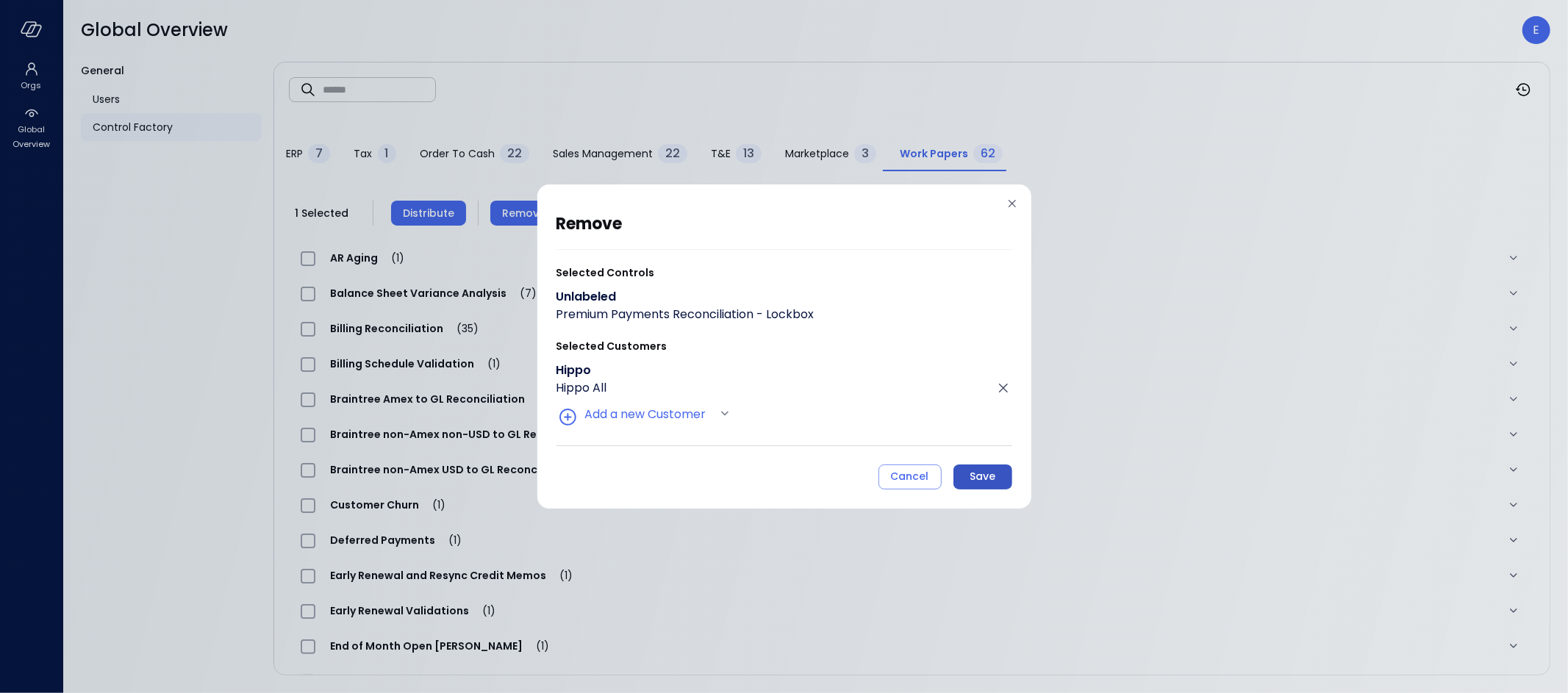
click at [995, 484] on button "Save" at bounding box center [983, 477] width 59 height 25
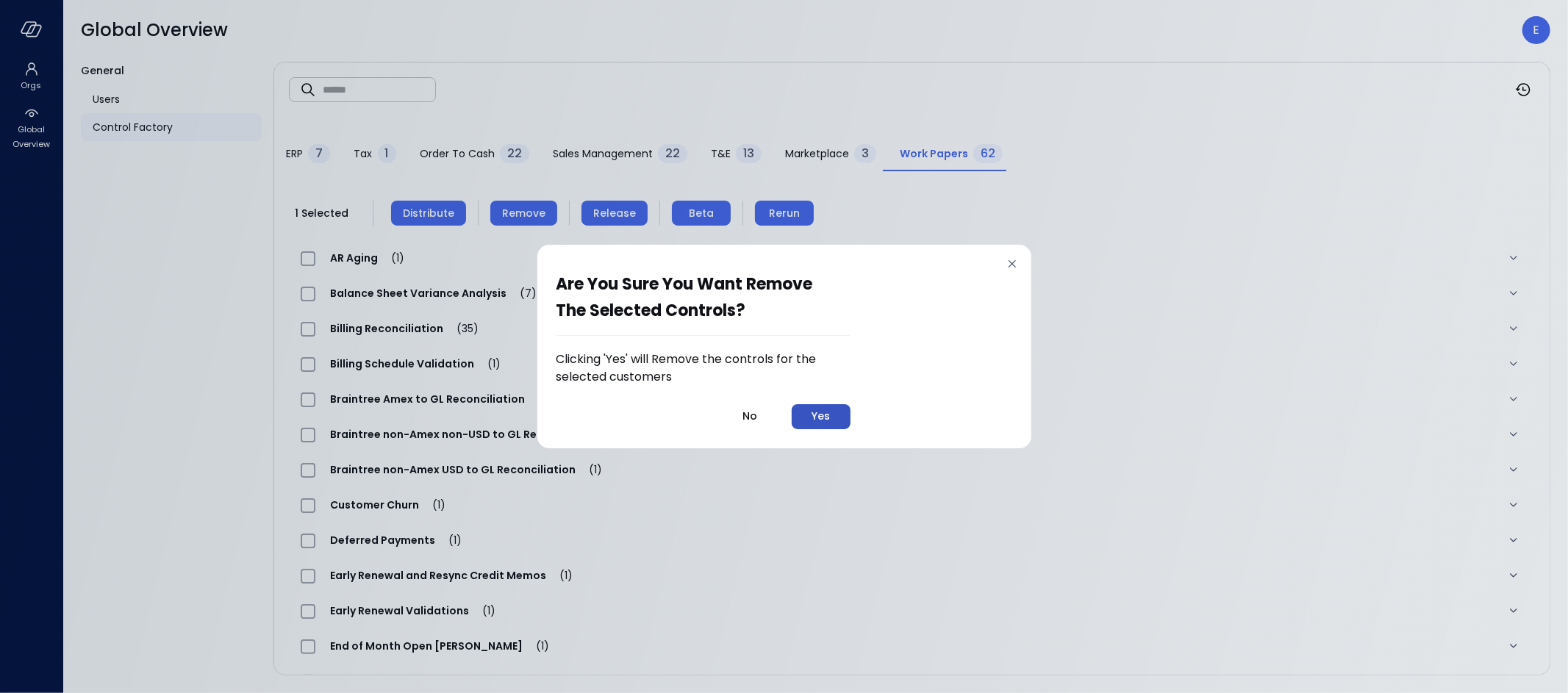
click at [840, 422] on button "Yes" at bounding box center [822, 416] width 59 height 25
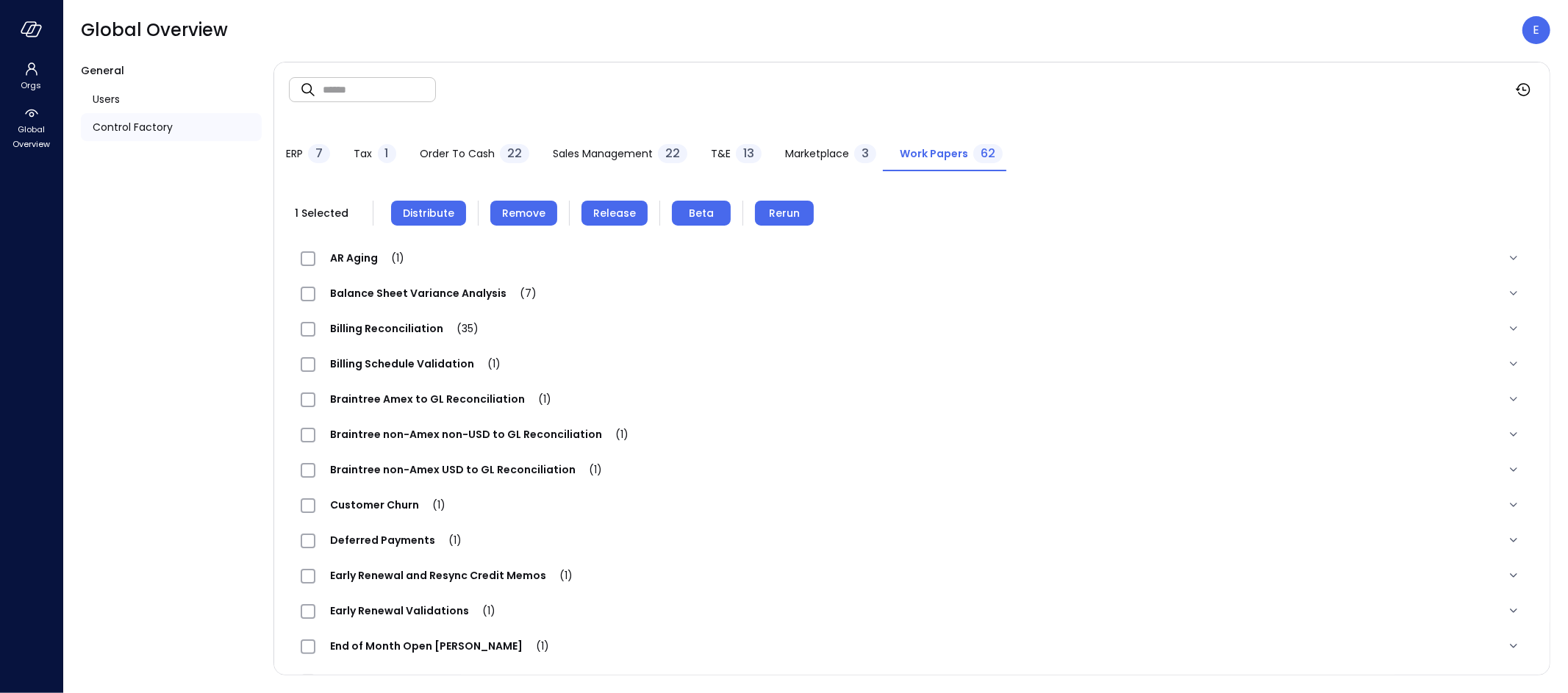
click at [445, 220] on span "Distribute" at bounding box center [428, 213] width 51 height 17
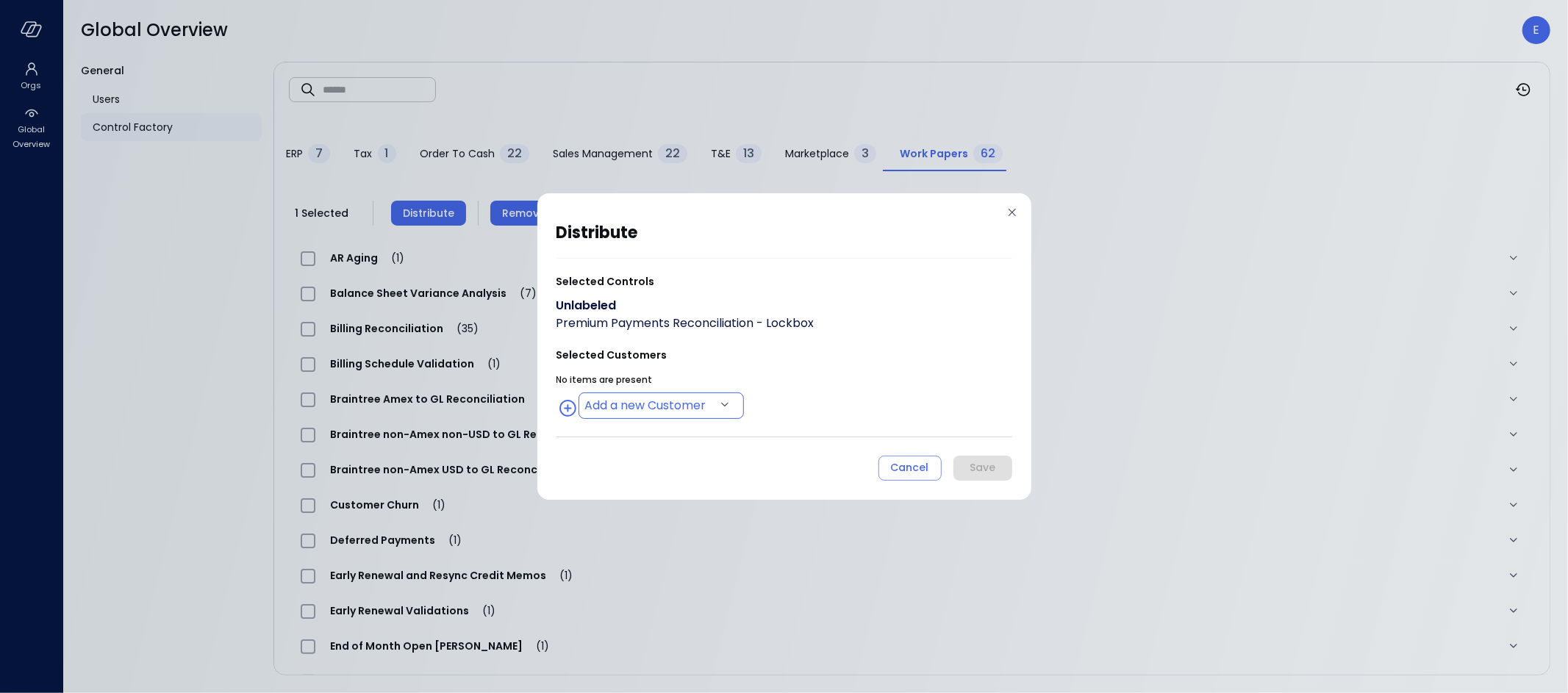
click at [623, 401] on body "Orgs Global Overview Global Overview E General Users Control Factory ​ ​ ERP 7 …" at bounding box center [784, 346] width 1568 height 693
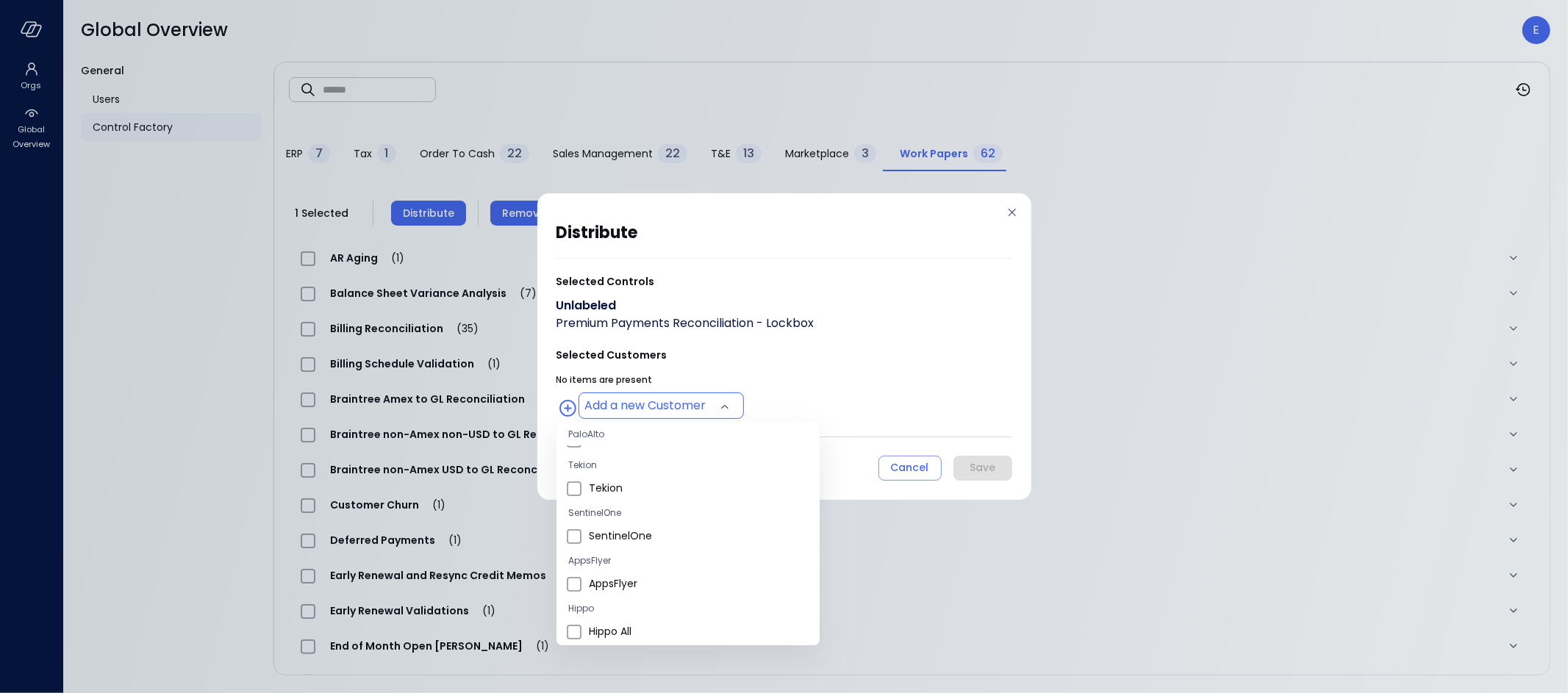
scroll to position [108, 0]
click at [617, 623] on span "Hippo All" at bounding box center [699, 631] width 219 height 16
type input "**********"
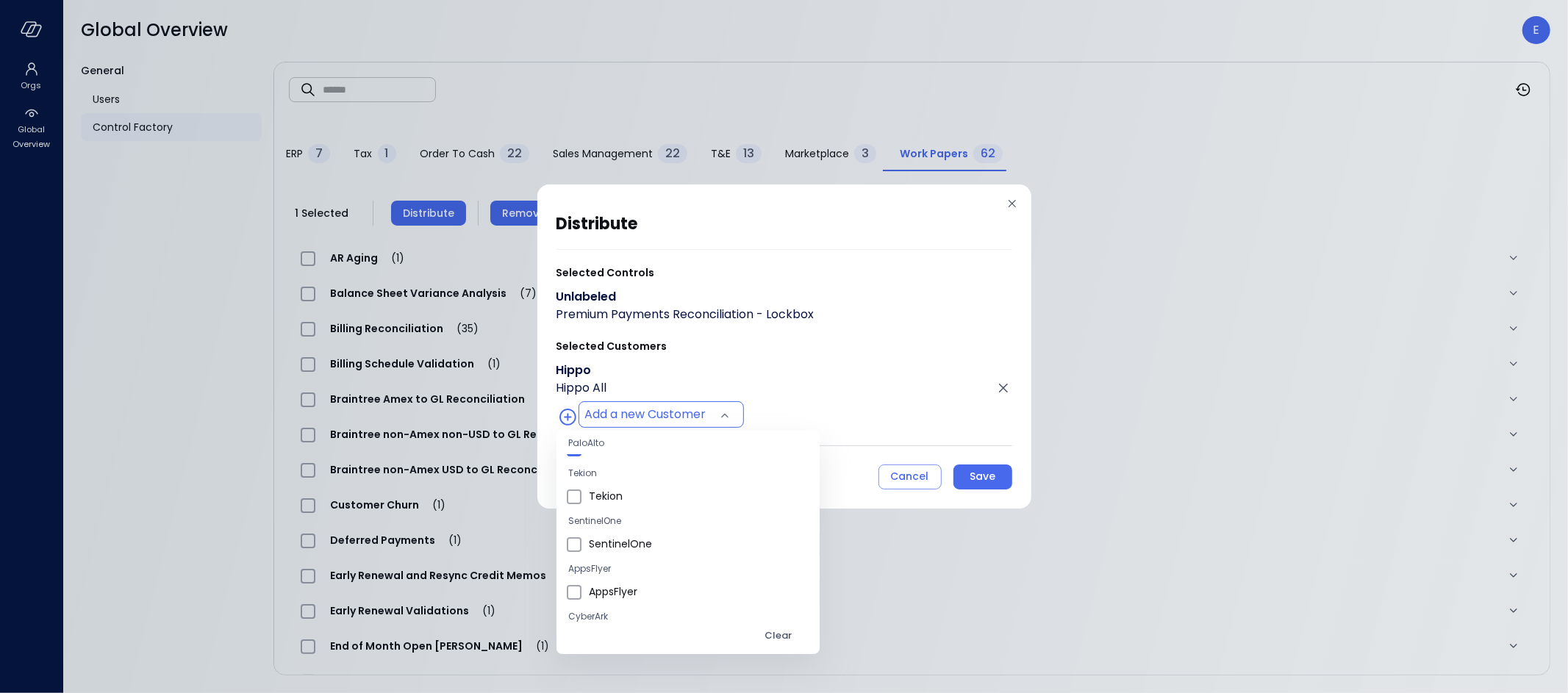
click at [971, 472] on div at bounding box center [784, 346] width 1568 height 693
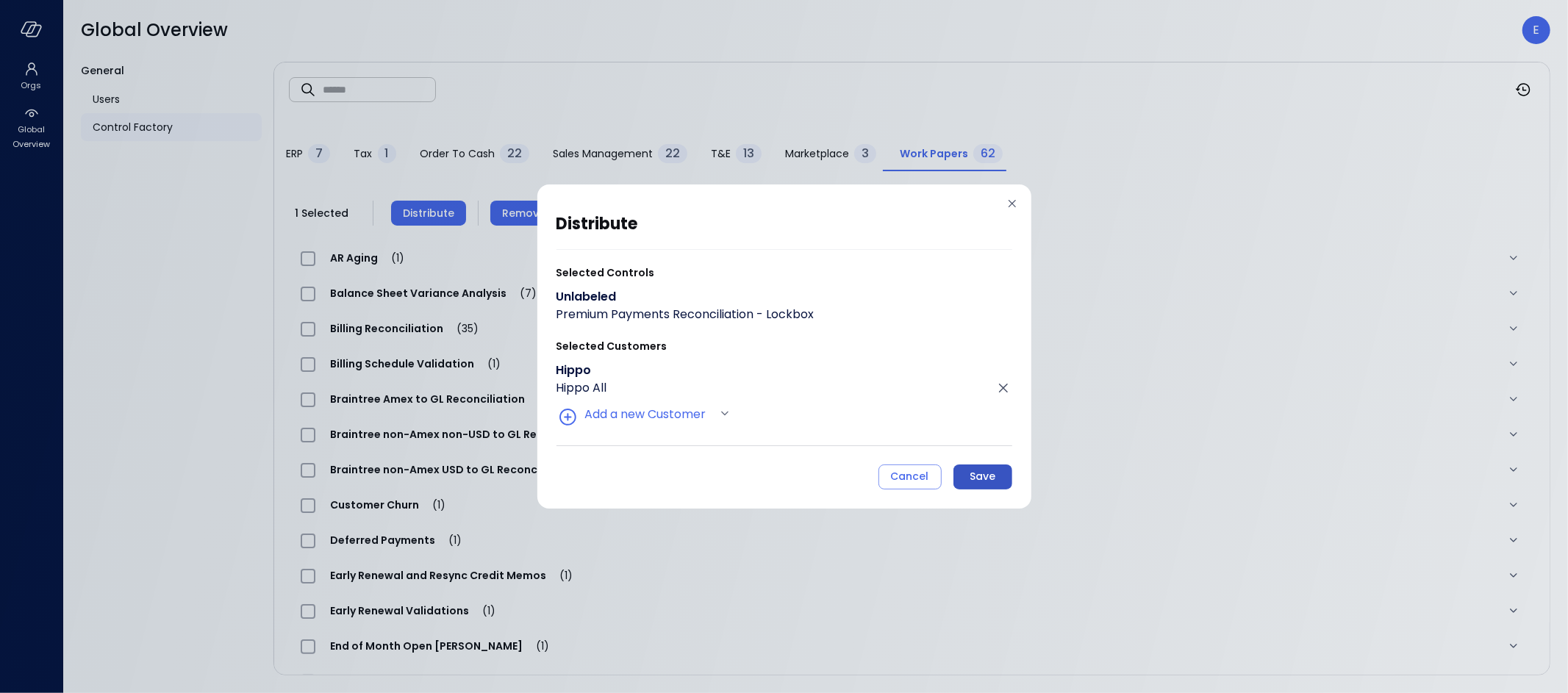
click at [999, 480] on button "Save" at bounding box center [983, 477] width 59 height 25
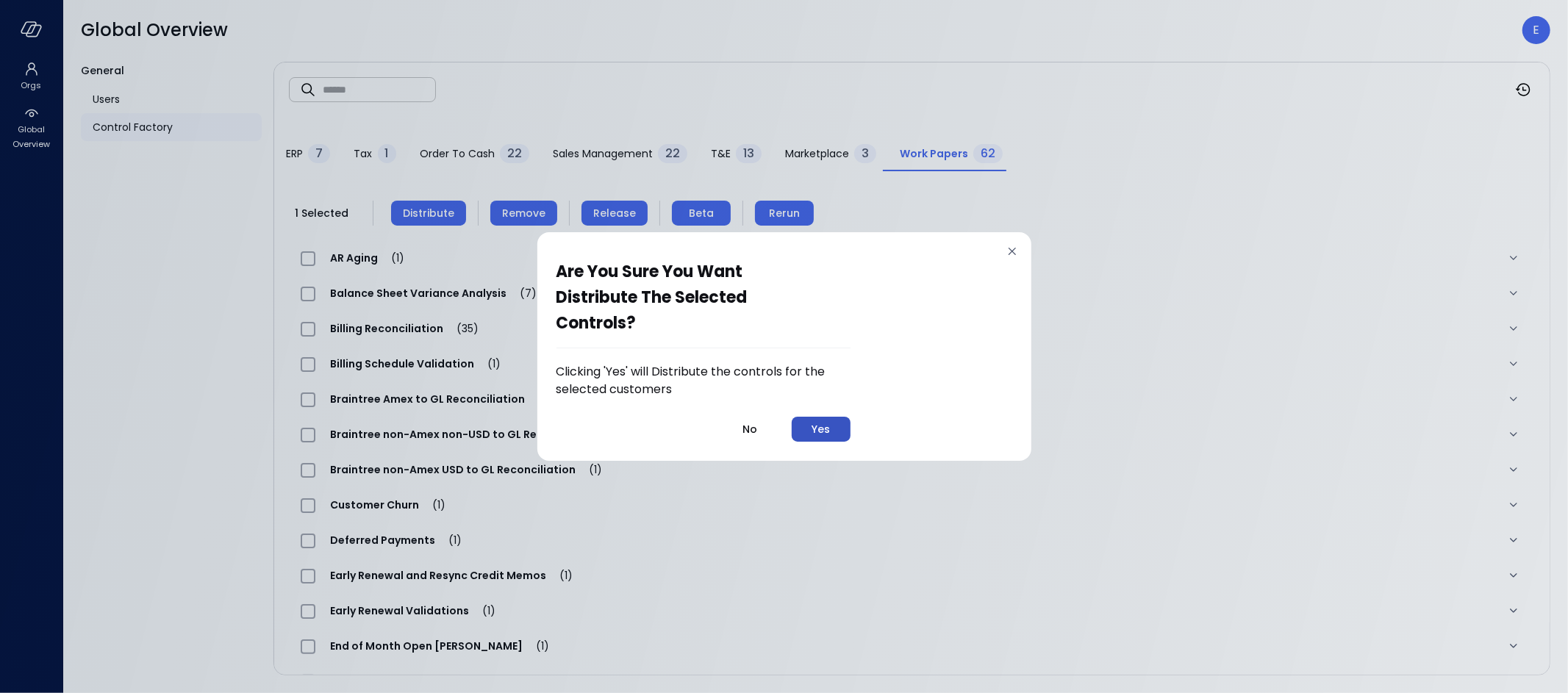
click at [796, 425] on button "Yes" at bounding box center [822, 429] width 59 height 25
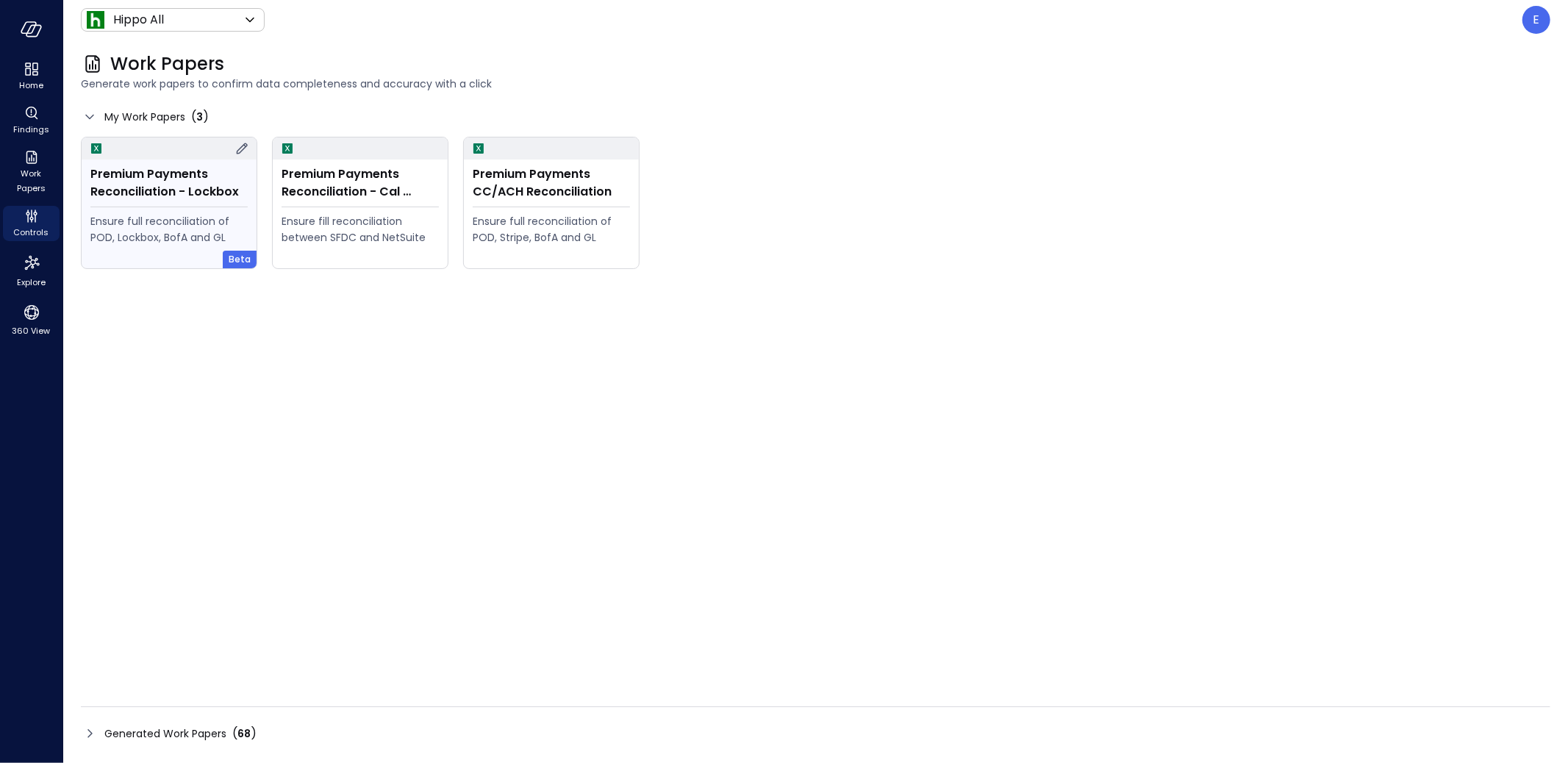
click at [170, 220] on div "Ensure full reconciliation of POD, Lockbox, BofA and GL" at bounding box center [168, 229] width 157 height 32
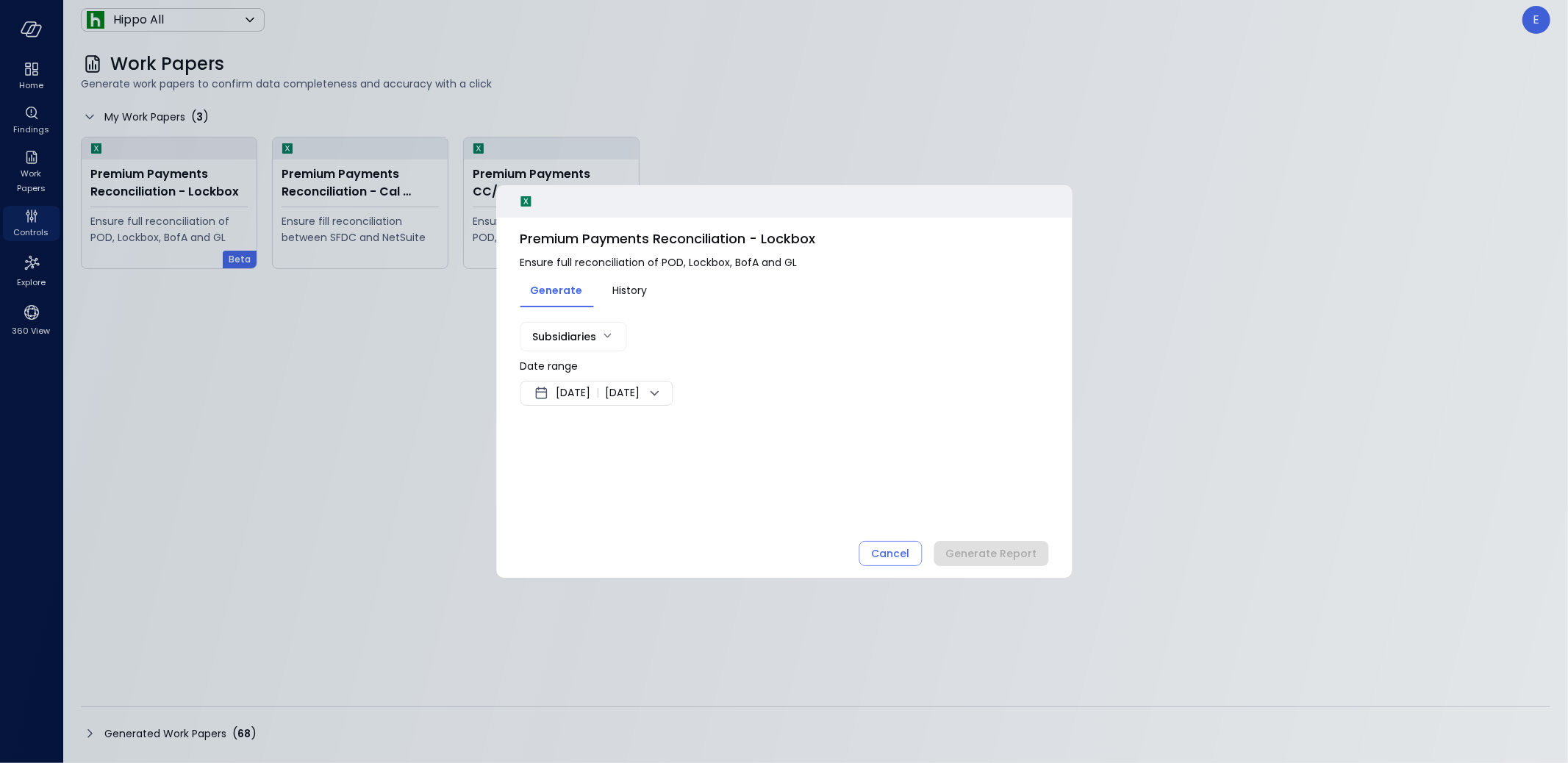
click at [579, 388] on span "[DATE]" at bounding box center [574, 393] width 35 height 17
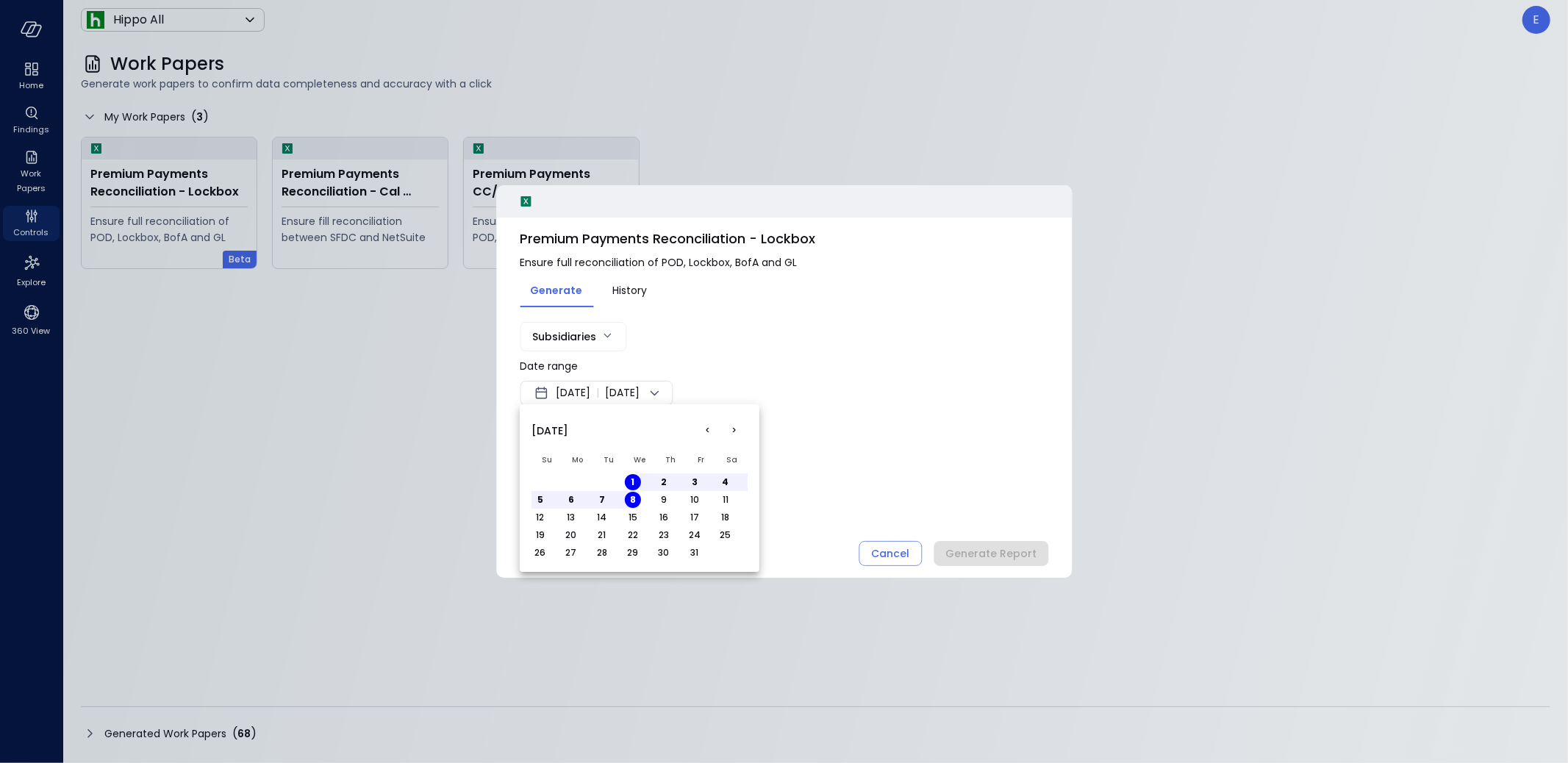
click at [705, 429] on button "<" at bounding box center [708, 430] width 27 height 27
click at [713, 427] on button "<" at bounding box center [708, 430] width 27 height 27
click at [694, 480] on button "1" at bounding box center [695, 483] width 17 height 17
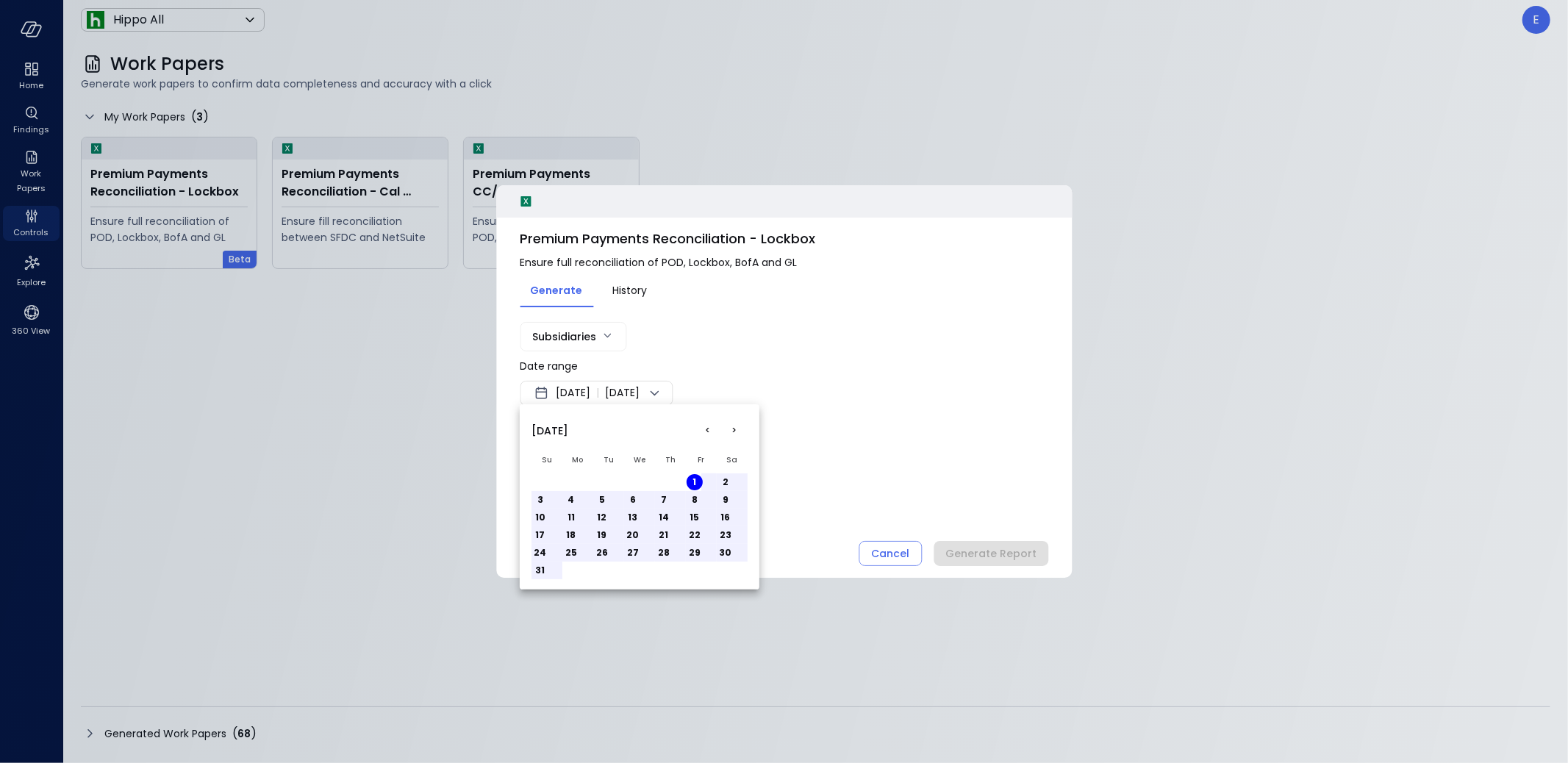
click at [545, 570] on button "31" at bounding box center [540, 571] width 17 height 17
click at [866, 463] on div at bounding box center [784, 382] width 1568 height 763
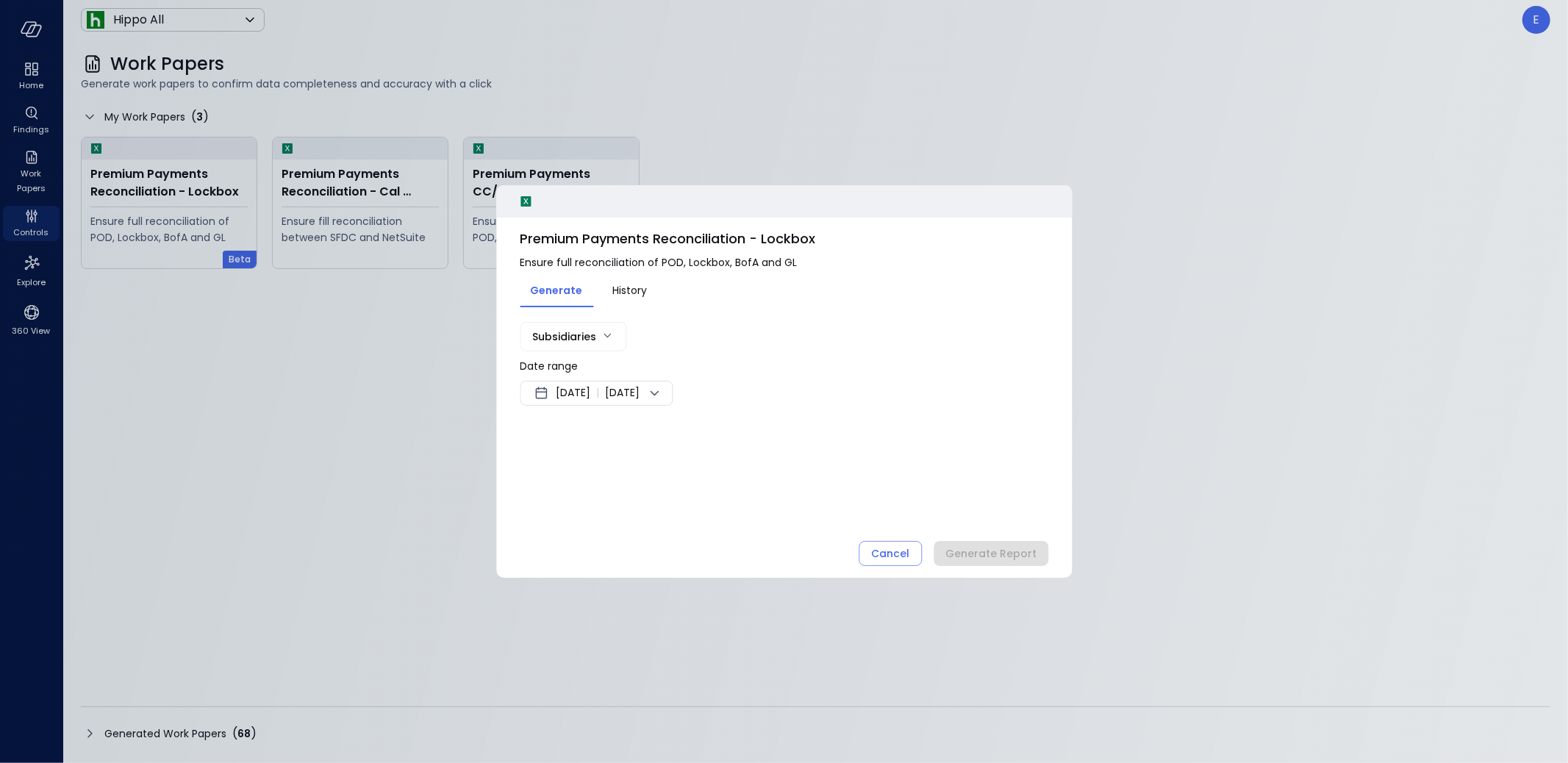
click at [590, 334] on body "Home Findings Work Papers Controls Explore 360 View Hippo All ******* ​ E Work …" at bounding box center [784, 382] width 1568 height 763
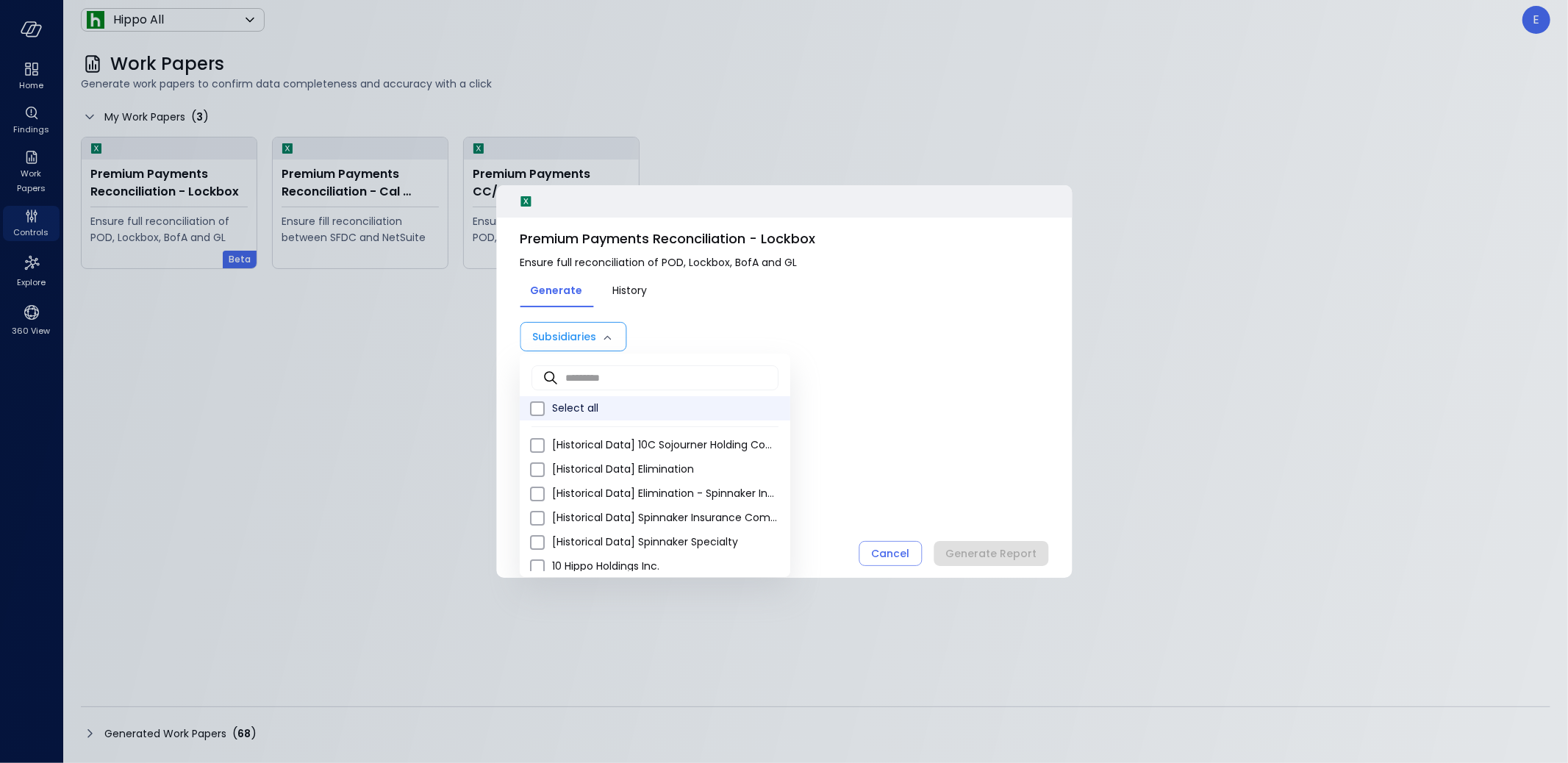
click at [569, 404] on span "Select all" at bounding box center [665, 408] width 226 height 16
type input "**********"
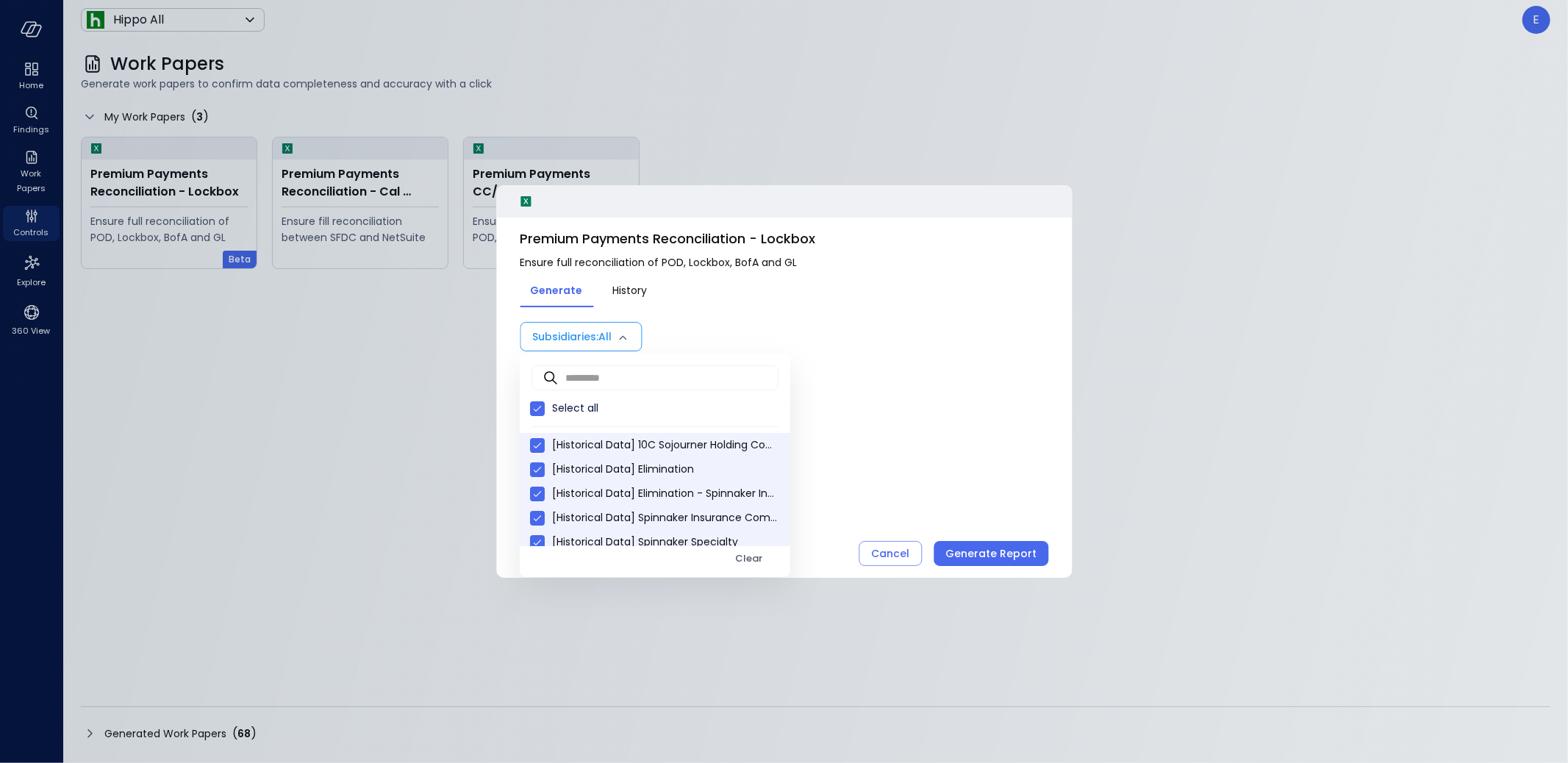
click at [1007, 550] on div at bounding box center [784, 382] width 1568 height 763
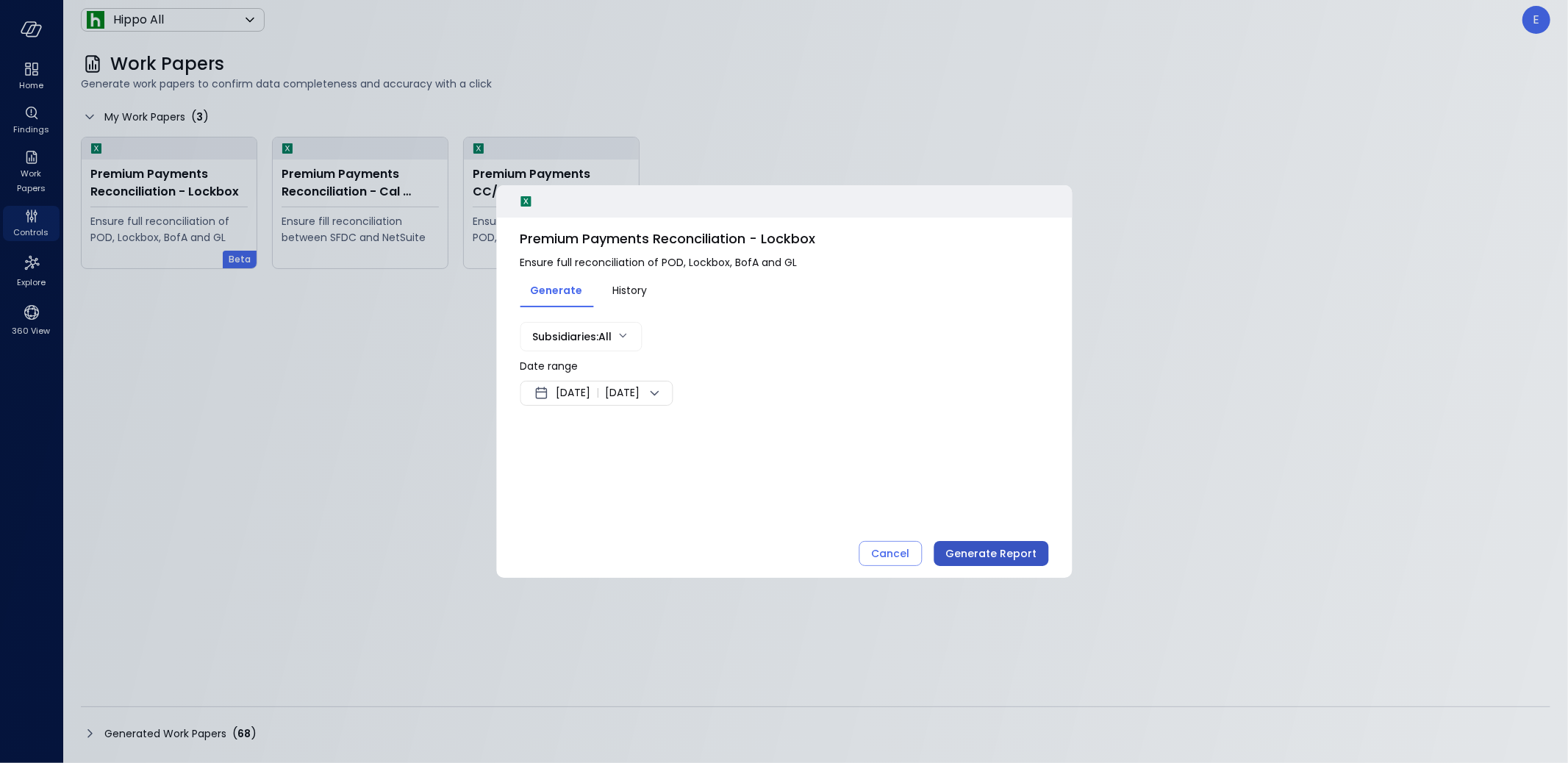
click at [1006, 553] on div "Generate Report" at bounding box center [991, 554] width 91 height 18
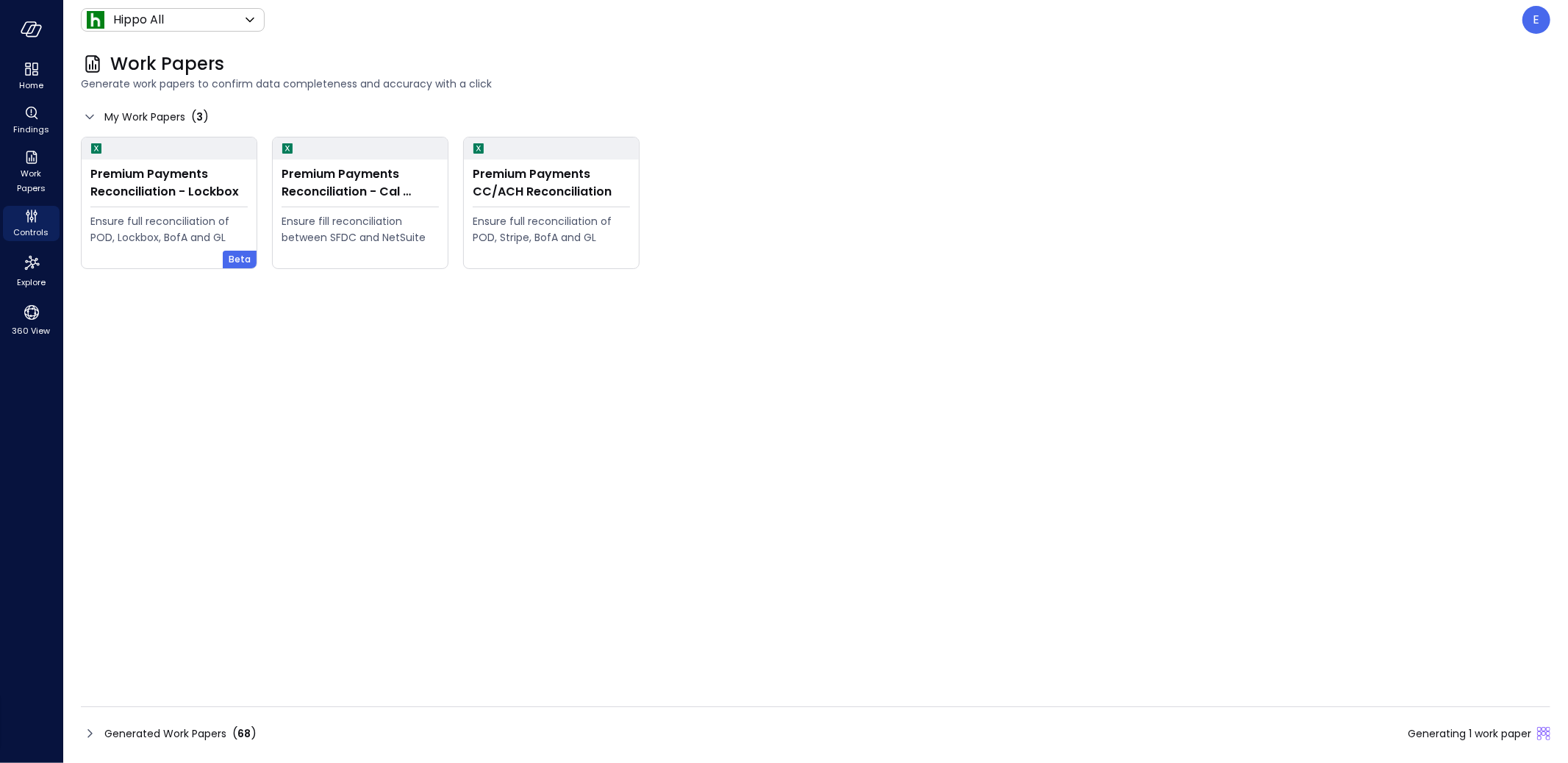
click at [575, 734] on div "Generated Work Papers ( 68 ) Generating 1 work paper" at bounding box center [815, 735] width 1470 height 24
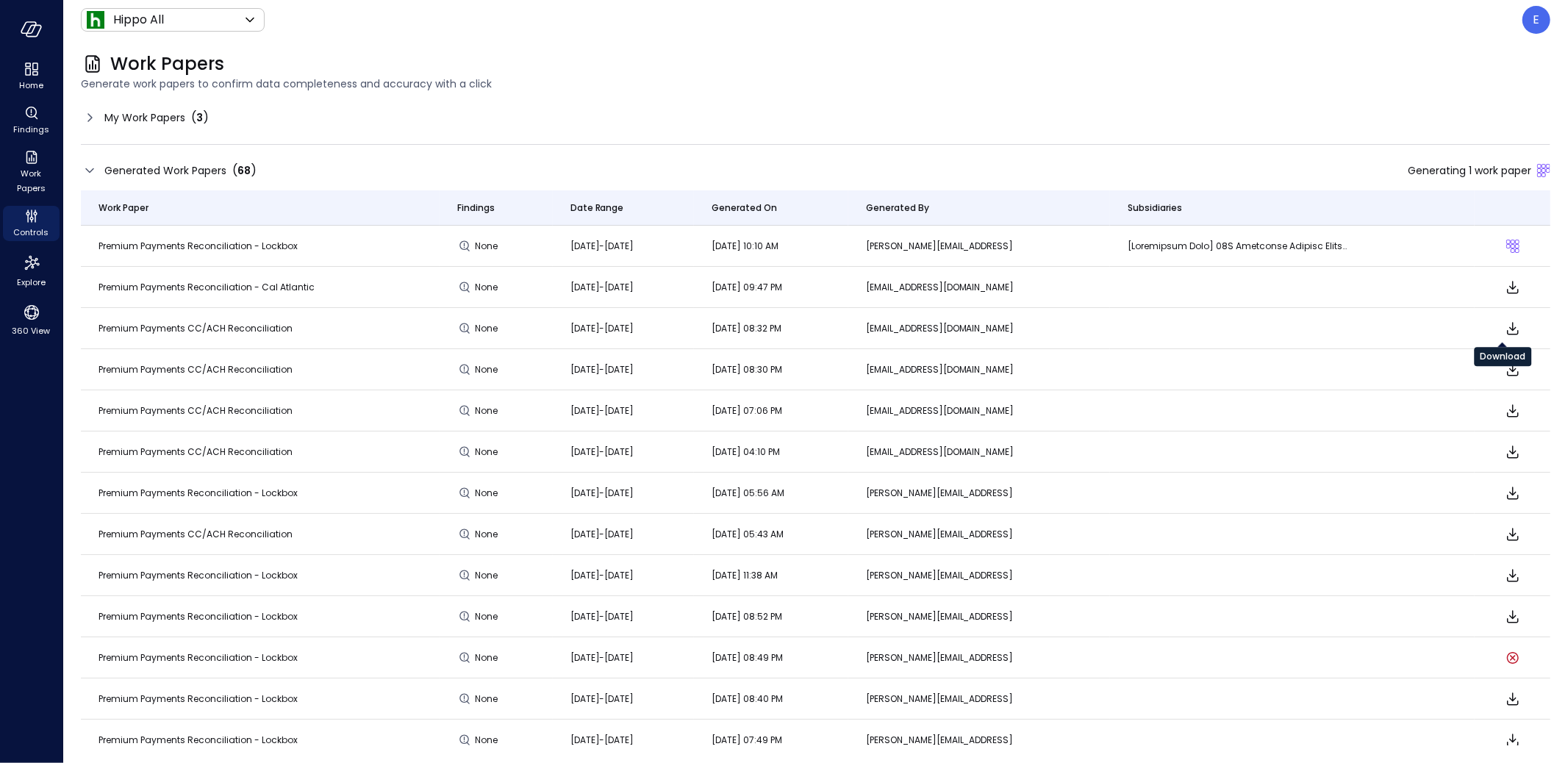
click at [1505, 332] on icon "Download" at bounding box center [1513, 328] width 17 height 17
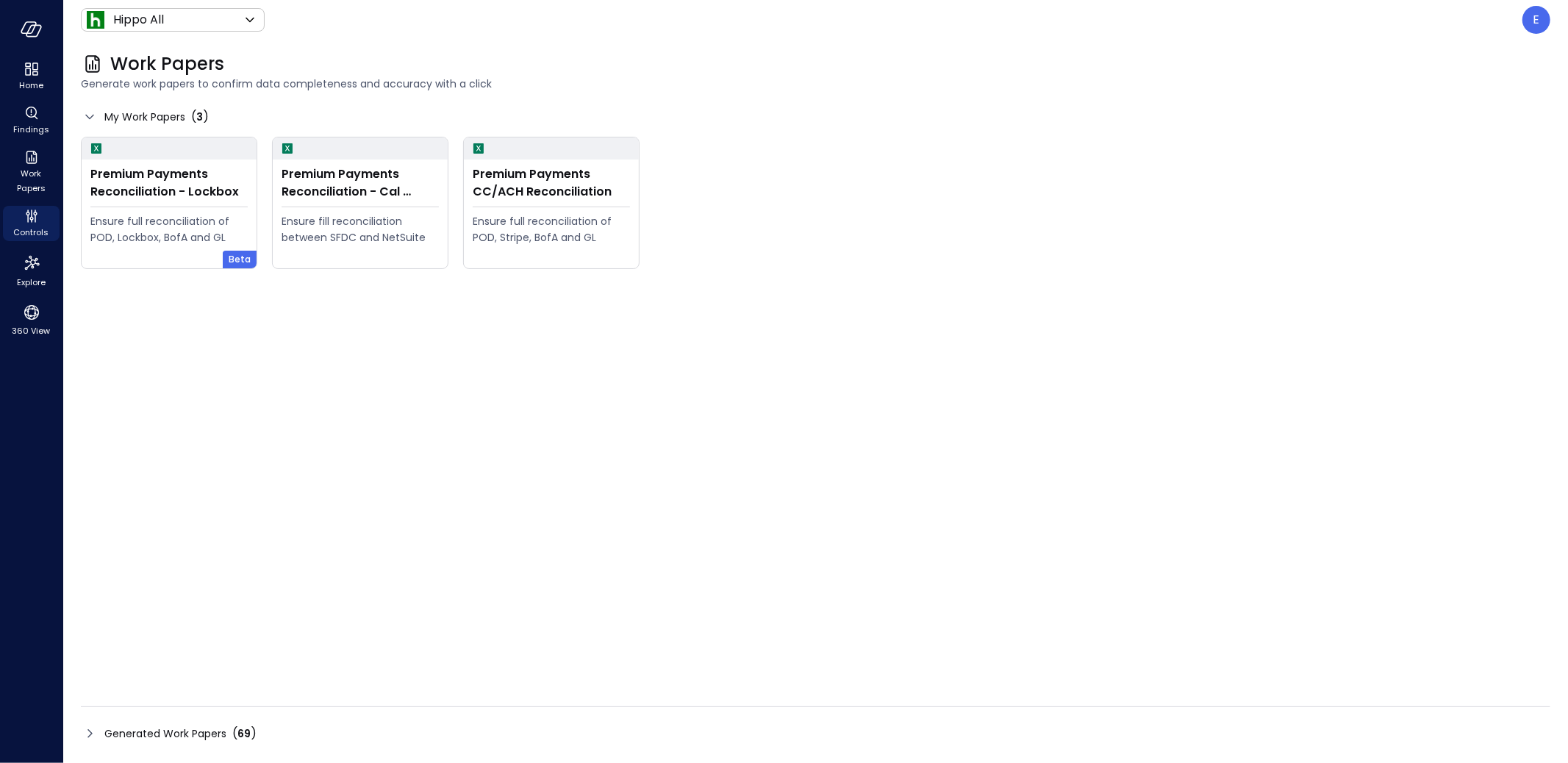
click at [220, 740] on span "Generated Work Papers" at bounding box center [165, 735] width 122 height 17
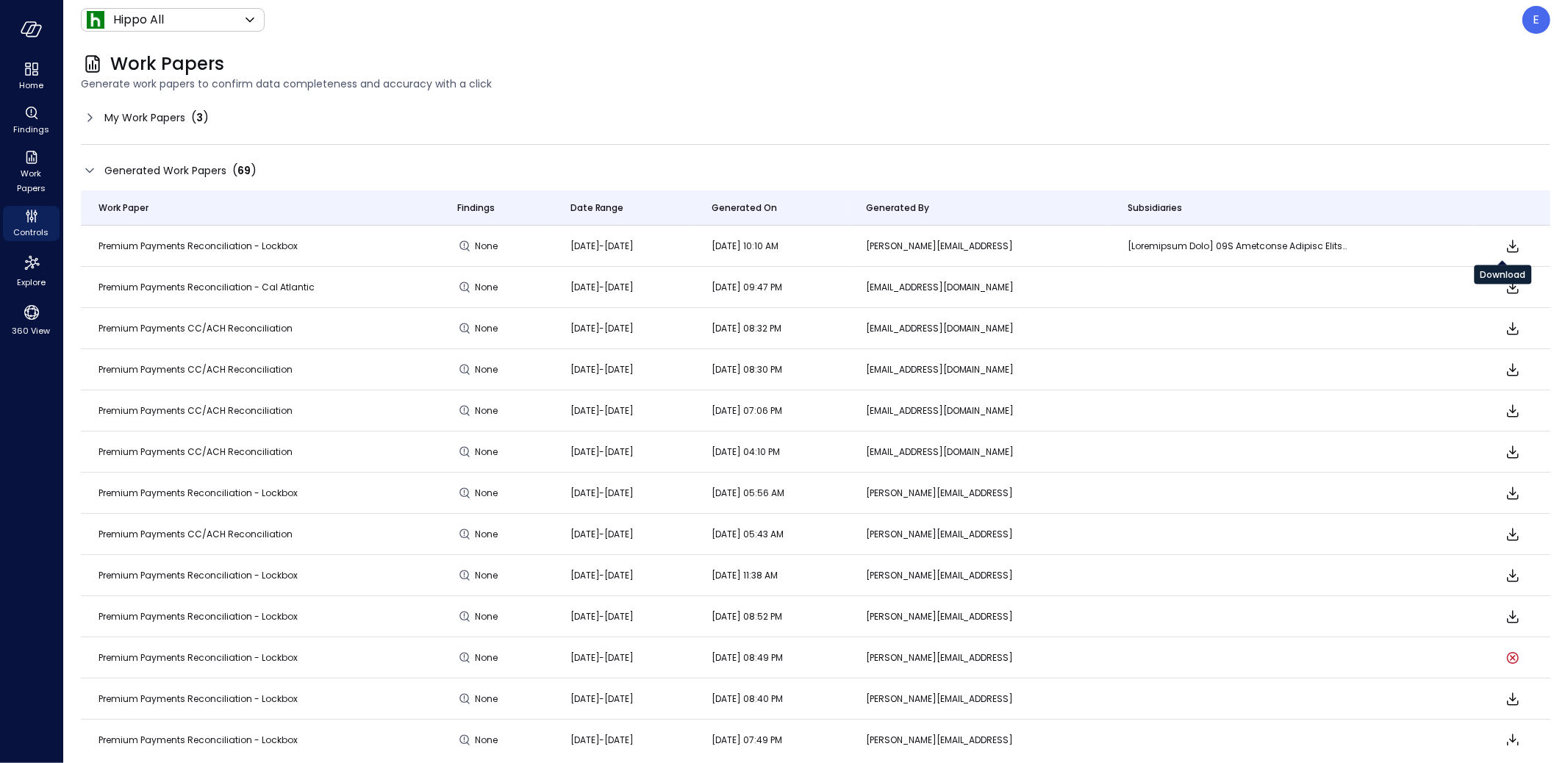
click at [1505, 241] on icon "Download" at bounding box center [1513, 245] width 17 height 17
